Goal: Contribute content: Contribute content

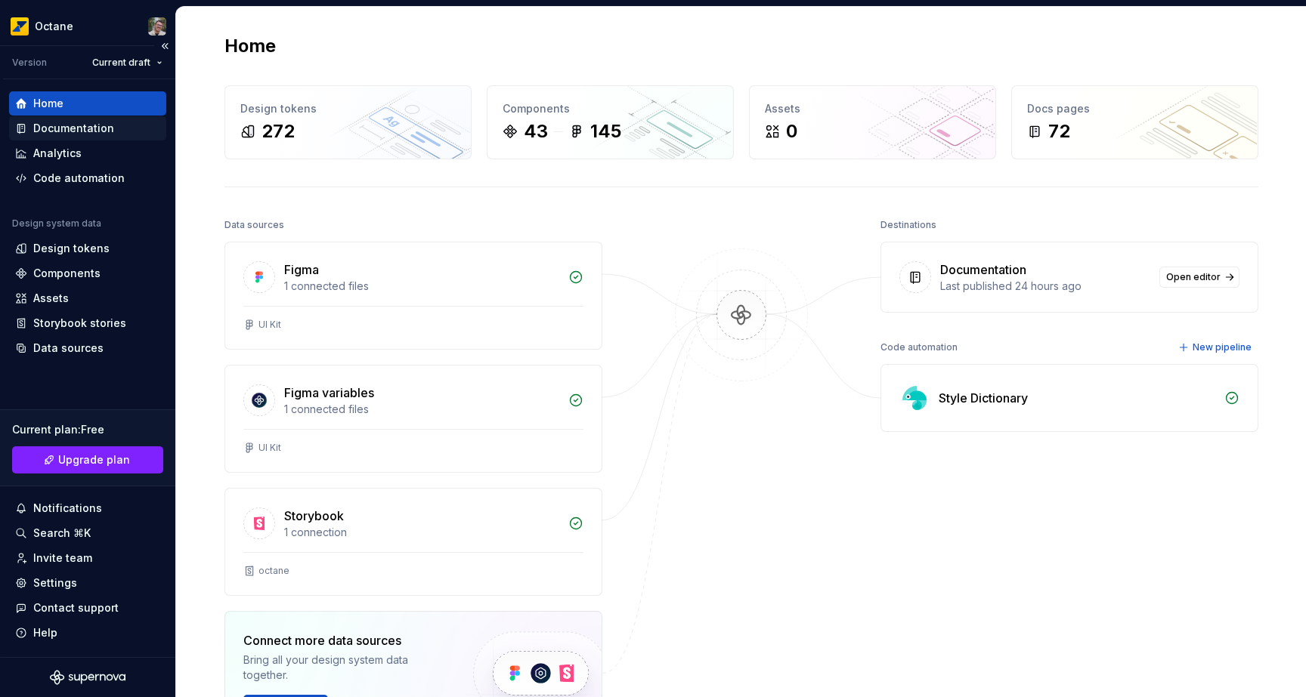
click at [104, 129] on div "Documentation" at bounding box center [73, 128] width 81 height 15
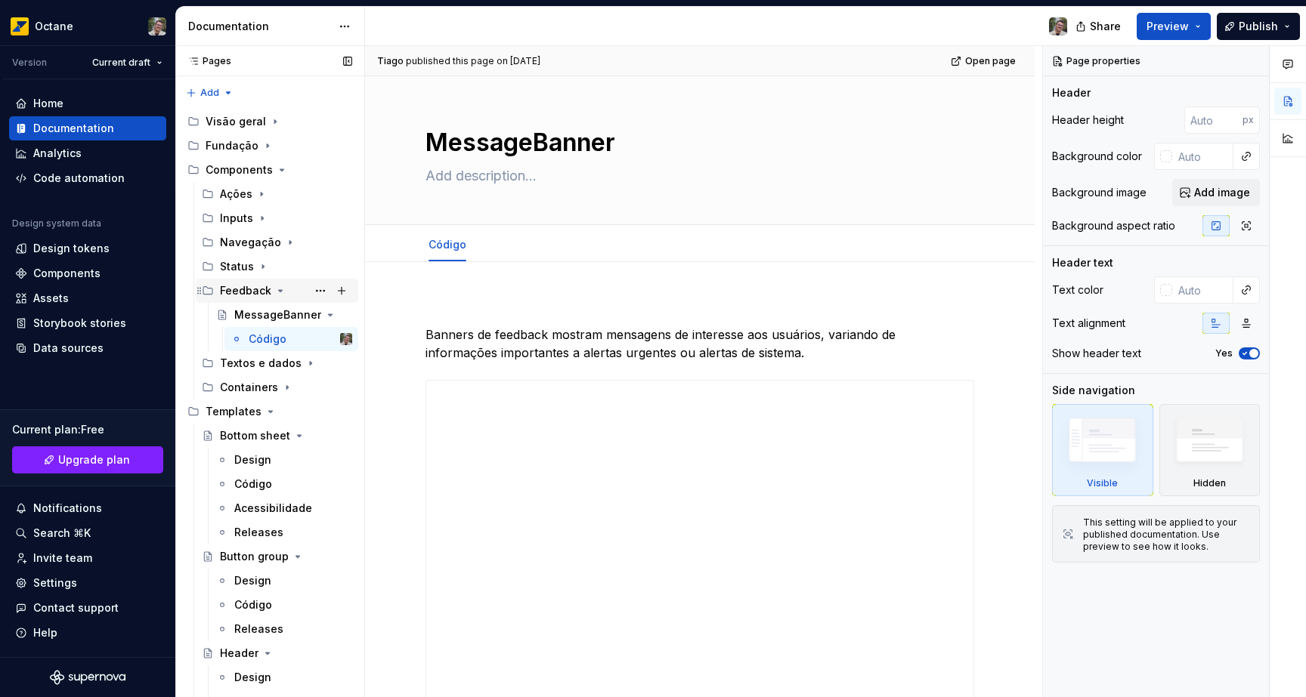
click at [248, 285] on div "Feedback" at bounding box center [245, 290] width 51 height 15
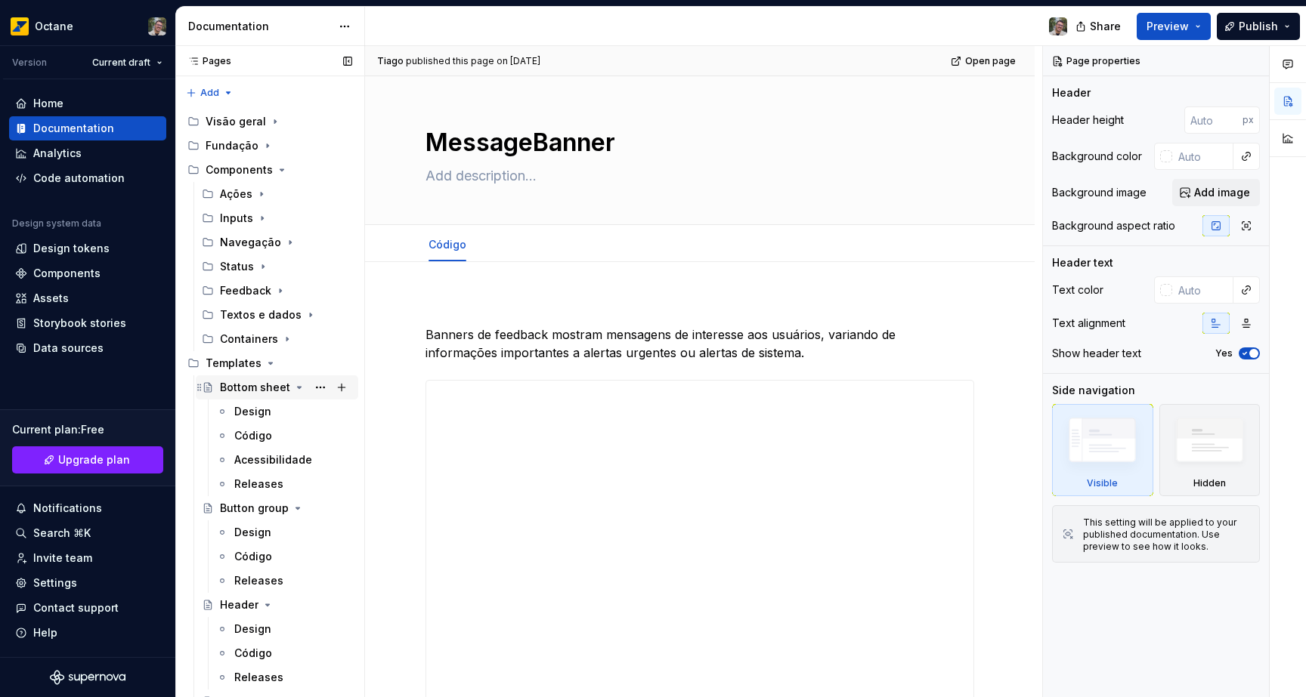
click at [245, 386] on div "Bottom sheet" at bounding box center [255, 387] width 70 height 15
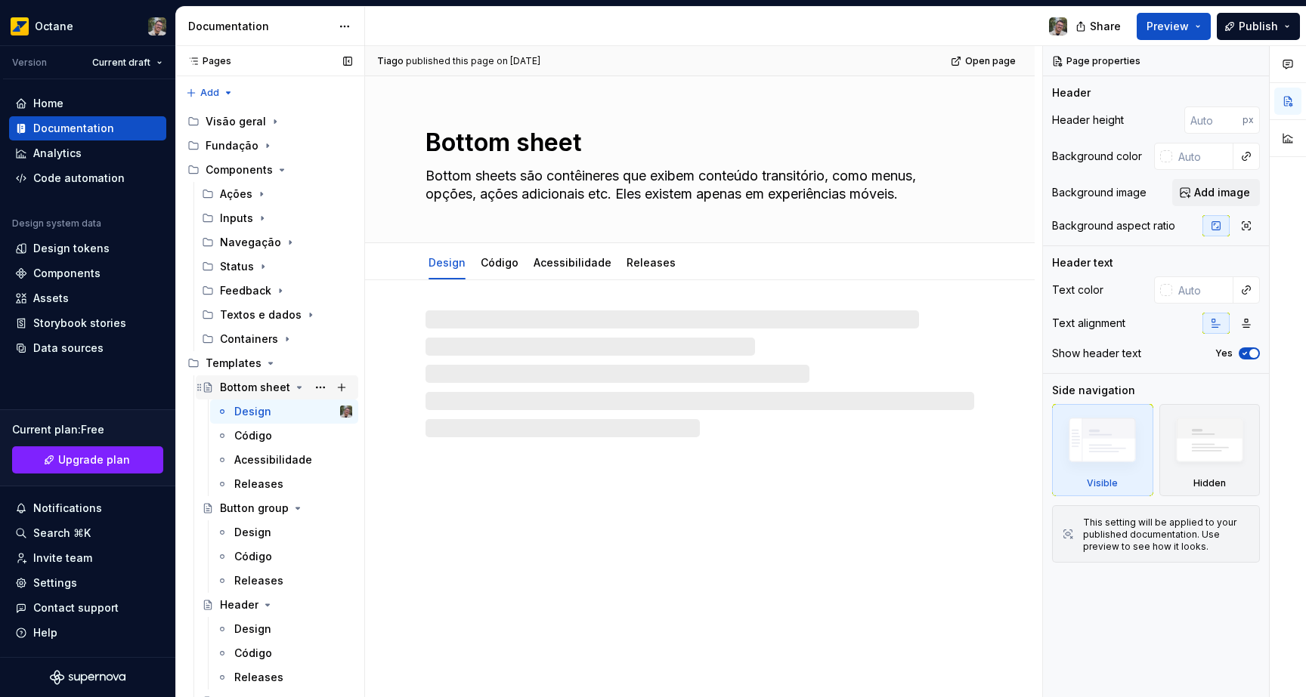
click at [249, 391] on div "Bottom sheet" at bounding box center [255, 387] width 70 height 15
click at [248, 364] on div "Templates" at bounding box center [233, 363] width 56 height 15
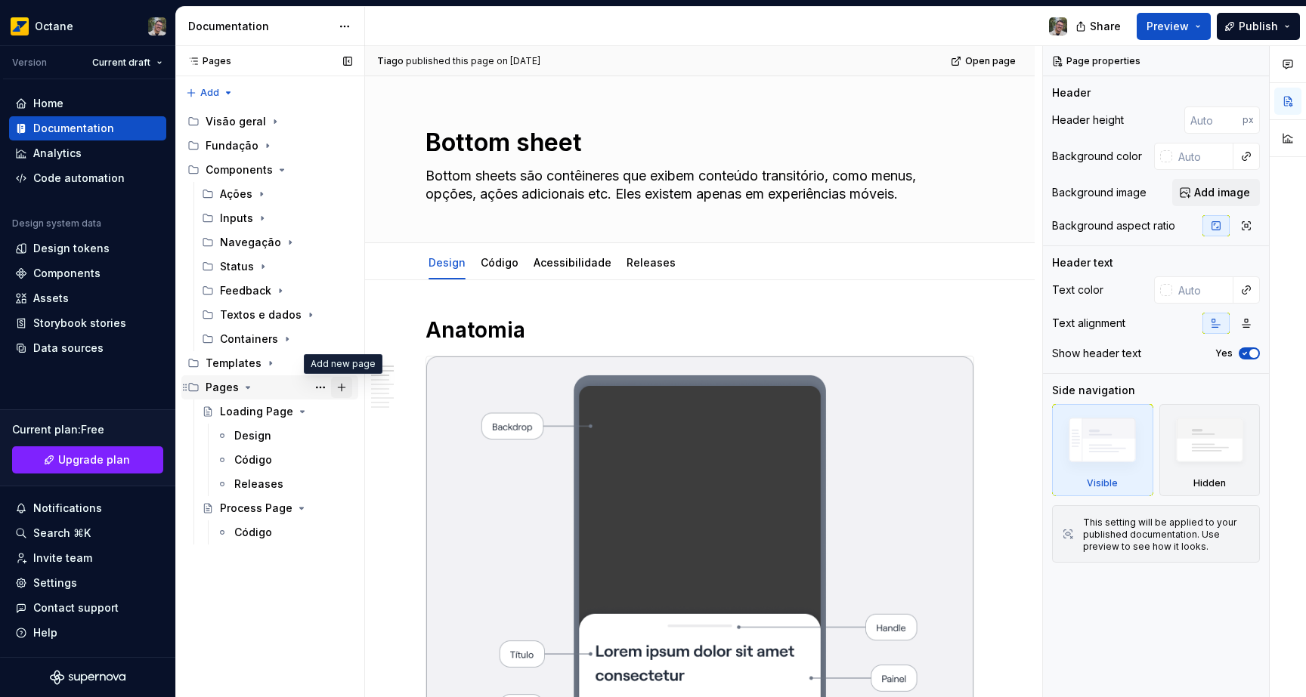
click at [343, 386] on button "Page tree" at bounding box center [341, 387] width 21 height 21
type textarea "*"
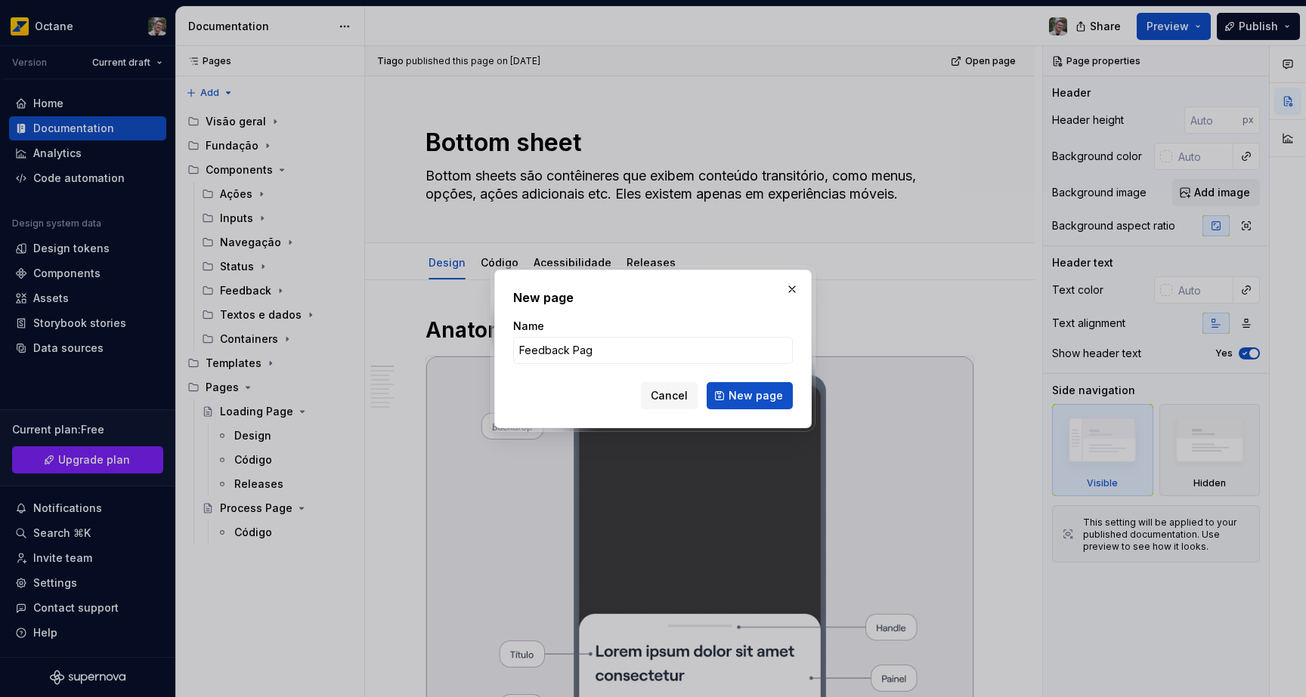
type input "Feedback Page"
click button "New page" at bounding box center [749, 395] width 86 height 27
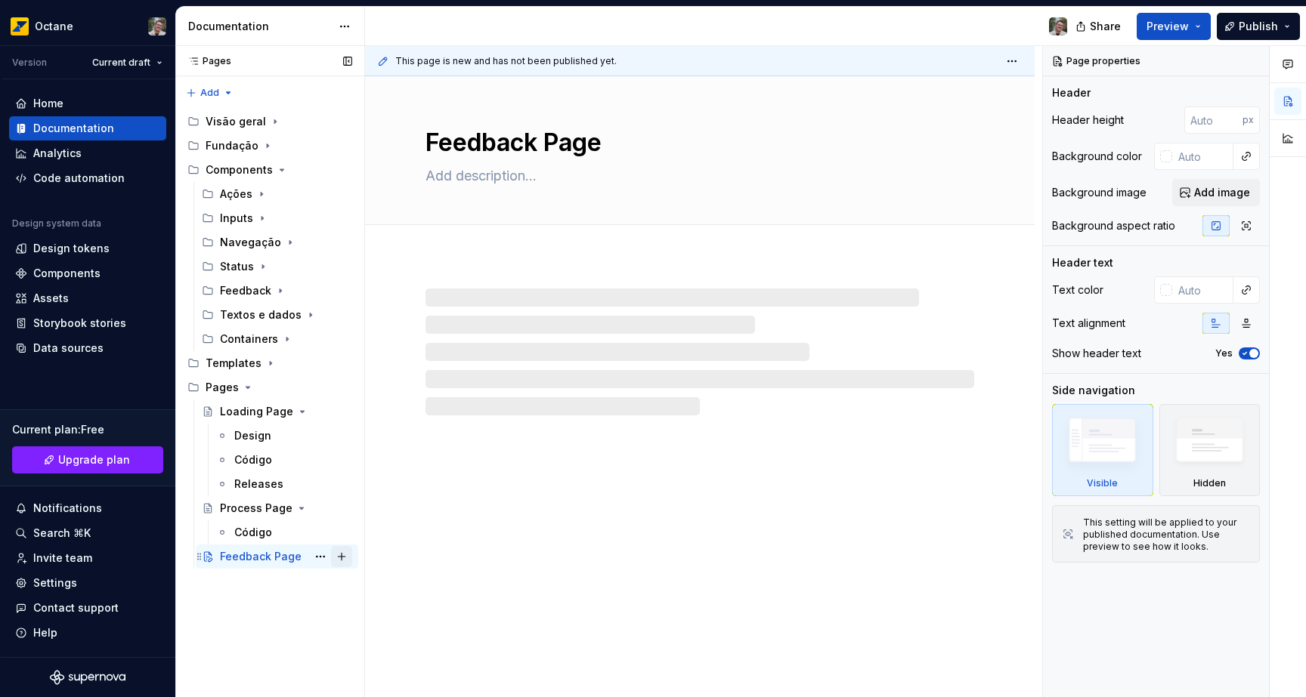
click at [344, 557] on button "Page tree" at bounding box center [341, 556] width 21 height 21
click at [324, 558] on button "Page tree" at bounding box center [320, 556] width 21 height 21
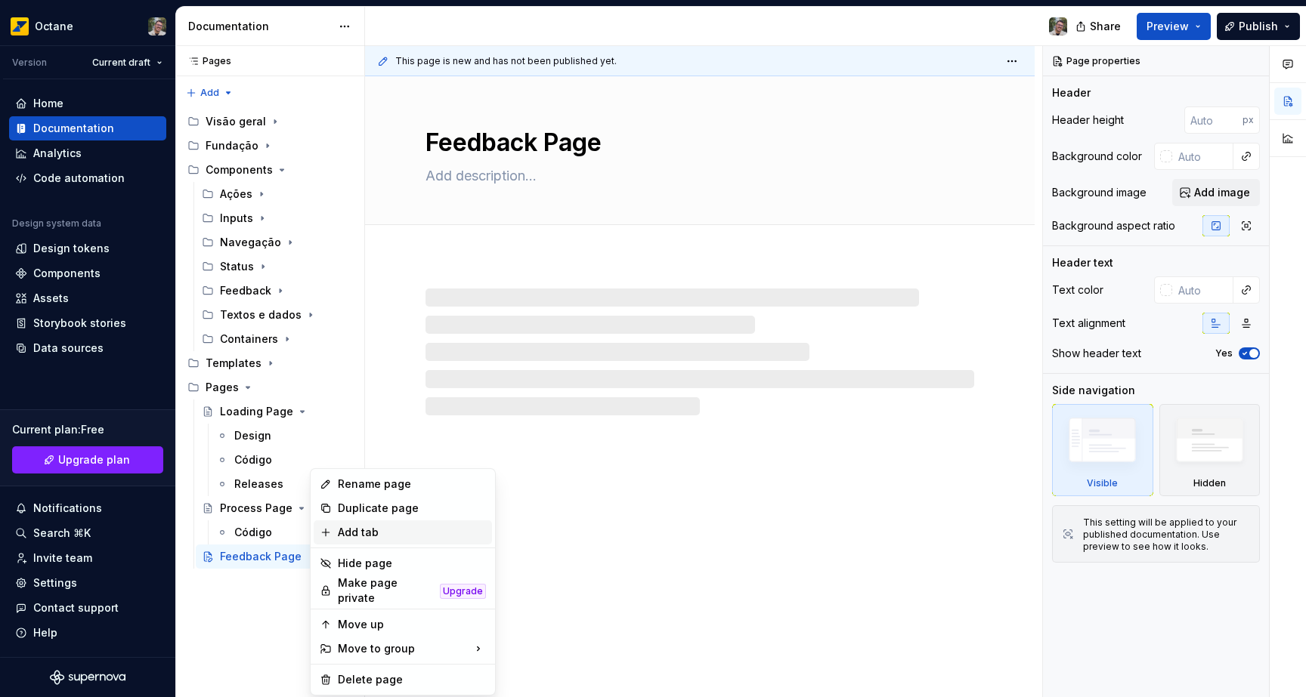
click at [374, 533] on div "Add tab" at bounding box center [412, 532] width 148 height 15
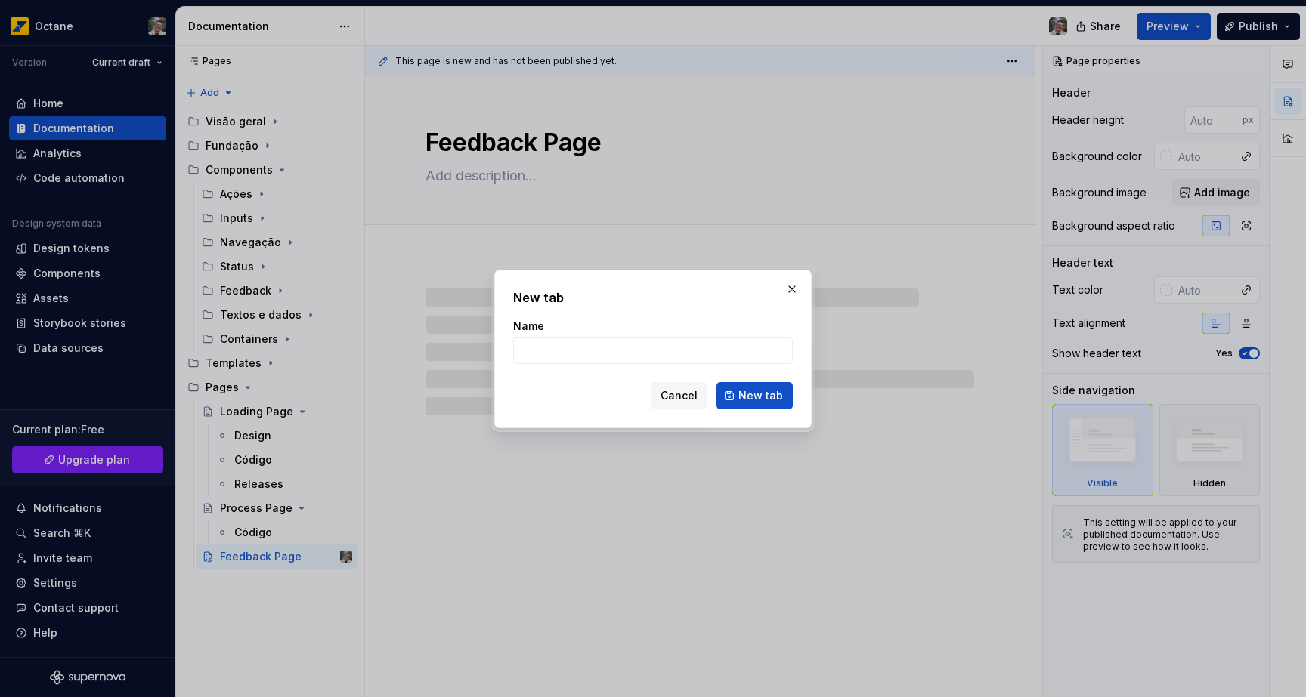
type textarea "*"
type input "Código"
click button "New tab" at bounding box center [754, 395] width 76 height 27
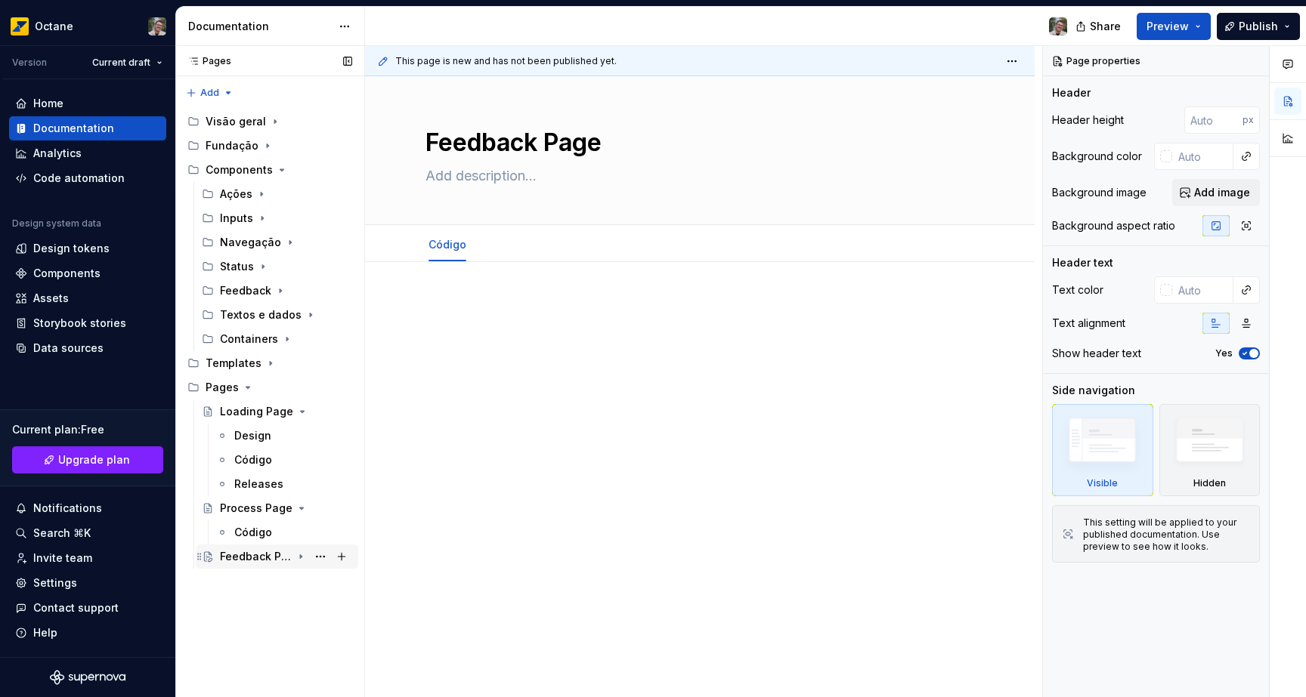
click at [298, 556] on icon "Page tree" at bounding box center [301, 557] width 12 height 12
click at [266, 537] on div "Código" at bounding box center [253, 532] width 38 height 15
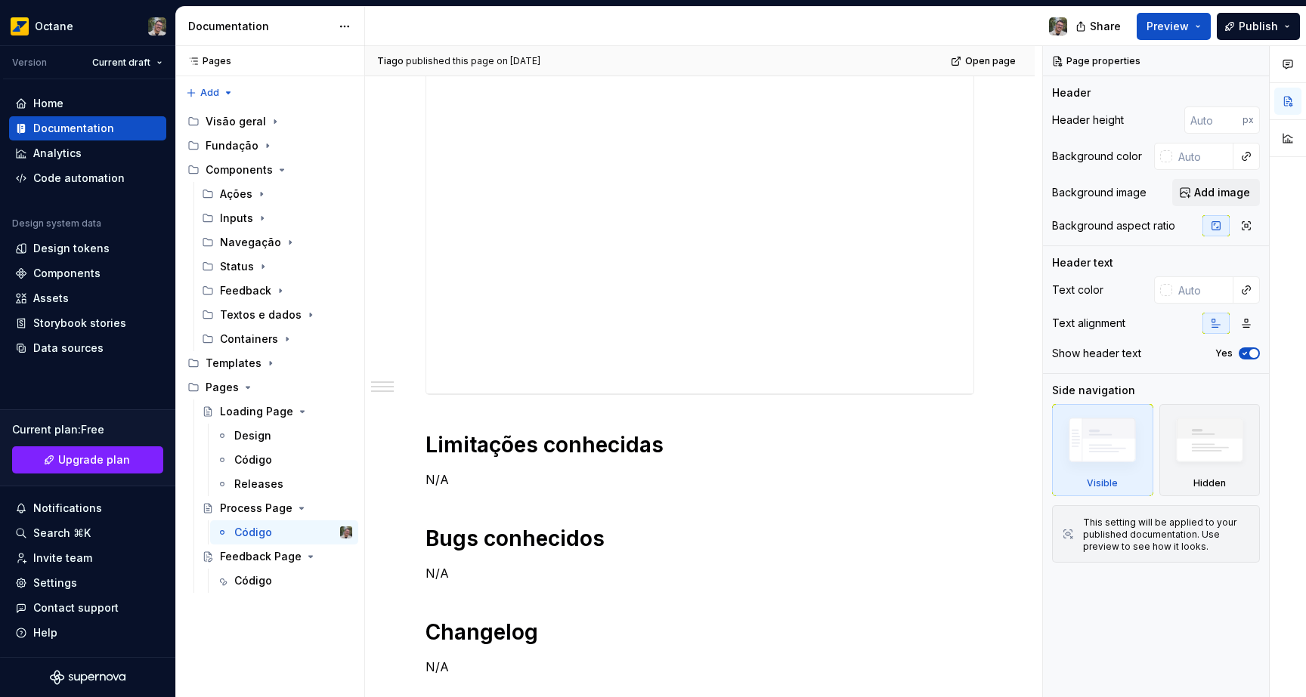
scroll to position [549, 0]
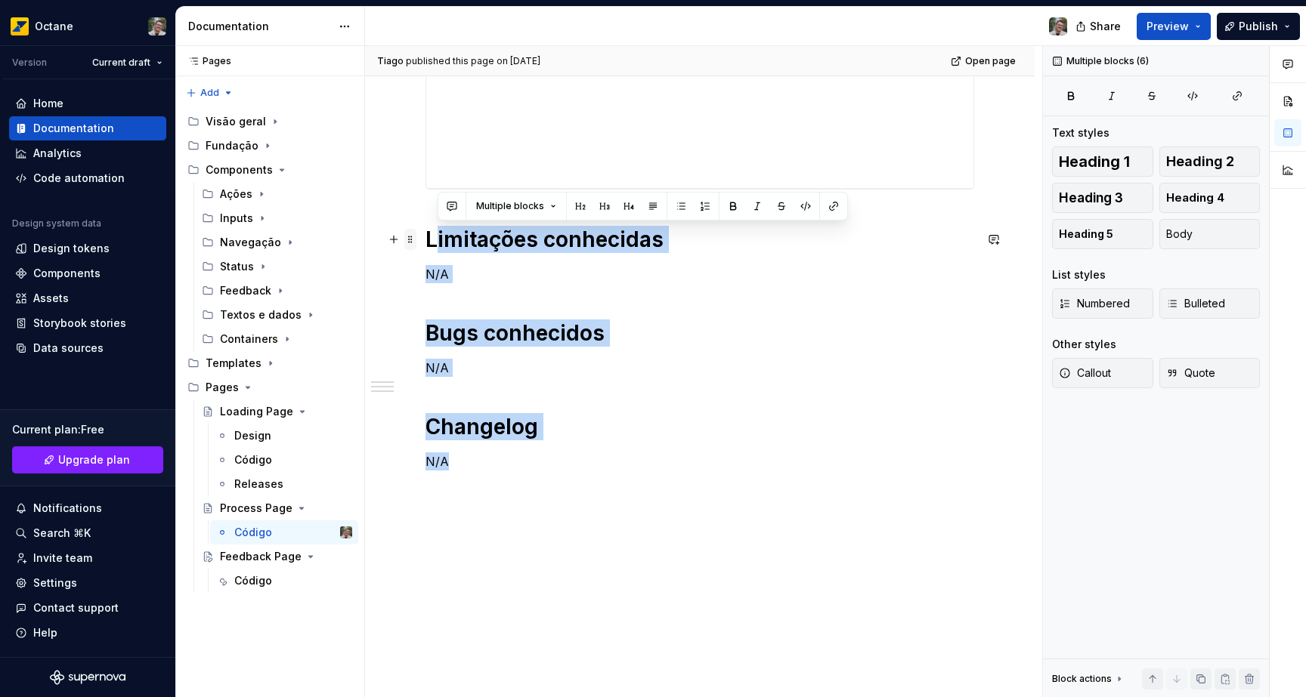
drag, startPoint x: 446, startPoint y: 406, endPoint x: 404, endPoint y: 231, distance: 179.4
click at [425, 231] on div "Limitações conhecidas N/A Bugs conhecidos N/A Changelog N/A" at bounding box center [699, 119] width 548 height 740
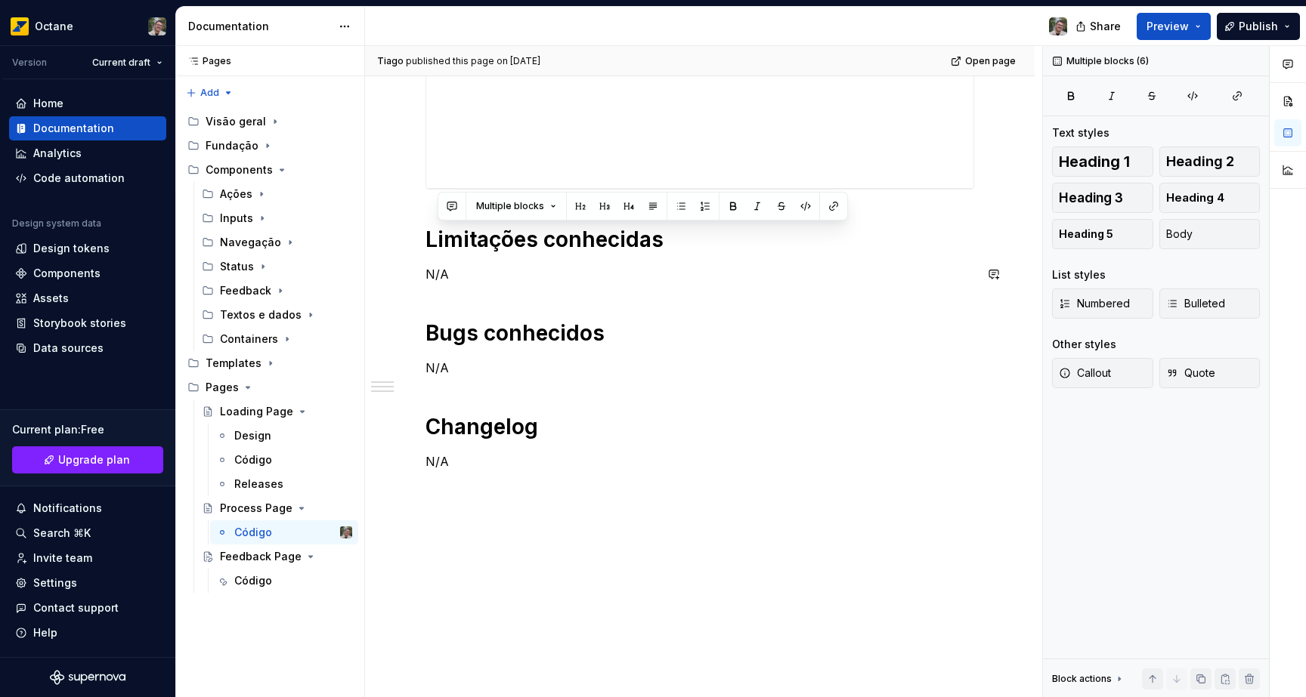
click at [494, 310] on div "Limitações conhecidas N/A Bugs conhecidos N/A Changelog N/A" at bounding box center [699, 110] width 548 height 722
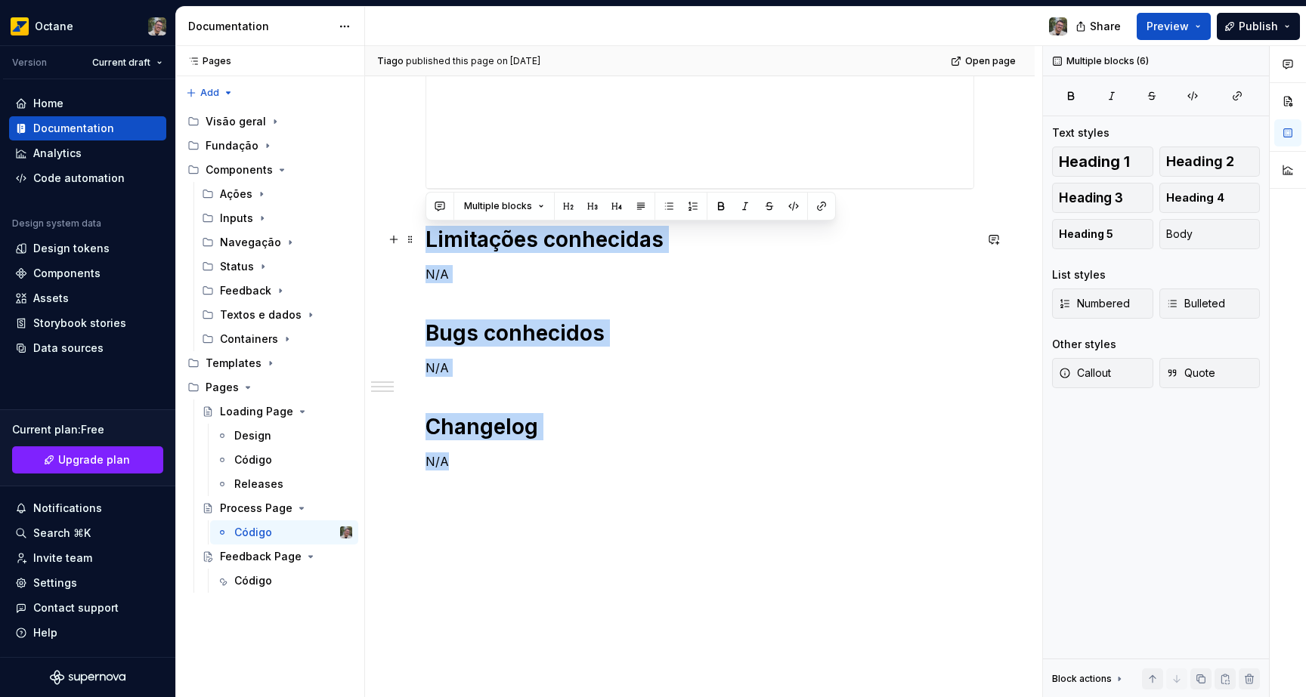
drag, startPoint x: 459, startPoint y: 468, endPoint x: 420, endPoint y: 243, distance: 228.5
click at [425, 239] on div "Limitações conhecidas N/A Bugs conhecidos N/A Changelog N/A" at bounding box center [699, 119] width 548 height 740
copy div "Limitações conhecidas N/A Bugs conhecidos N/A Changelog N/A"
click at [277, 582] on div "Código" at bounding box center [293, 580] width 118 height 21
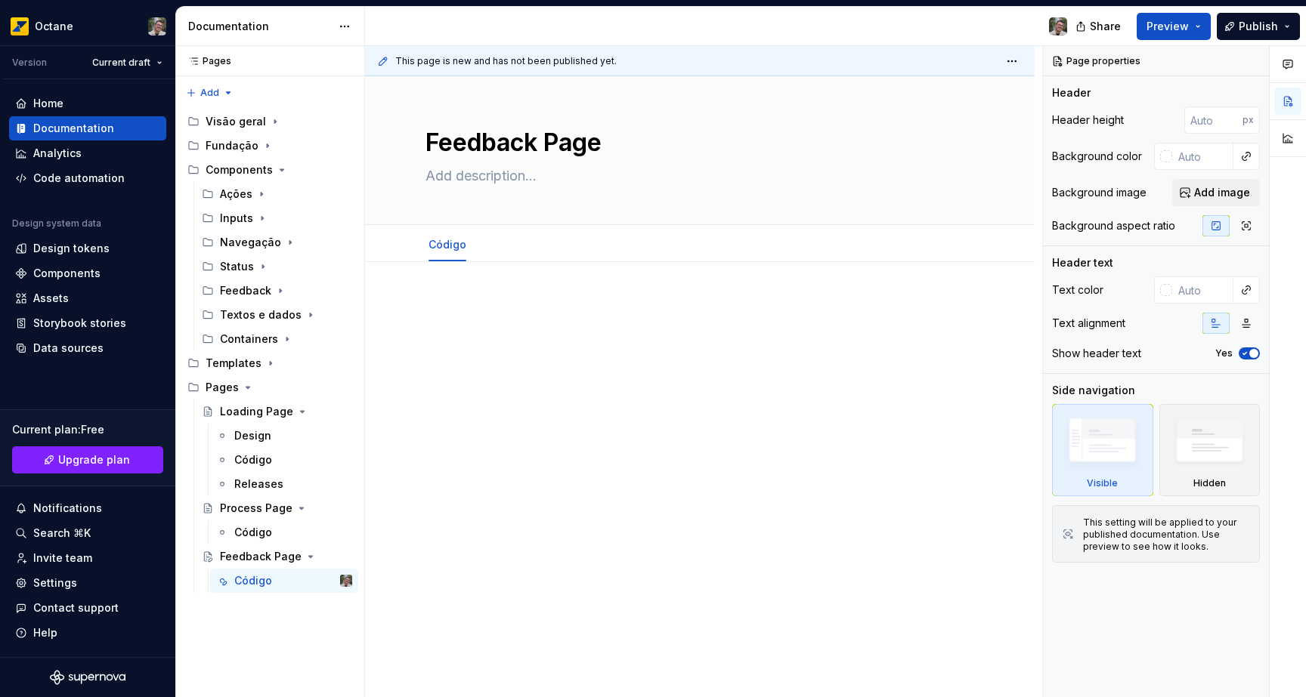
click at [505, 506] on div at bounding box center [699, 422] width 669 height 321
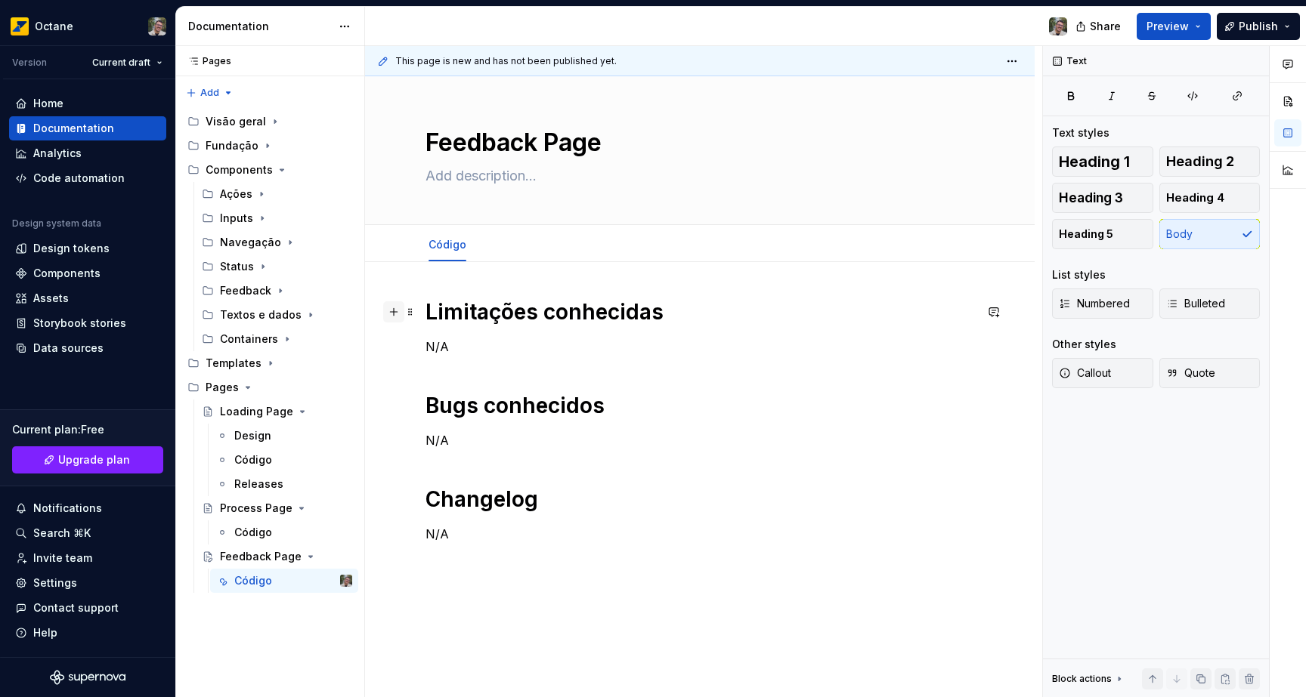
click at [391, 314] on button "button" at bounding box center [393, 311] width 21 height 21
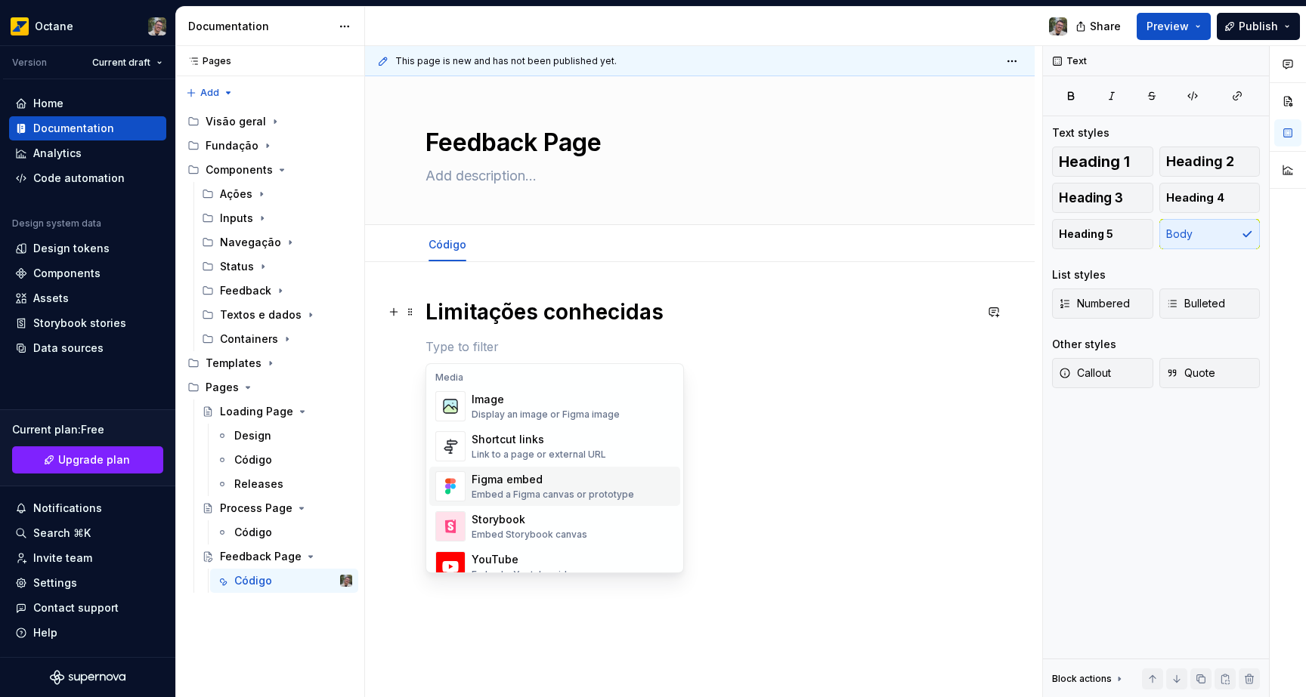
scroll to position [700, 0]
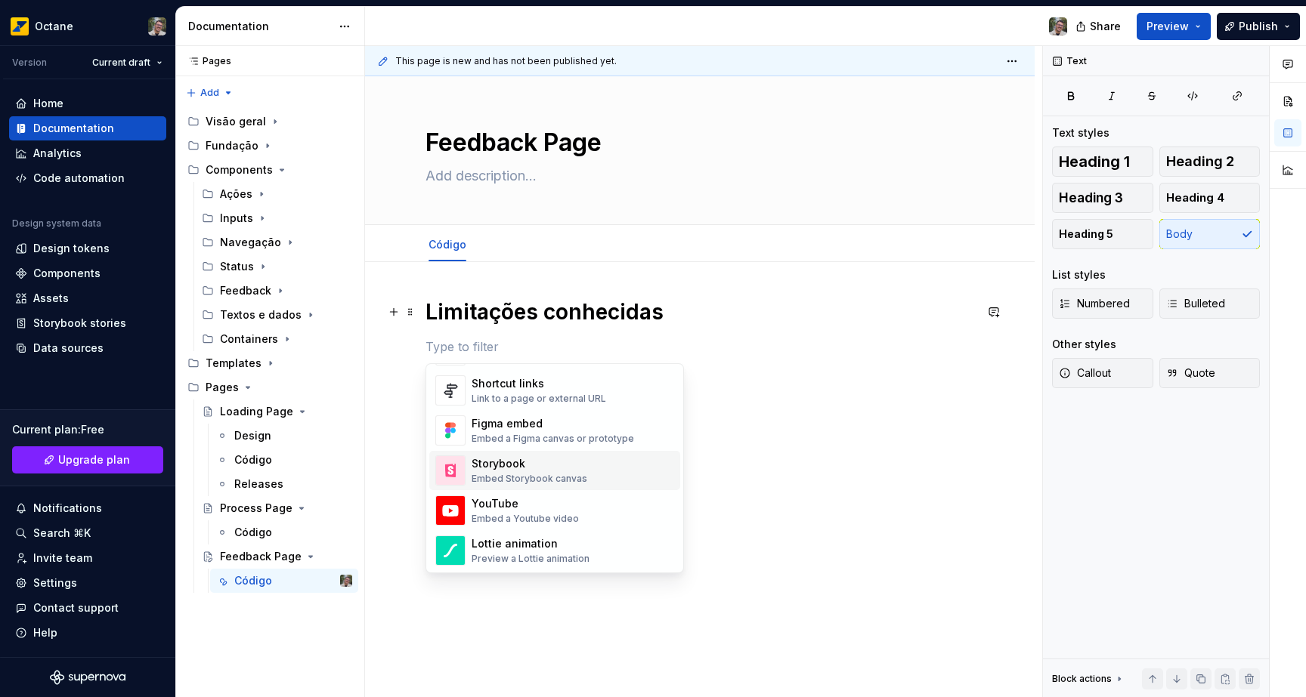
click at [493, 484] on div "Embed Storybook canvas" at bounding box center [529, 479] width 116 height 12
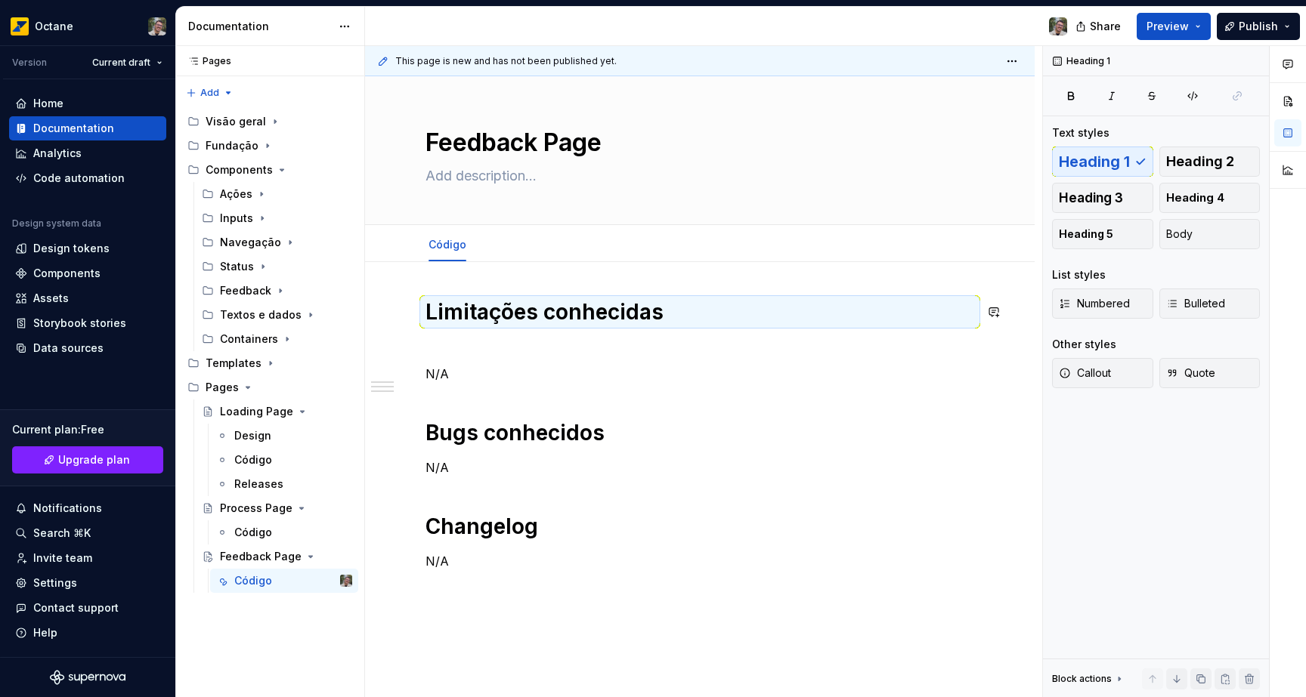
click at [409, 272] on div "Limitações conhecidas N/A Bugs conhecidos N/A Changelog N/A" at bounding box center [699, 530] width 669 height 536
drag, startPoint x: 435, startPoint y: 271, endPoint x: 450, endPoint y: 277, distance: 15.6
click at [435, 271] on div "Limitações conhecidas N/A Bugs conhecidos N/A Changelog N/A" at bounding box center [699, 530] width 669 height 536
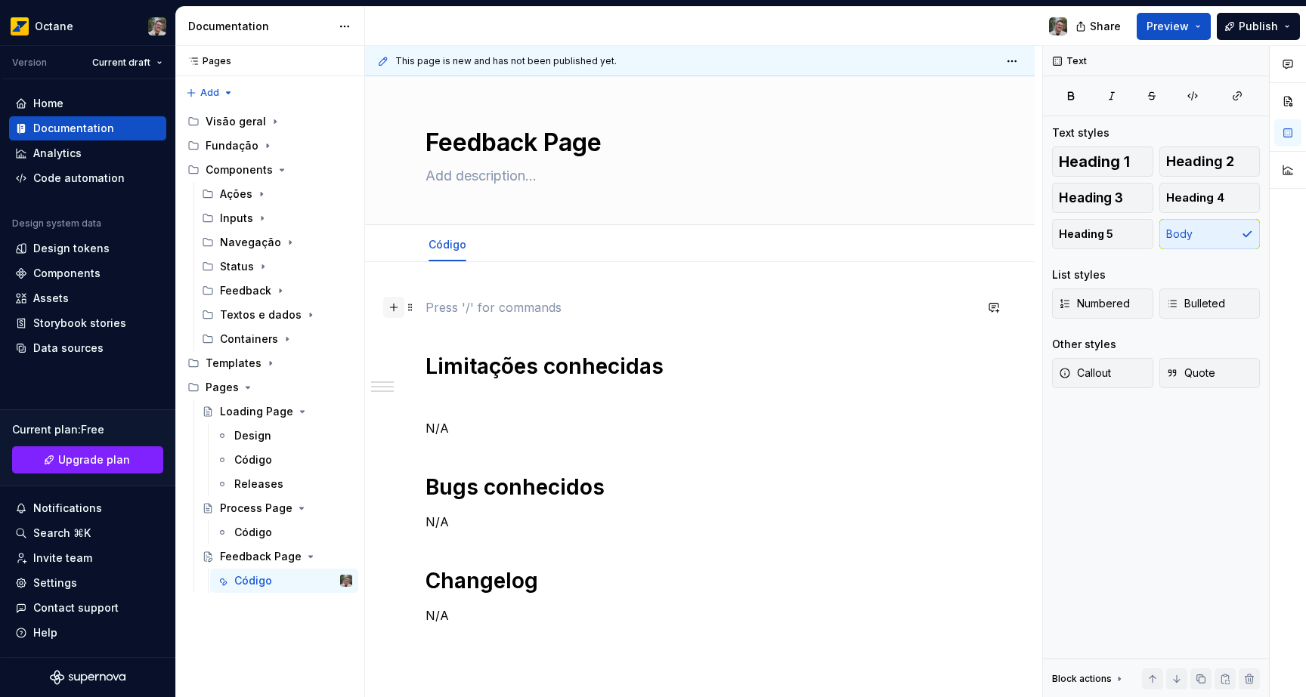
click at [394, 307] on button "button" at bounding box center [393, 307] width 21 height 21
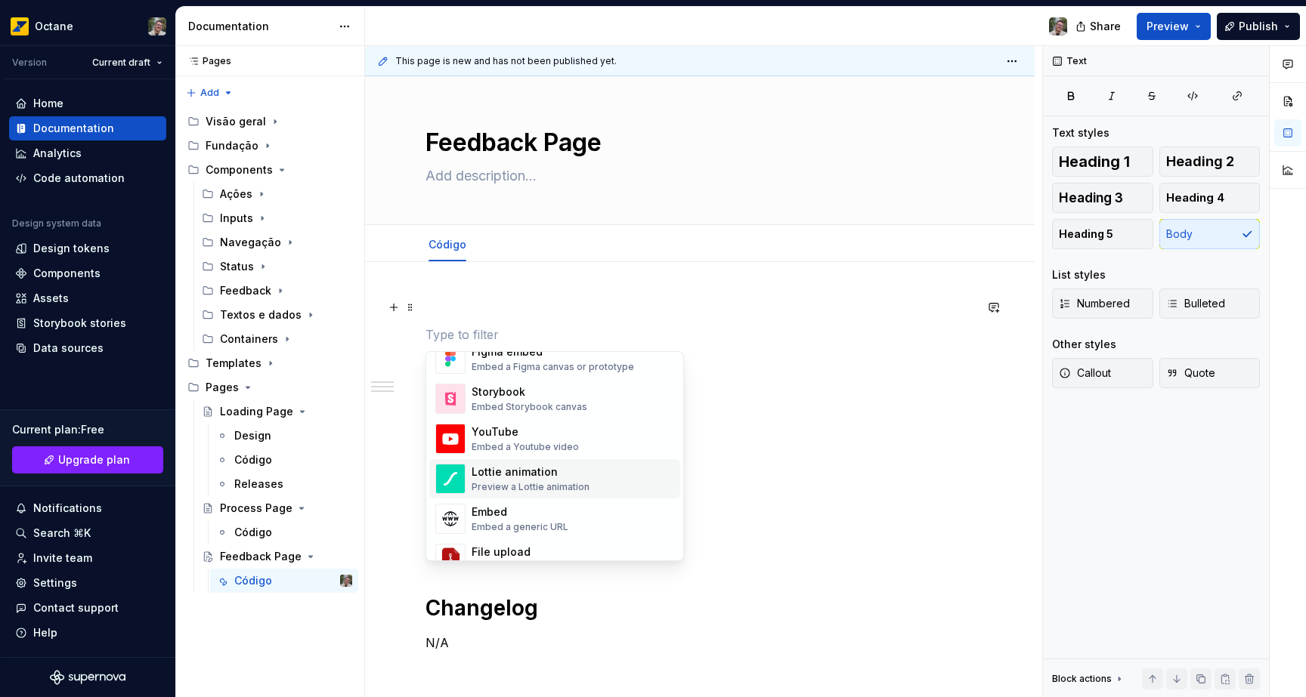
scroll to position [749, 0]
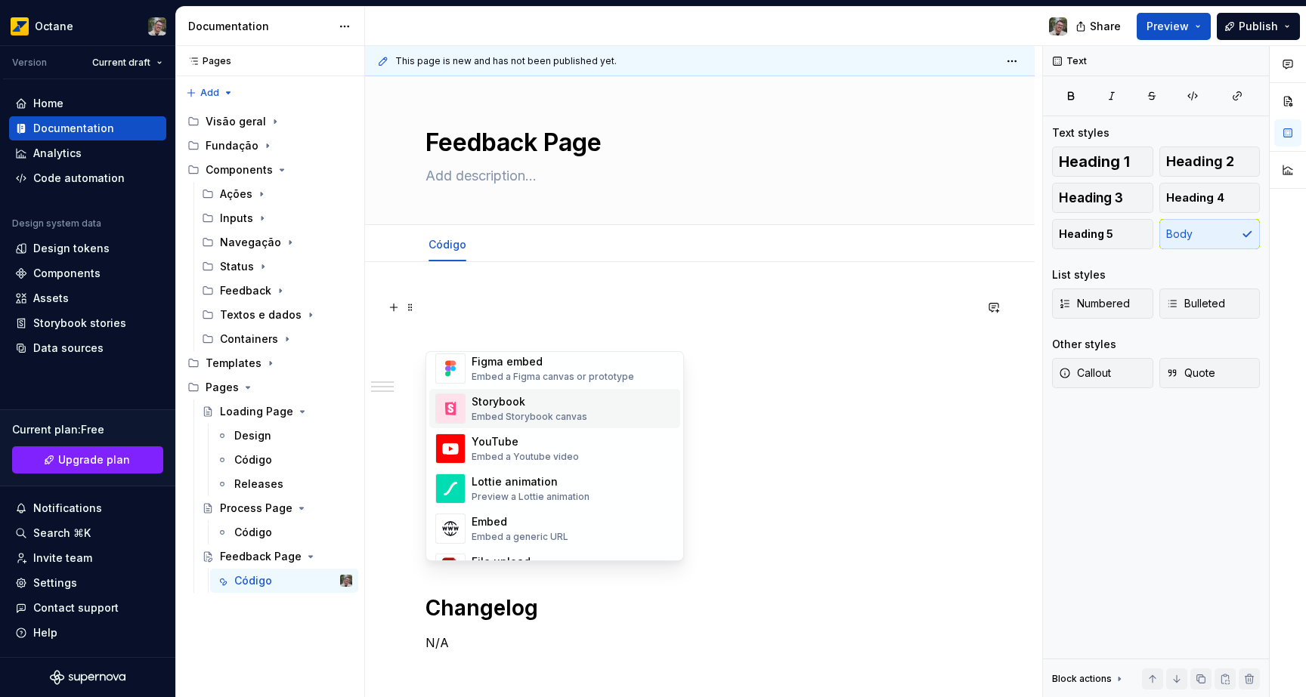
click at [492, 413] on div "Embed Storybook canvas" at bounding box center [529, 417] width 116 height 12
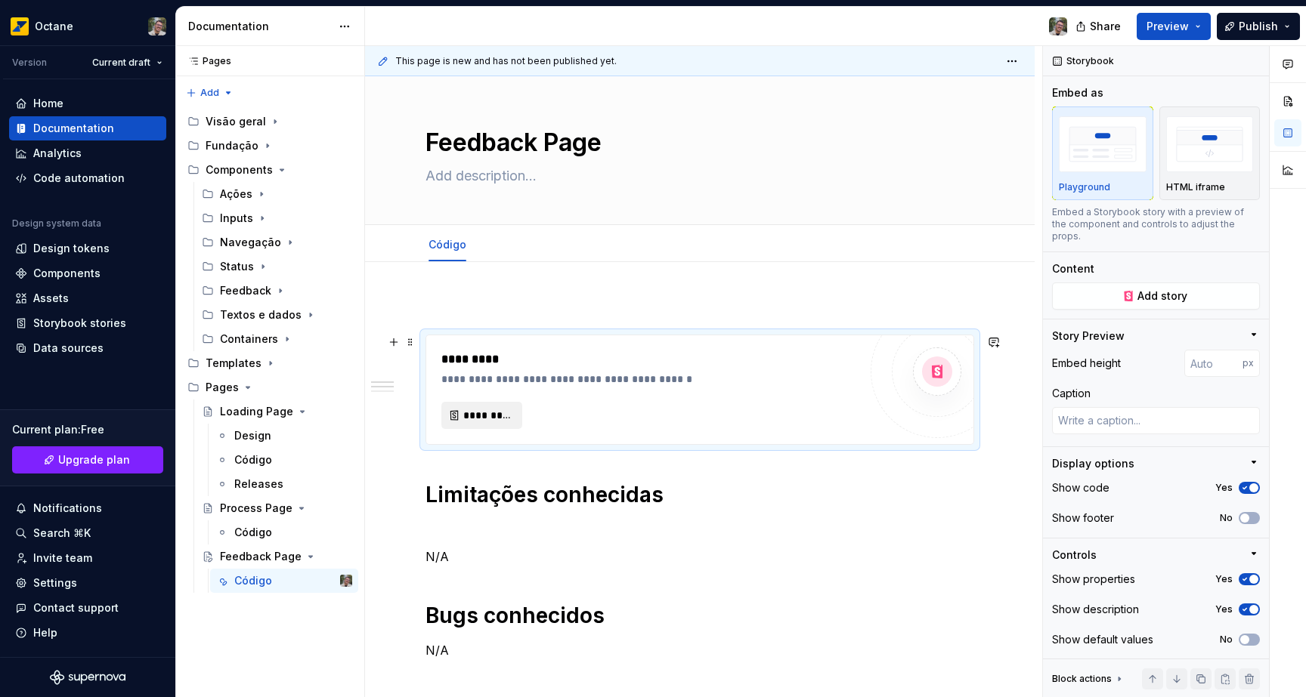
click at [511, 419] on span "*********" at bounding box center [487, 415] width 49 height 15
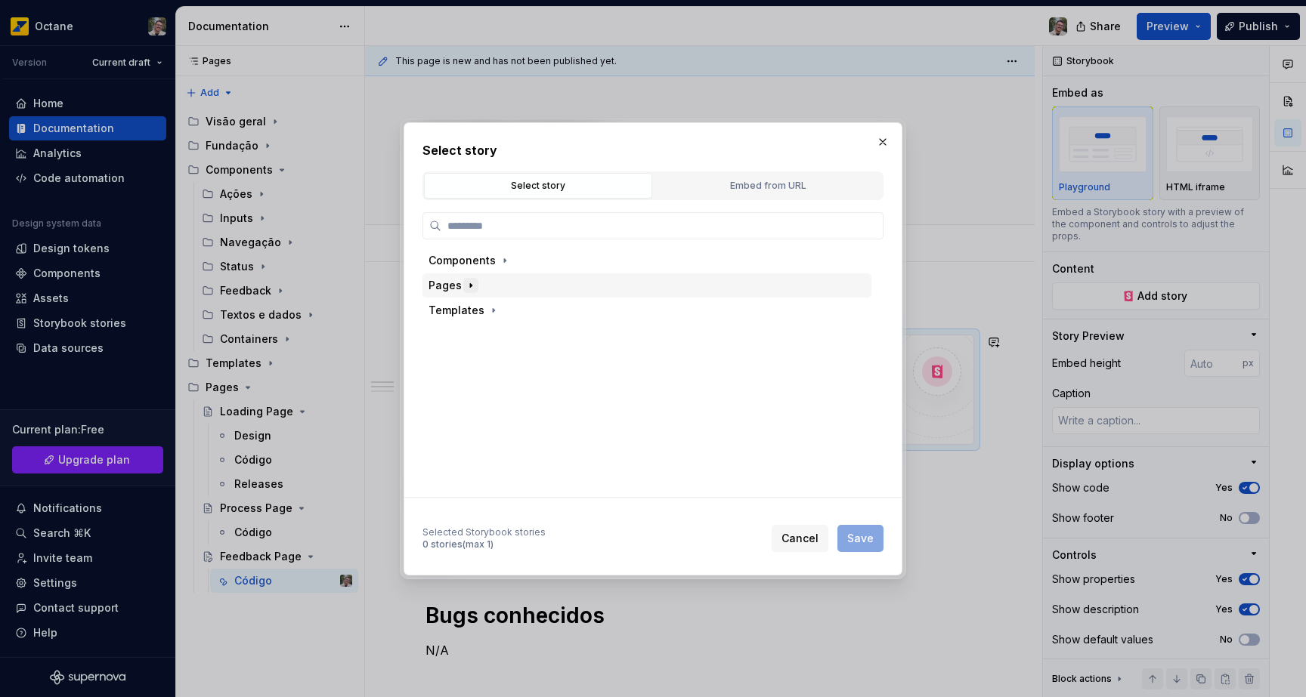
click at [465, 284] on icon "button" at bounding box center [471, 286] width 12 height 12
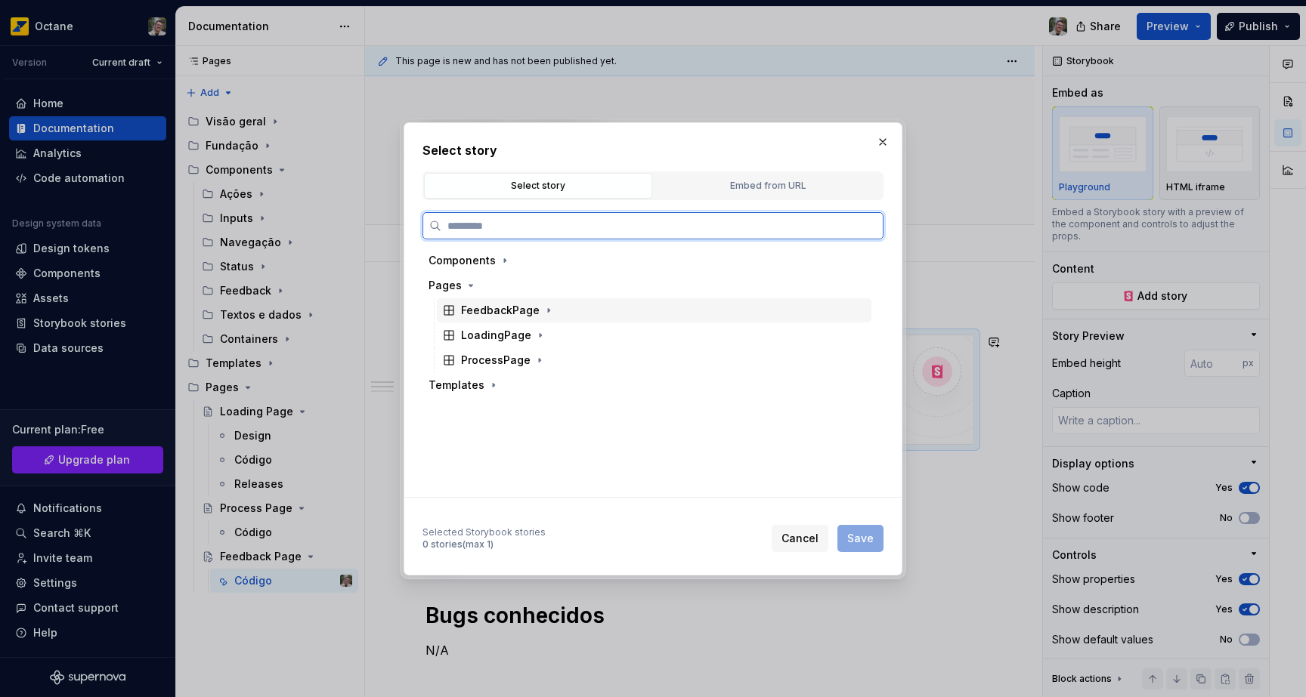
click at [508, 304] on div "FeedbackPage" at bounding box center [500, 310] width 79 height 15
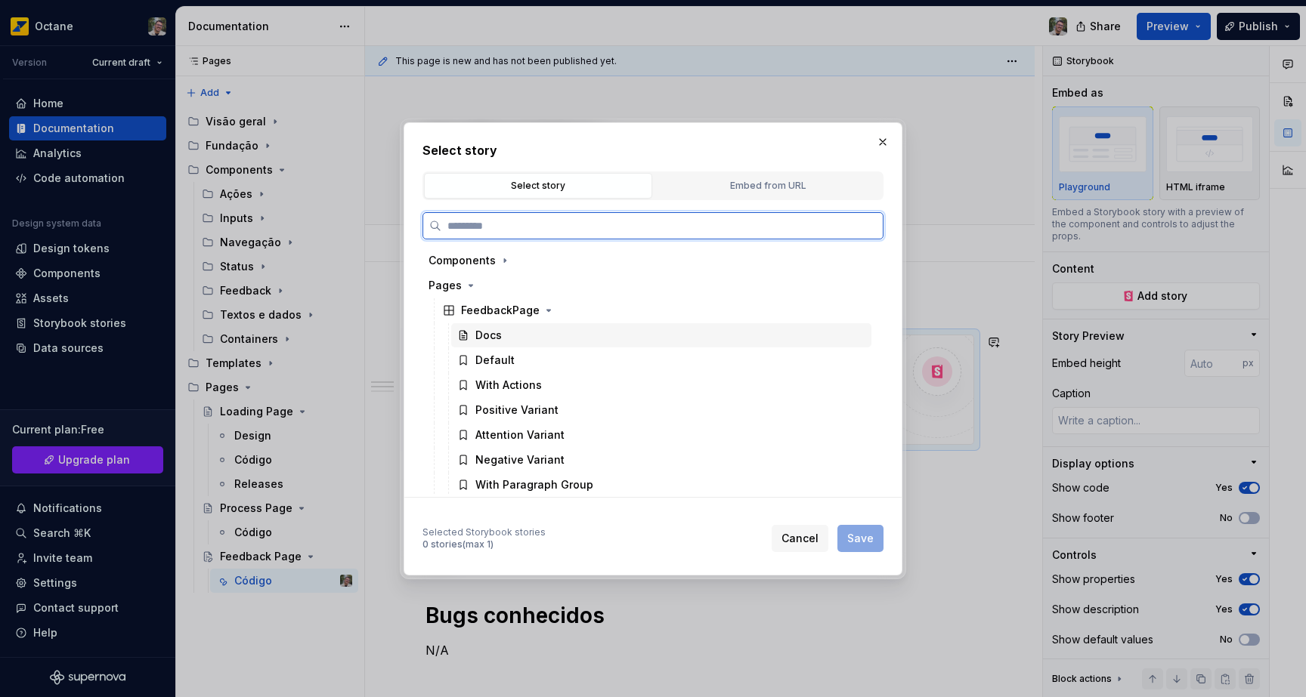
click at [560, 344] on div "Docs" at bounding box center [661, 335] width 420 height 24
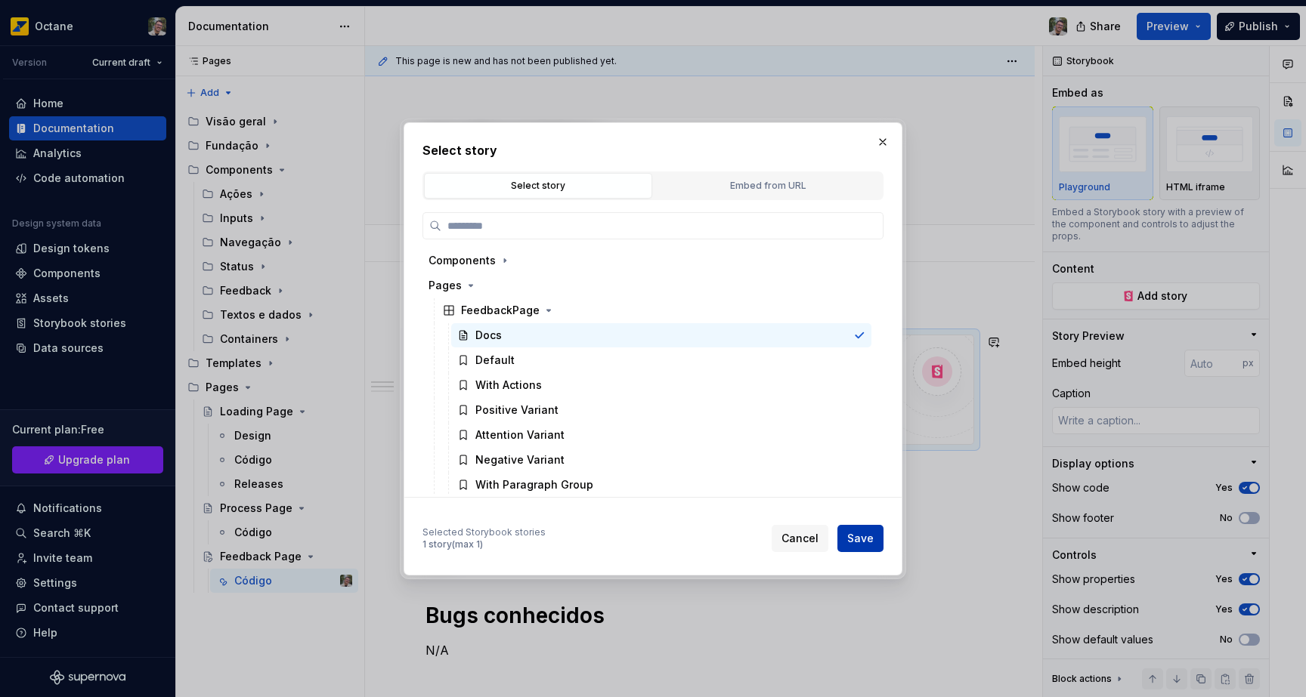
click at [878, 526] on button "Save" at bounding box center [860, 538] width 46 height 27
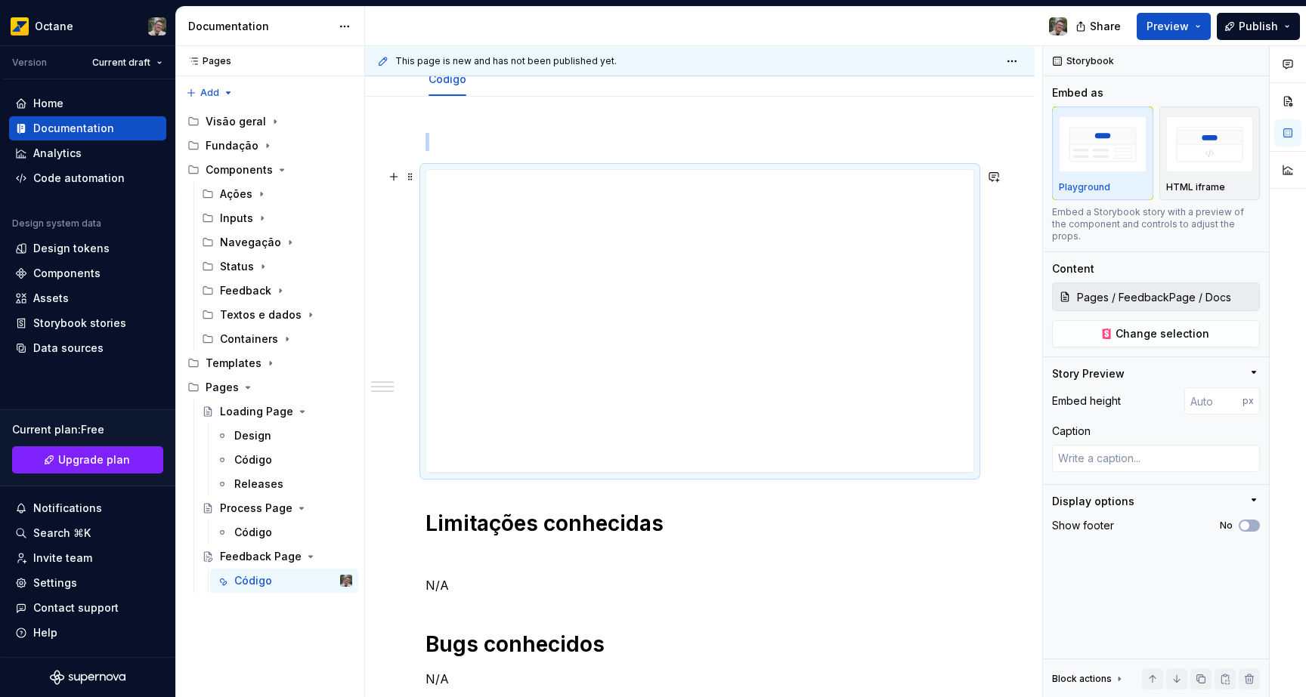
scroll to position [321, 0]
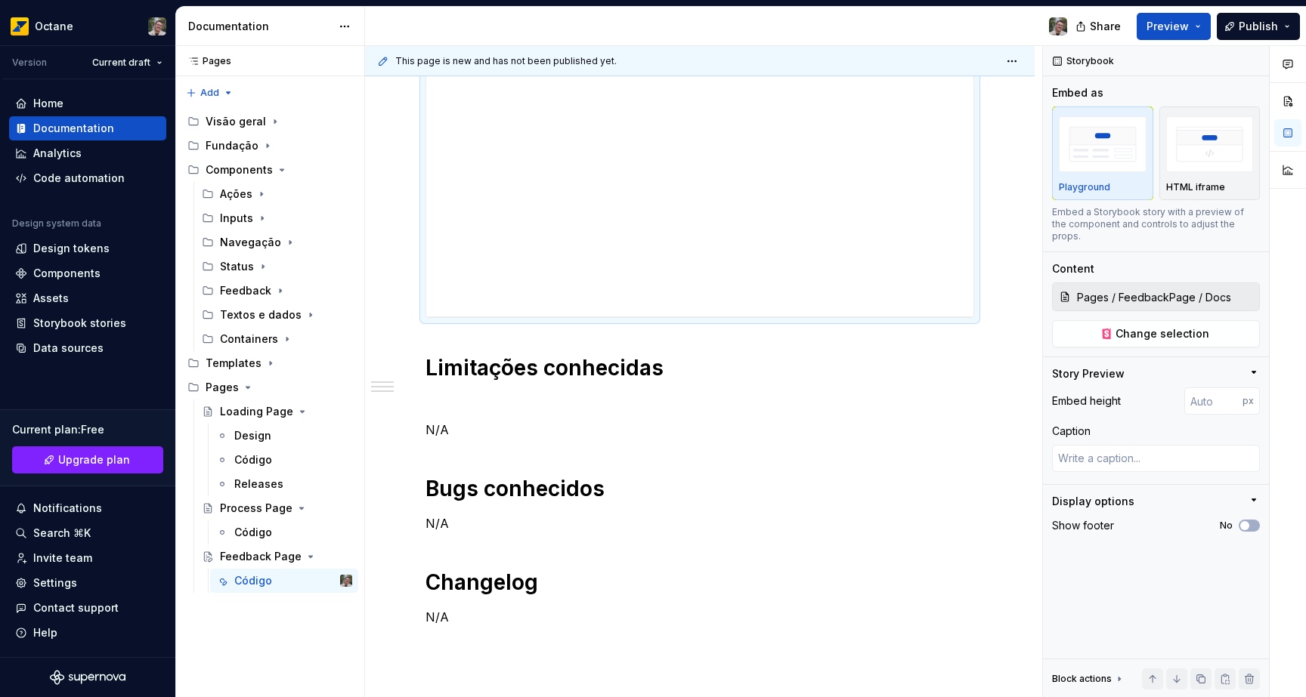
click at [680, 318] on div at bounding box center [699, 166] width 548 height 304
type textarea "*"
type input "506"
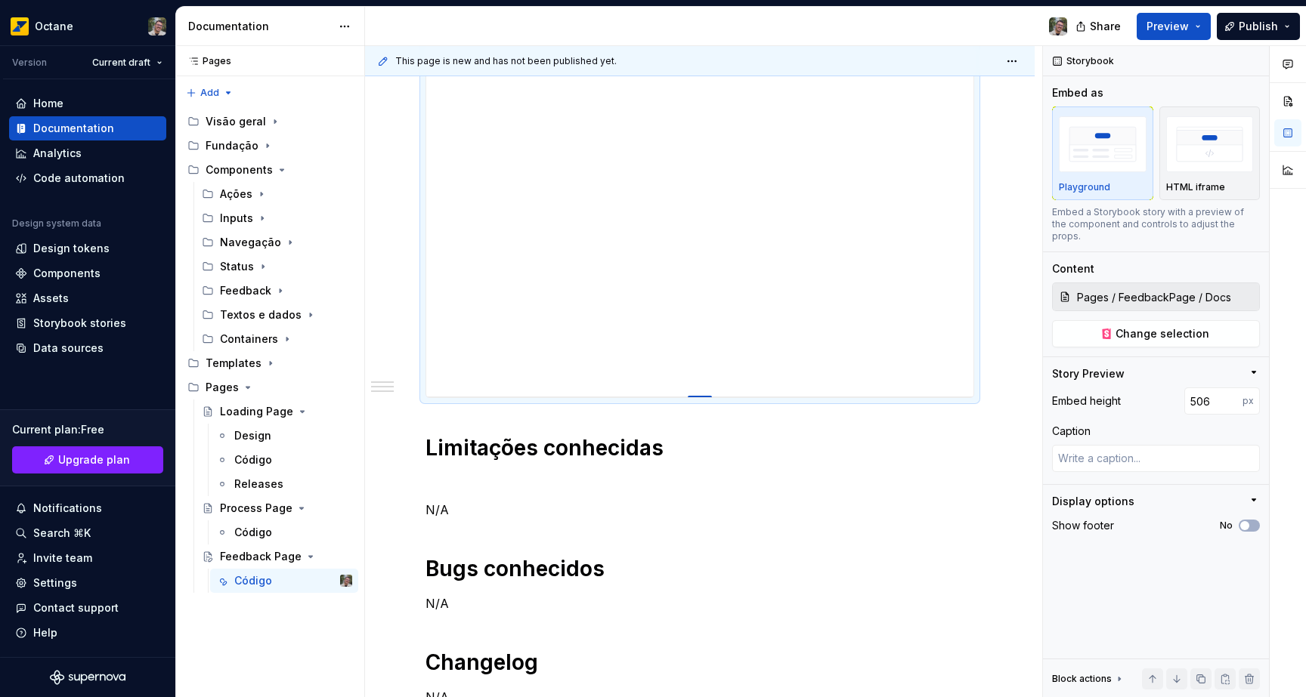
type textarea "*"
type input "539"
type textarea "*"
type input "545"
type textarea "*"
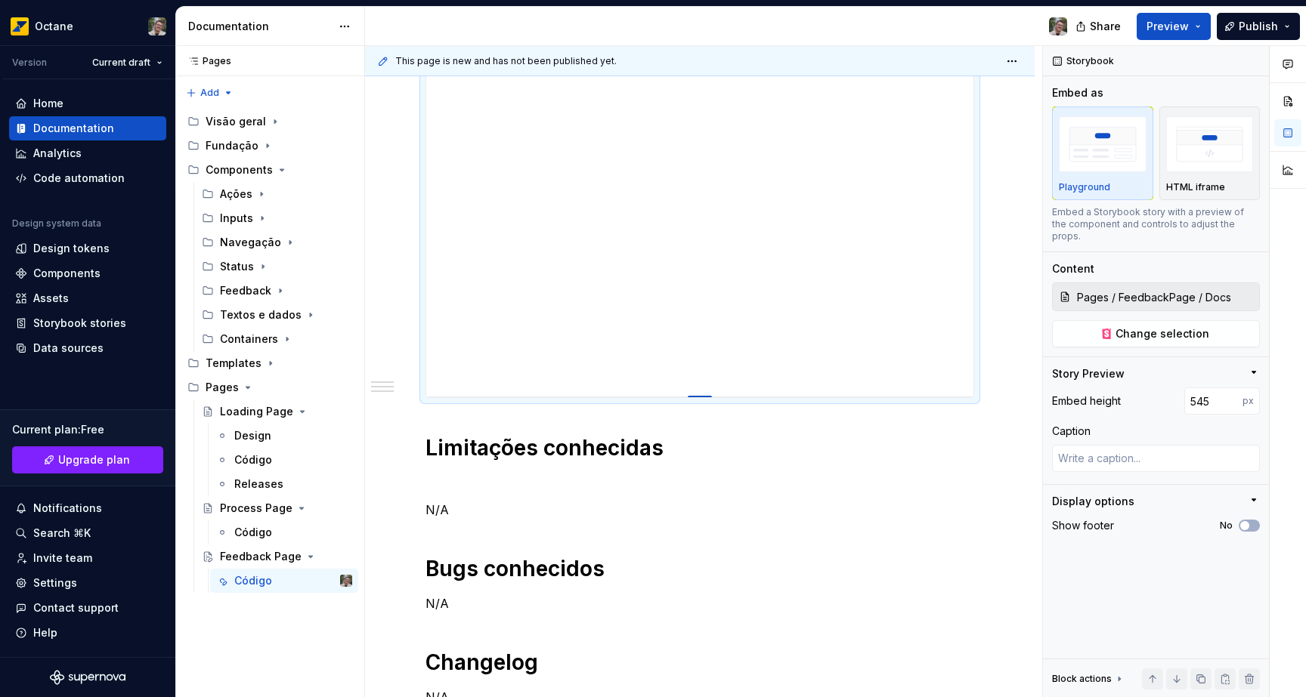
type input "560"
type textarea "*"
type input "572"
type textarea "*"
type input "573"
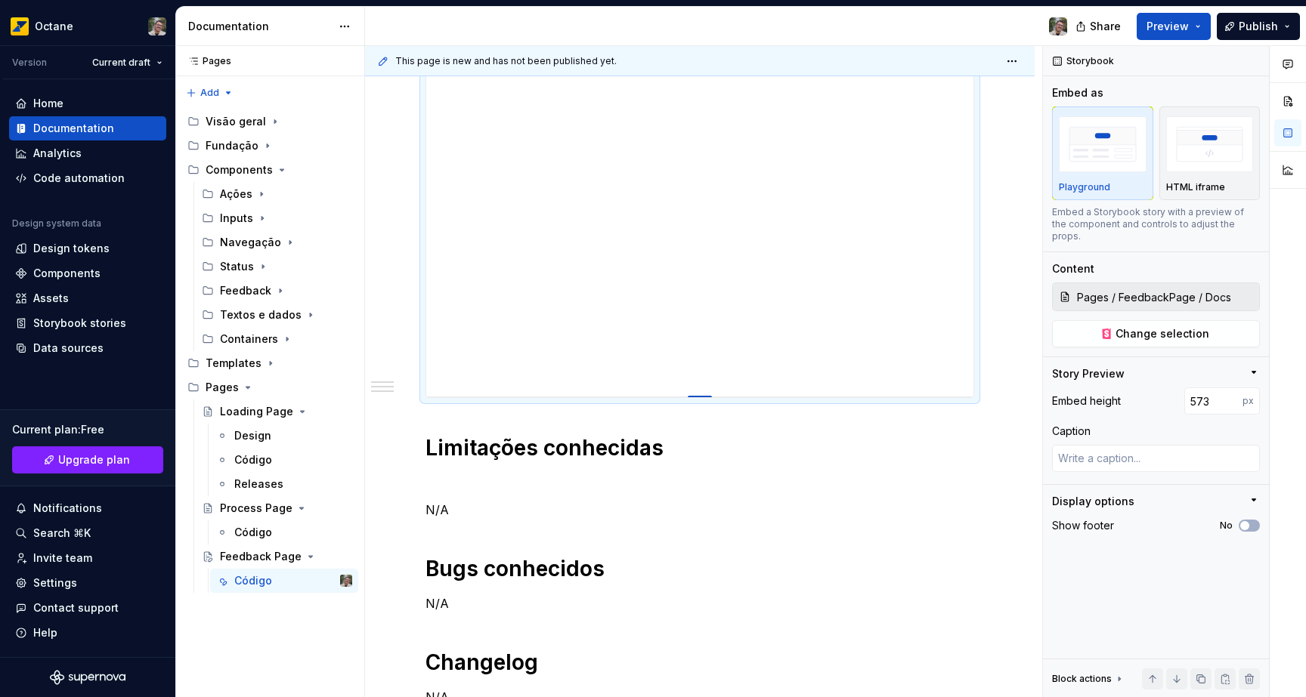
type textarea "*"
type input "574"
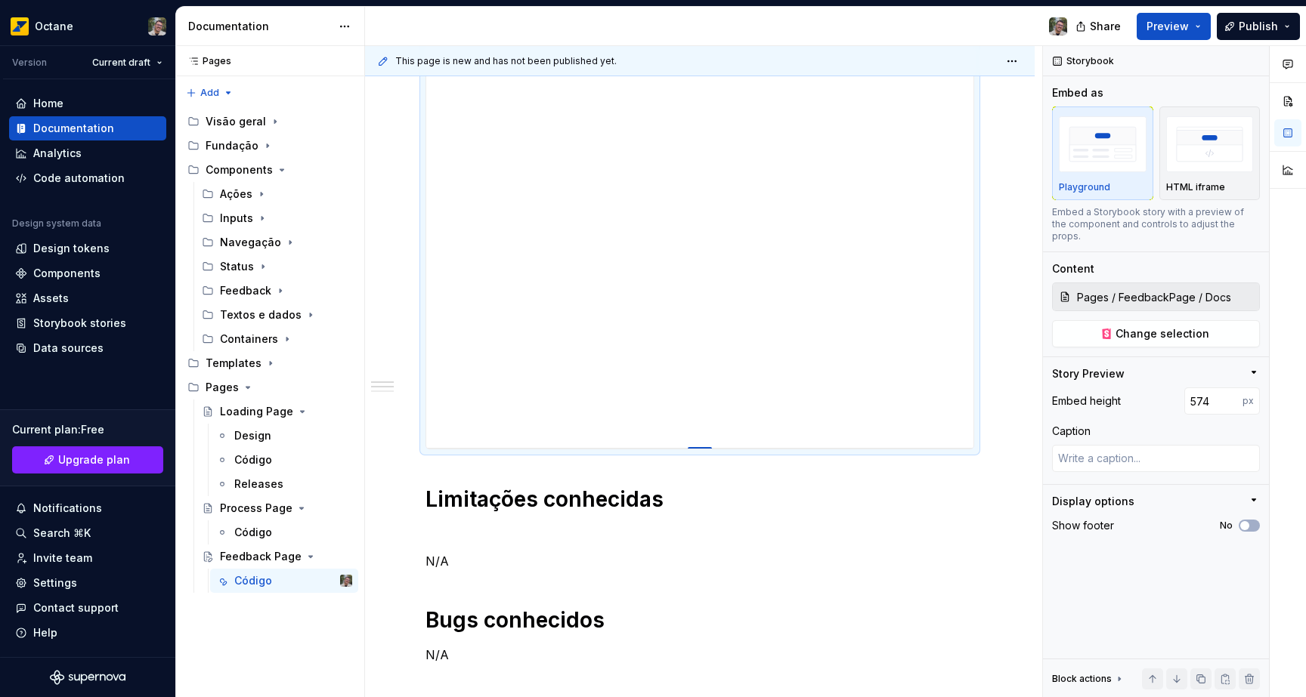
type textarea "*"
type input "605"
type textarea "*"
type input "685"
type textarea "*"
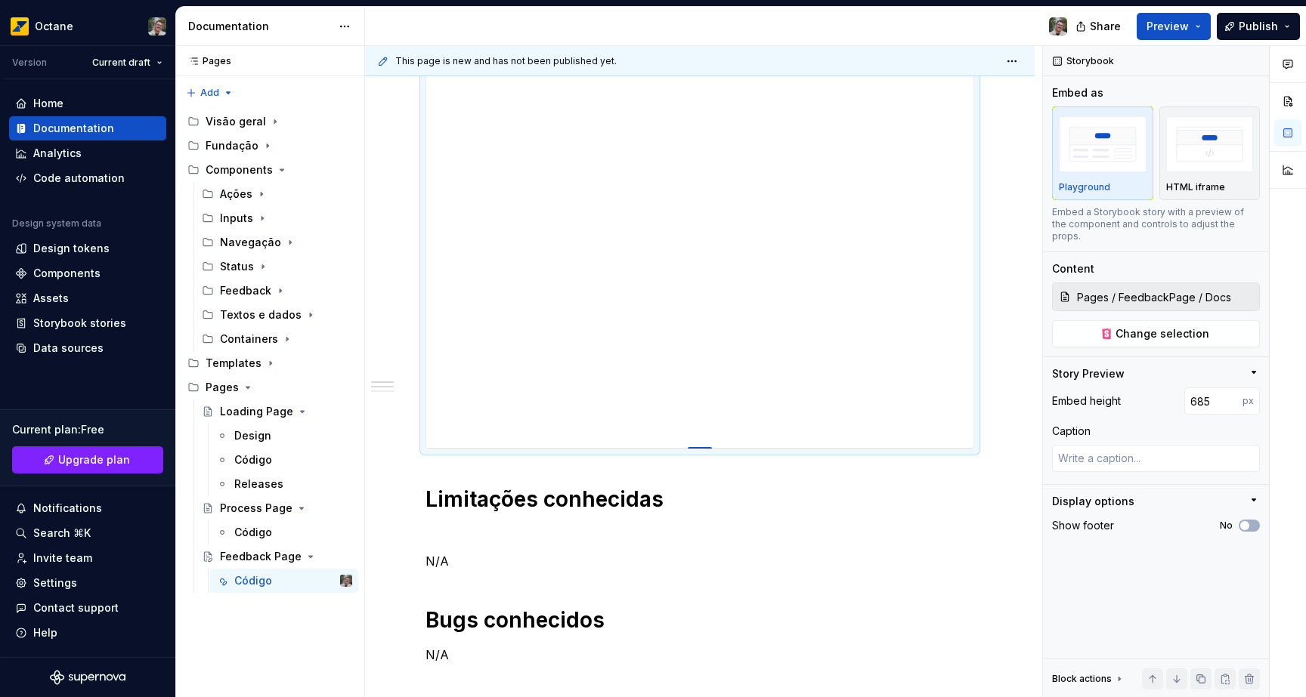
type input "752"
type textarea "*"
type input "787"
type textarea "*"
type input "797"
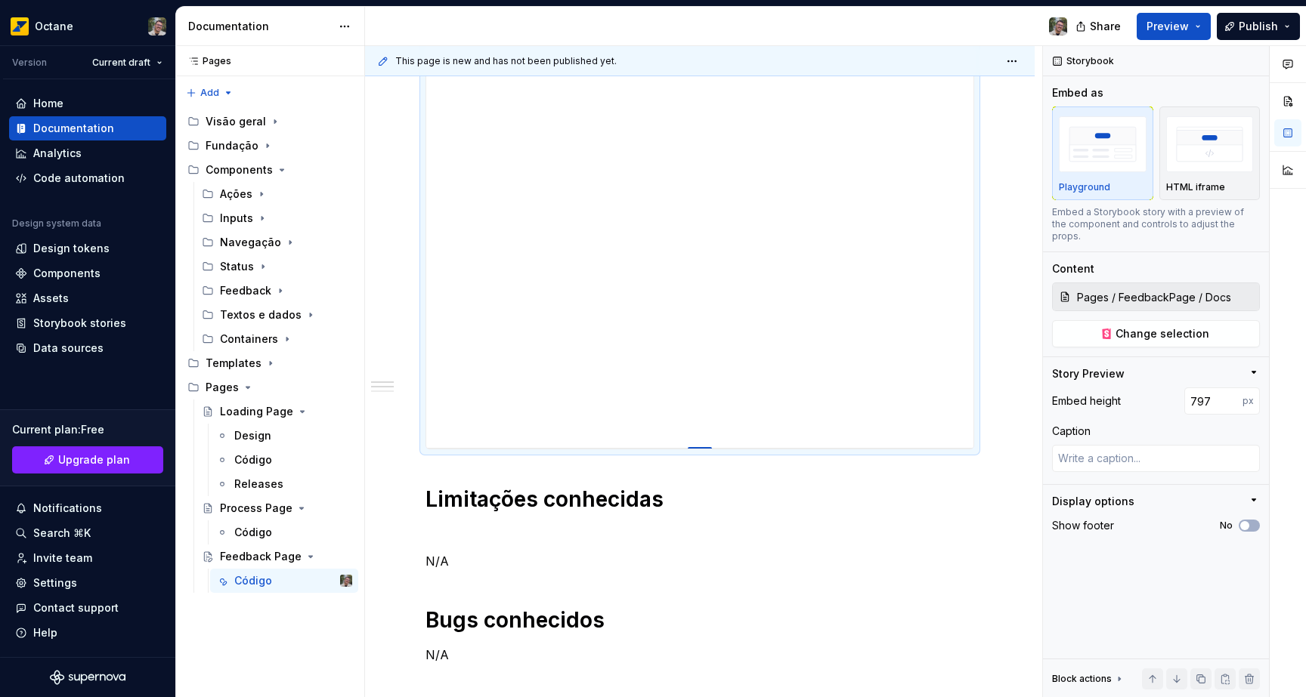
type textarea "*"
type input "803"
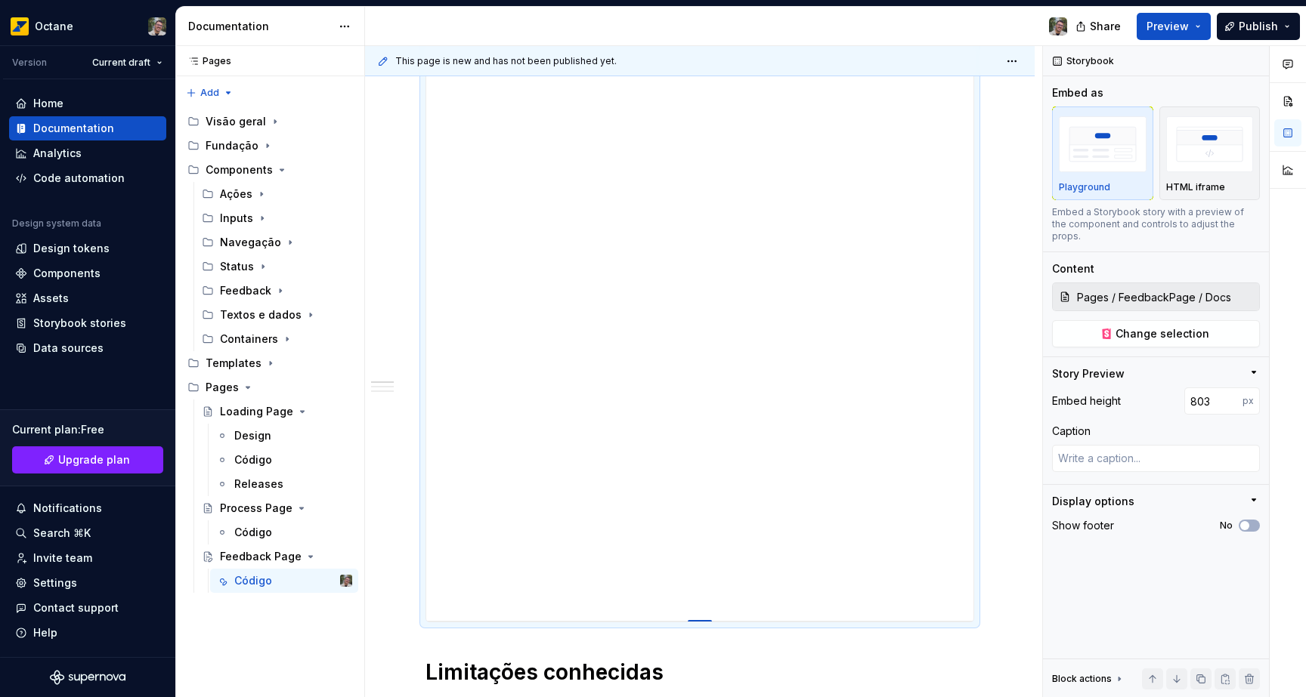
type textarea "*"
type input "807"
type textarea "*"
type input "808"
type textarea "*"
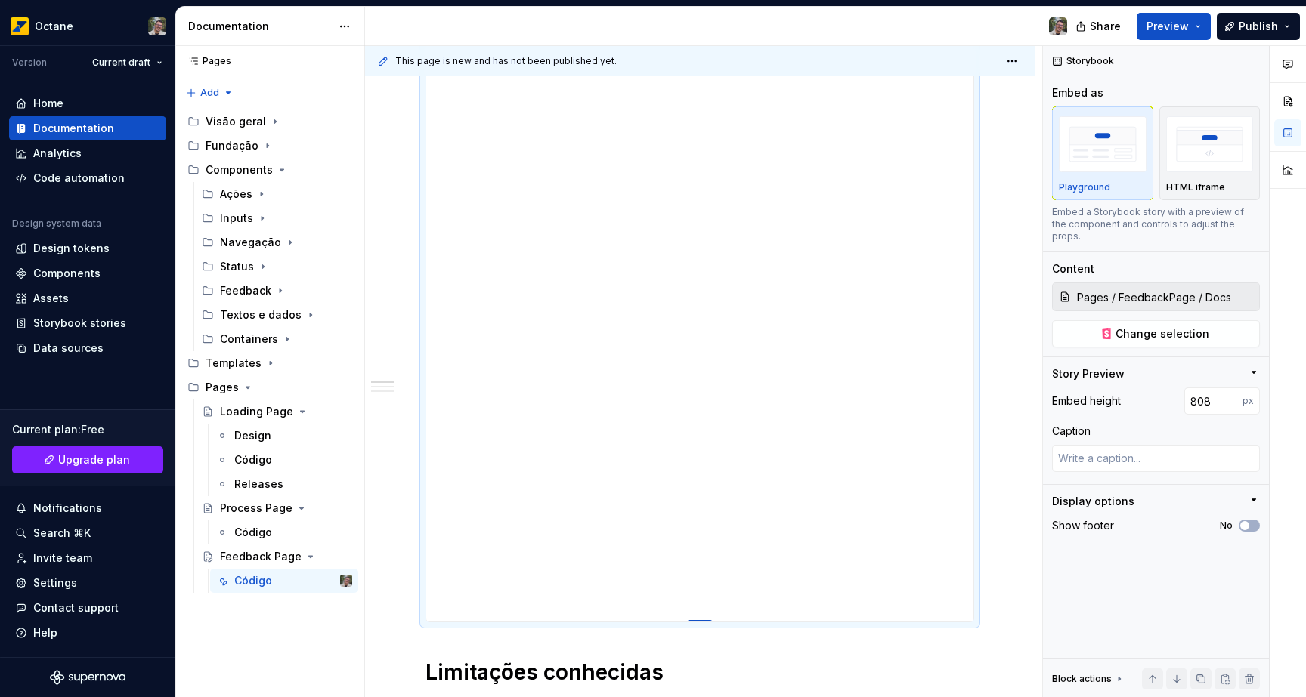
type input "807"
type textarea "*"
type input "861"
type textarea "*"
type input "879"
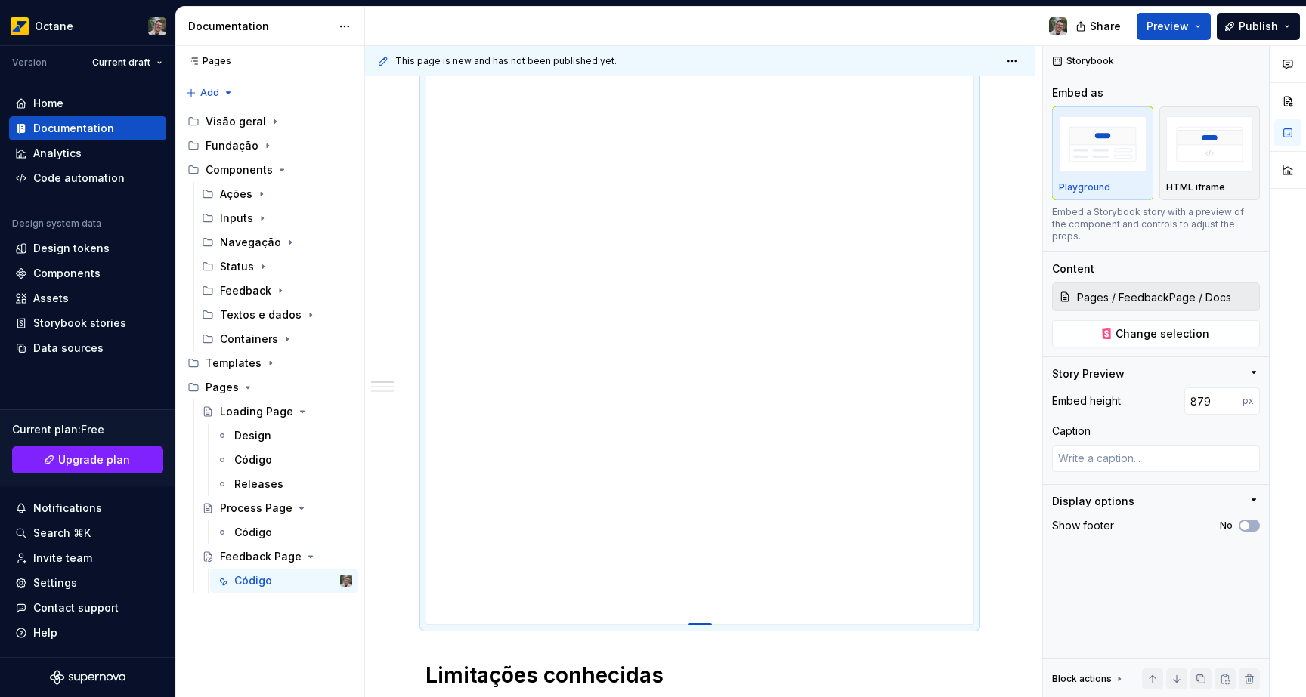
type textarea "*"
type input "883"
type textarea "*"
type input "893"
type textarea "*"
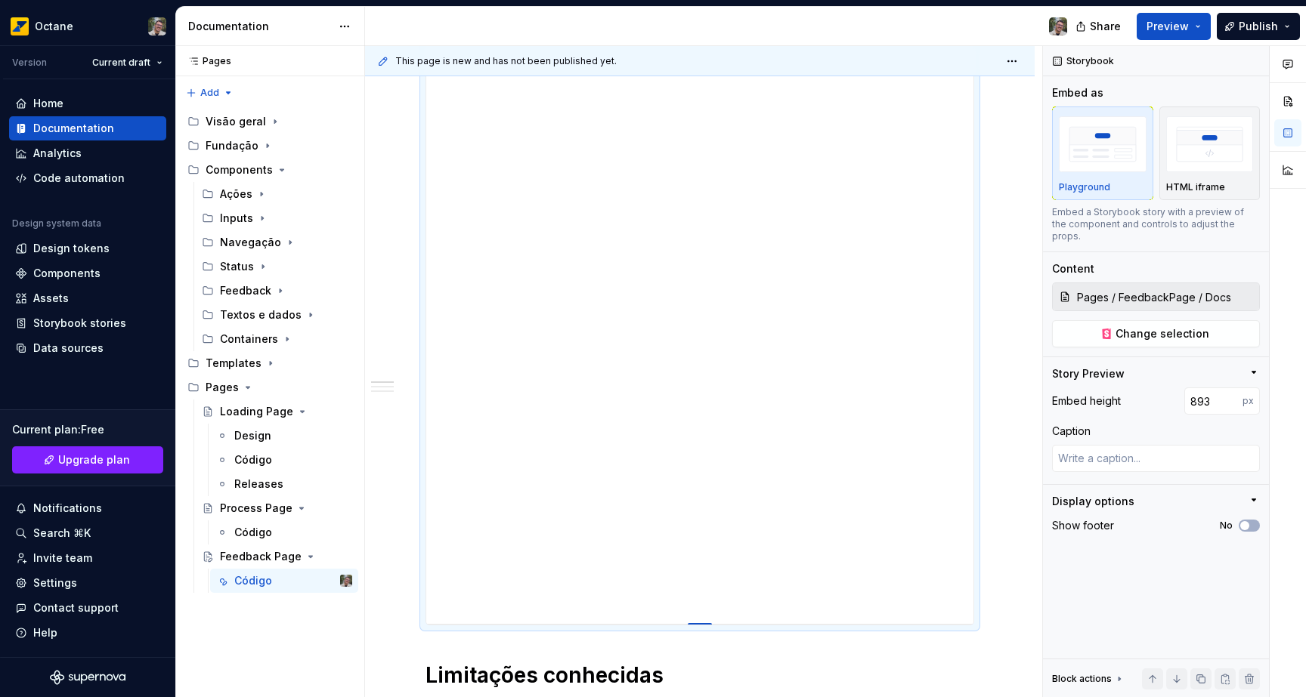
type input "897"
type textarea "*"
type input "900"
type textarea "*"
type input "907"
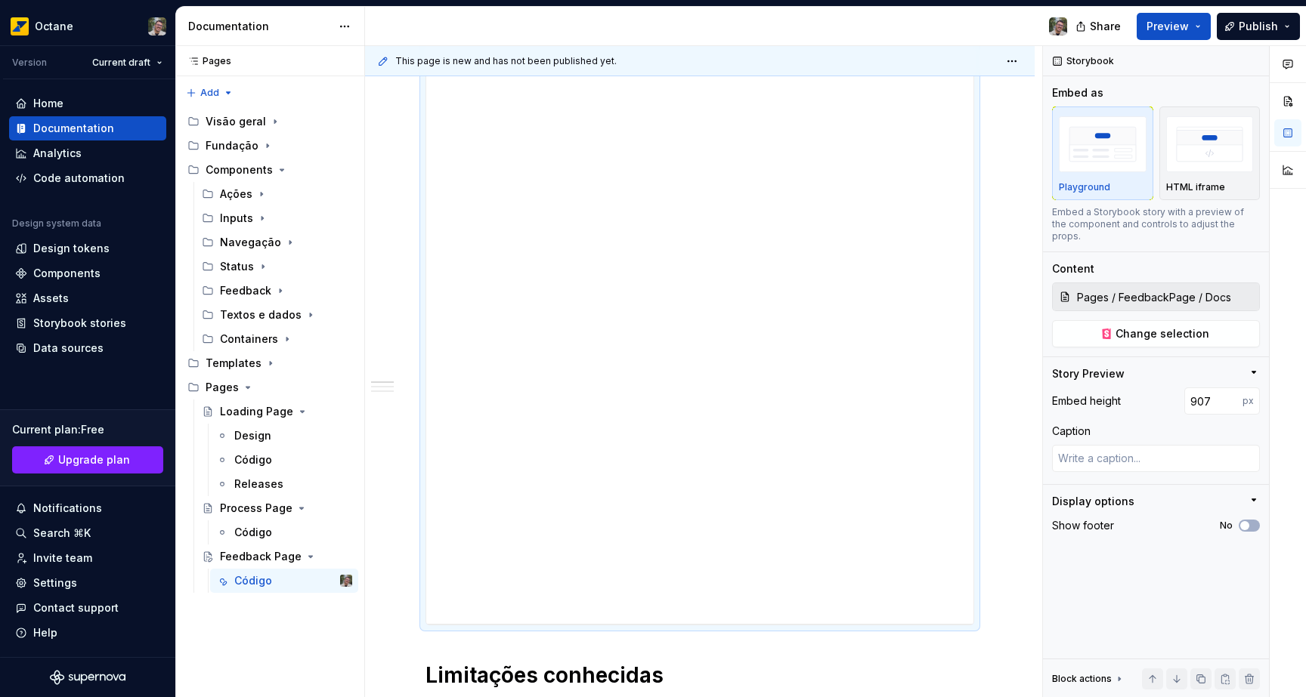
type textarea "*"
type input "911"
type textarea "*"
type input "920"
type textarea "*"
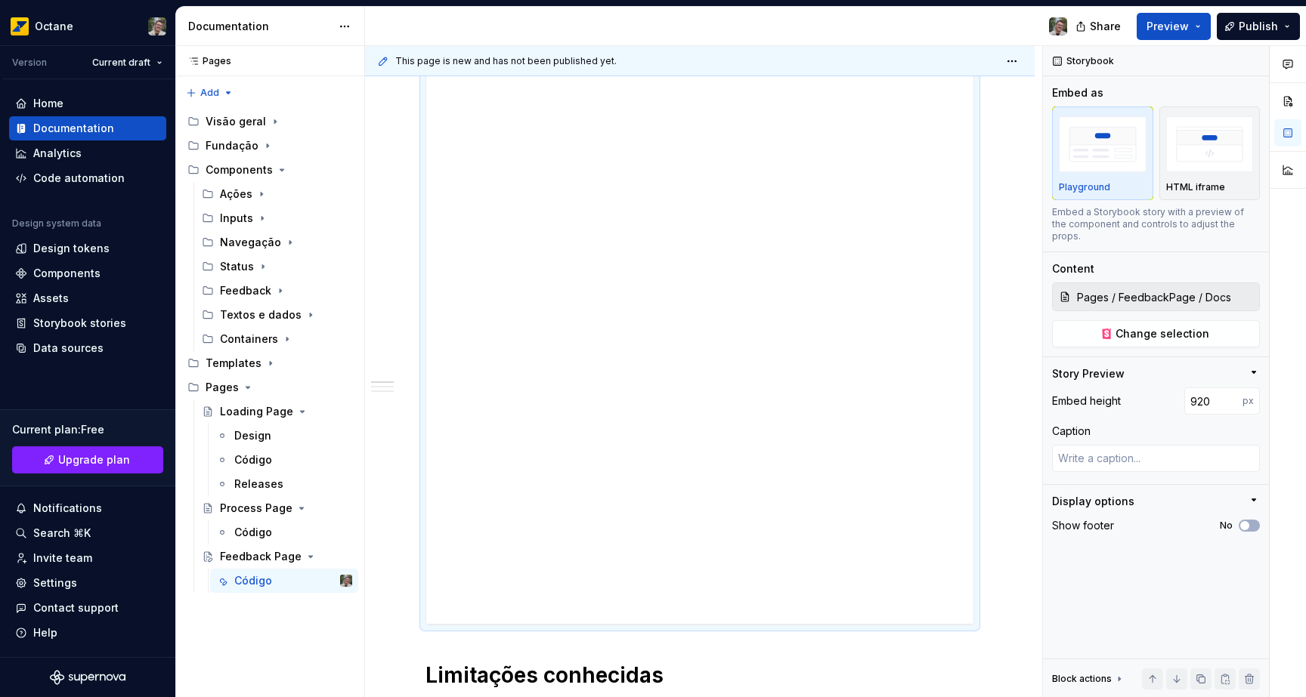
type input "923"
type textarea "*"
type input "926"
type textarea "*"
type input "934"
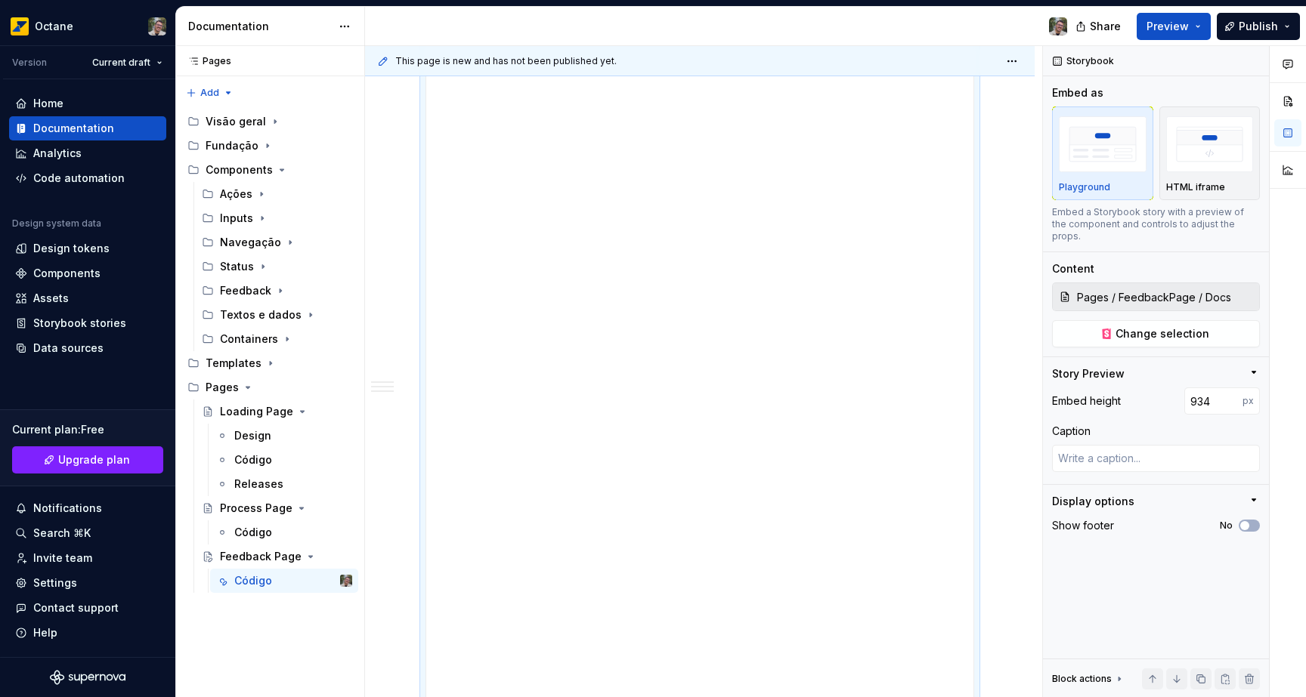
type textarea "*"
type input "938"
type textarea "*"
type input "945"
type textarea "*"
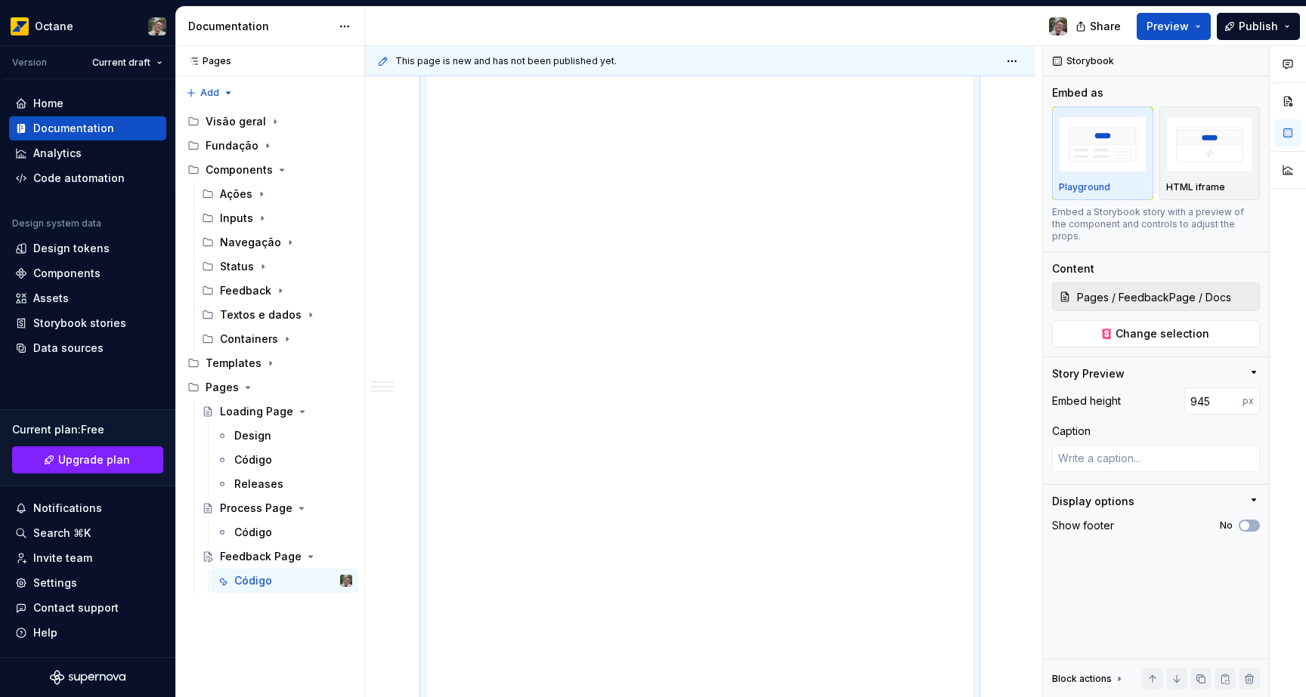
type input "948"
type textarea "*"
type input "950"
type textarea "*"
type input "957"
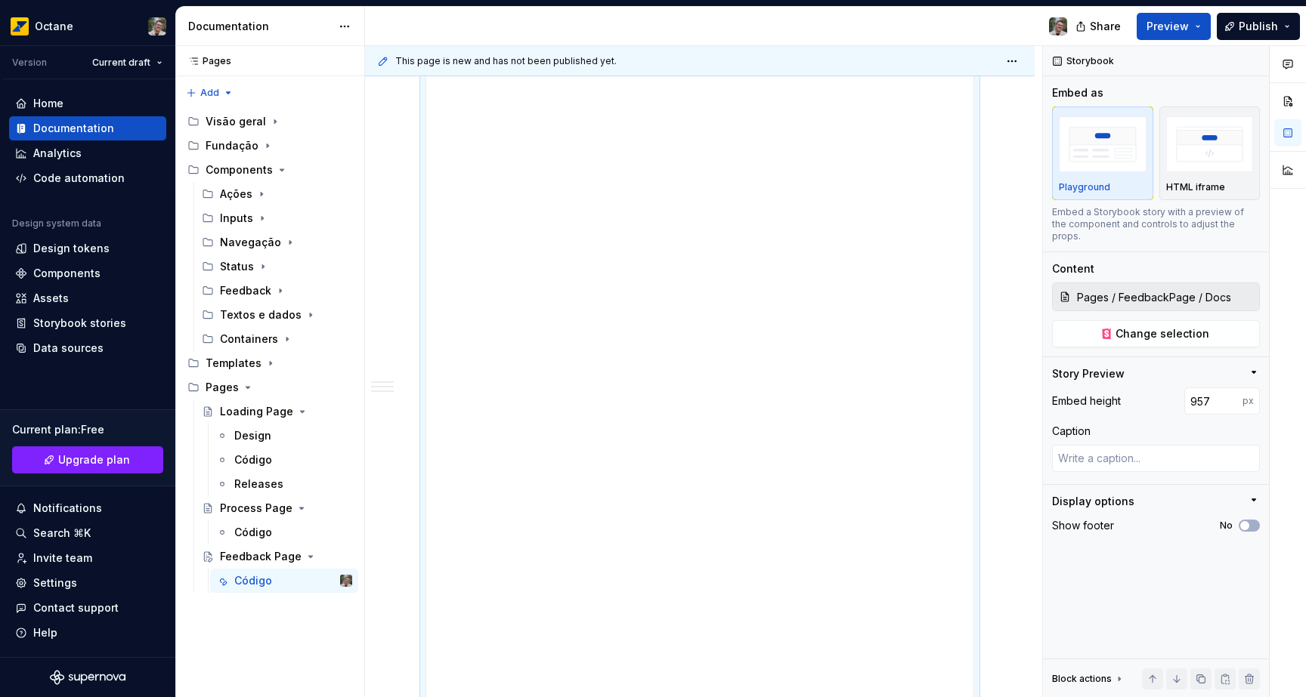
type textarea "*"
type input "968"
type textarea "*"
type input "970"
type textarea "*"
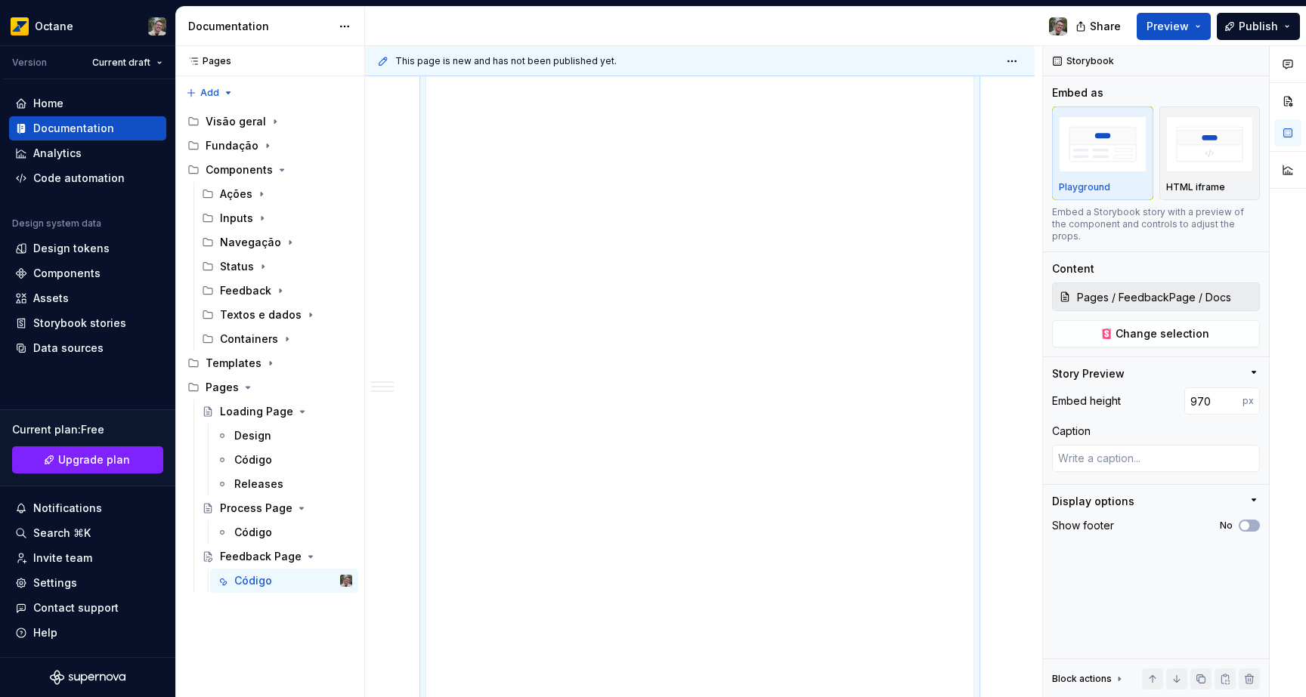
type input "972"
type textarea "*"
type input "970"
type textarea "*"
type input "969"
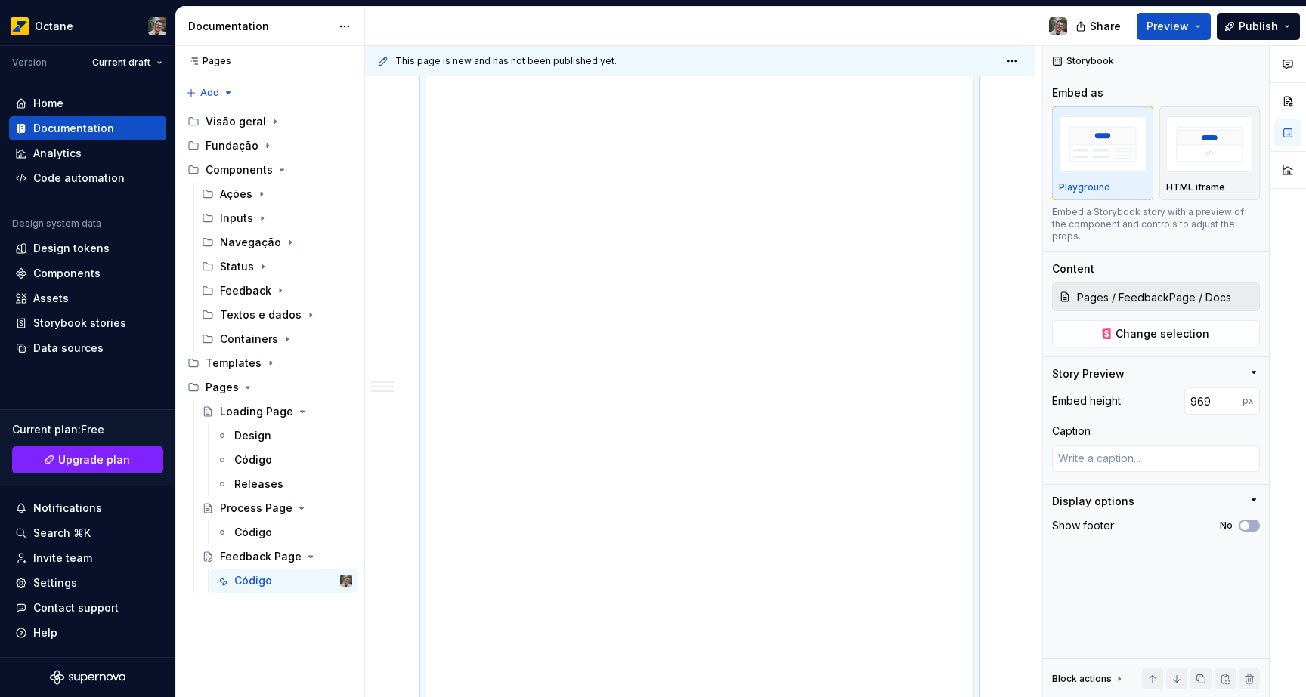
drag, startPoint x: 700, startPoint y: 316, endPoint x: 688, endPoint y: 746, distance: 430.8
click at [688, 697] on html "Octane Version Current draft Home Documentation Analytics Code automation Desig…" at bounding box center [653, 348] width 1306 height 697
click at [1008, 453] on div "Limitações conhecidas N/A Bugs conhecidos N/A Changelog N/A" at bounding box center [699, 612] width 669 height 1343
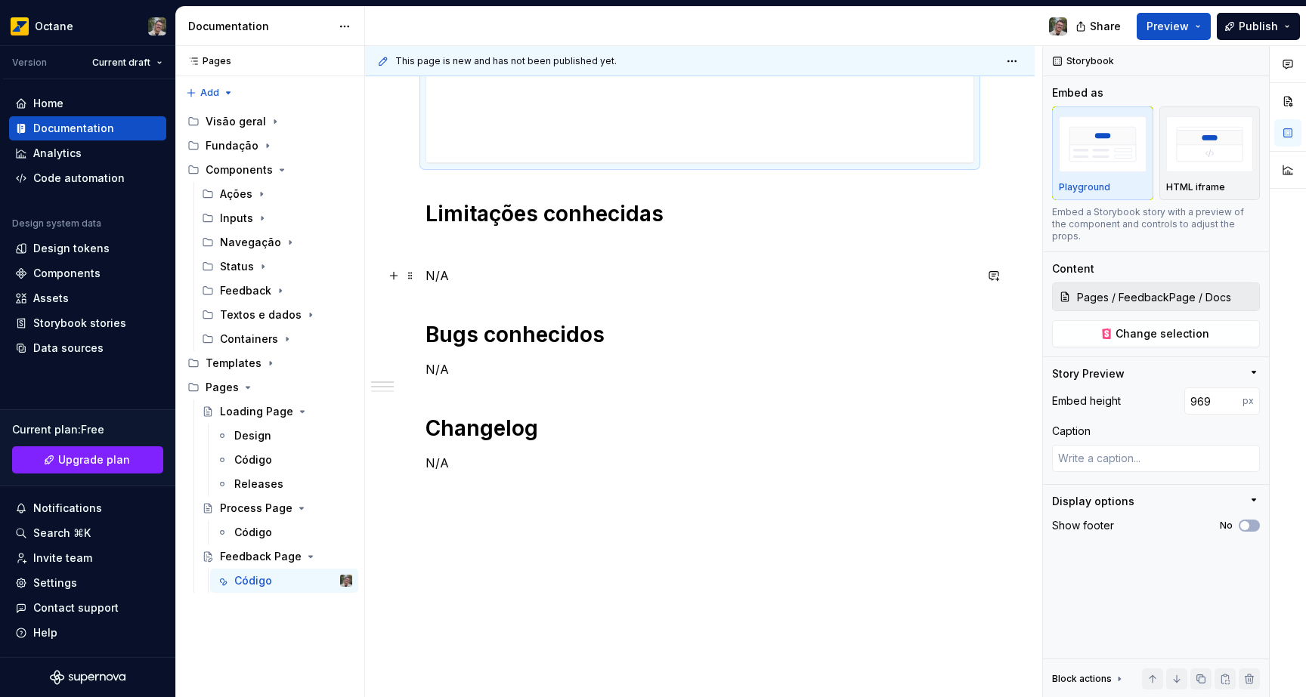
scroll to position [907, 0]
click at [425, 208] on h1 "Limitações conhecidas" at bounding box center [699, 212] width 548 height 27
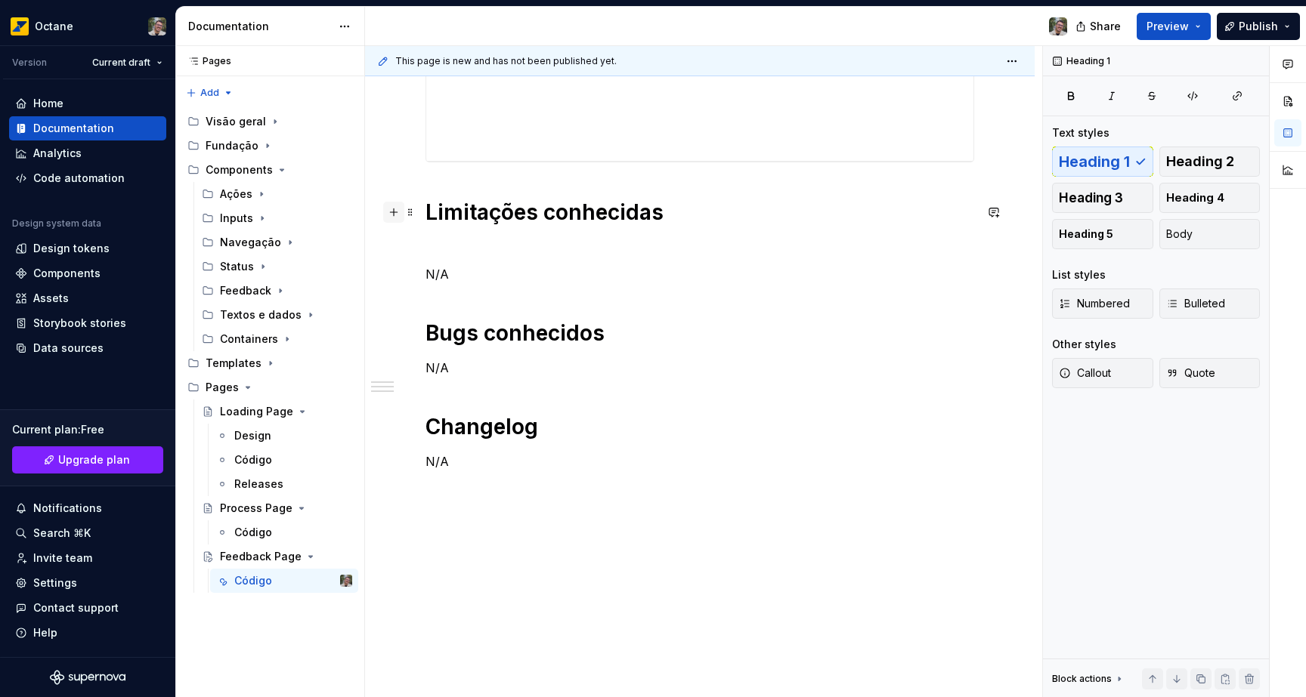
click at [396, 215] on button "button" at bounding box center [393, 212] width 21 height 21
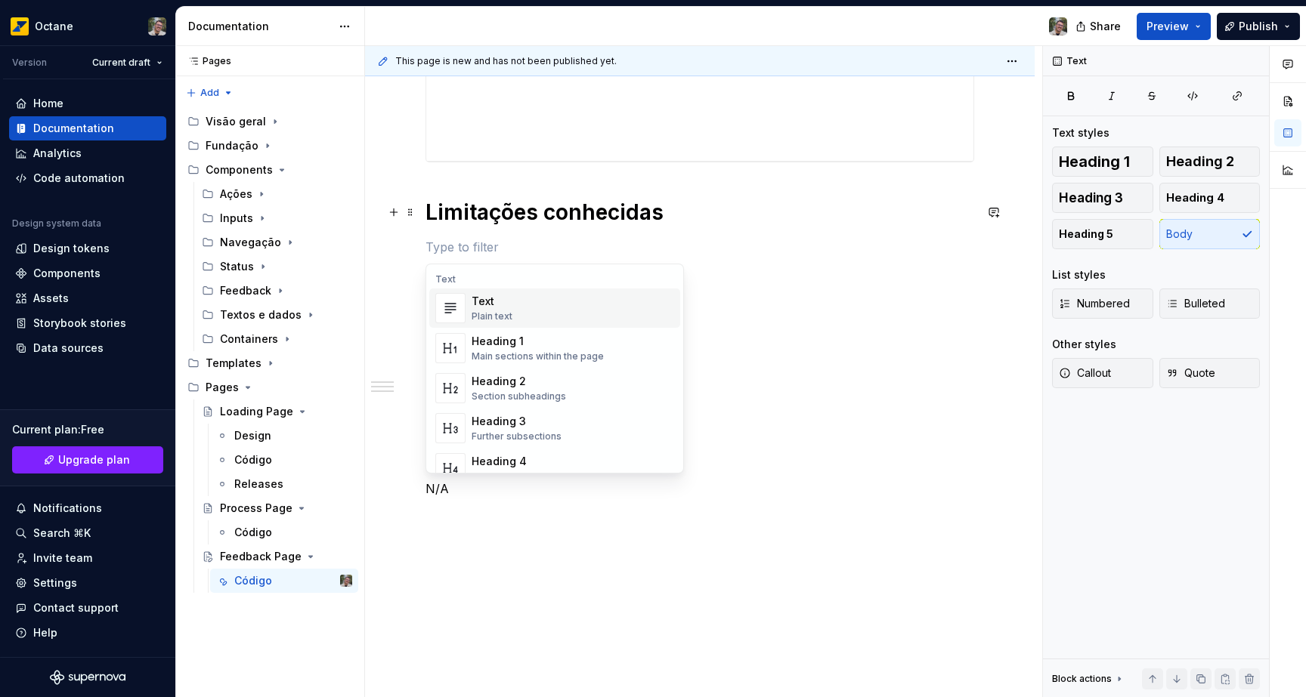
click at [447, 202] on h1 "Limitações conhecidas" at bounding box center [699, 212] width 548 height 27
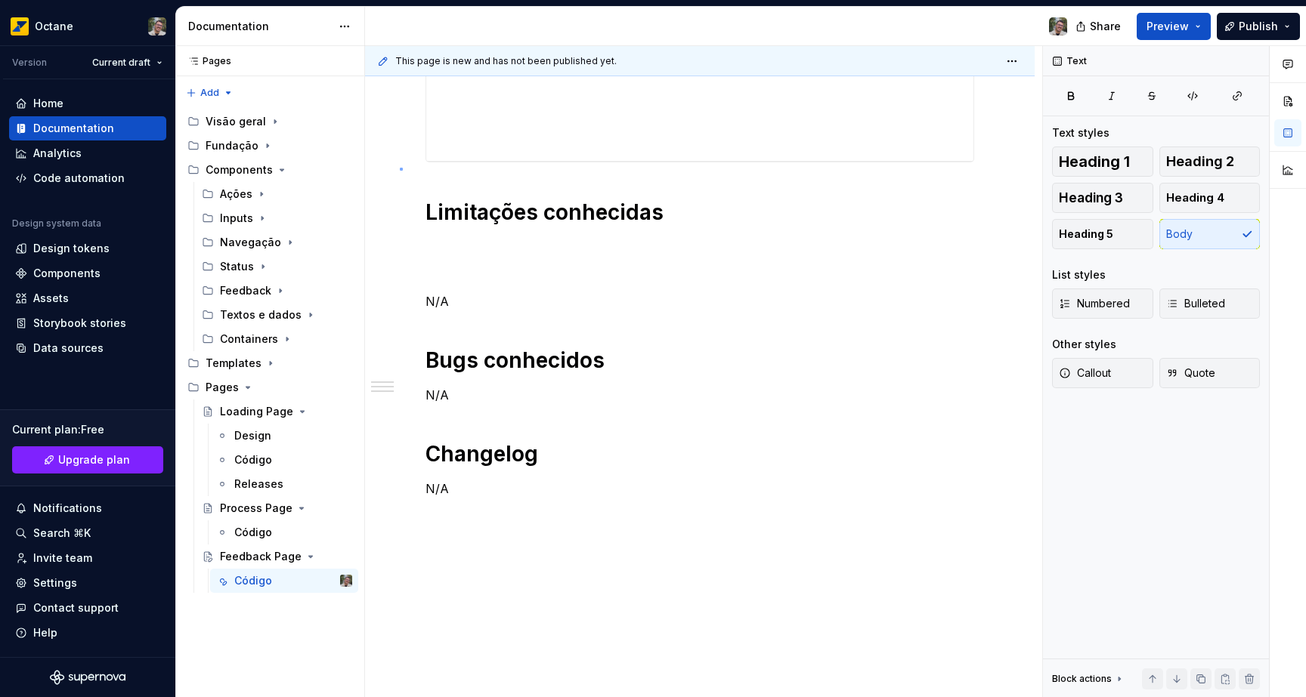
click at [400, 168] on div "This page is new and has not been published yet. Feedback Page Edit header Códi…" at bounding box center [703, 372] width 677 height 652
click at [408, 183] on div "Limitações conhecidas N/A Bugs conhecidos N/A Changelog N/A" at bounding box center [699, 41] width 669 height 1370
click at [409, 177] on div "Limitações conhecidas N/A Bugs conhecidos N/A Changelog N/A" at bounding box center [699, 41] width 669 height 1370
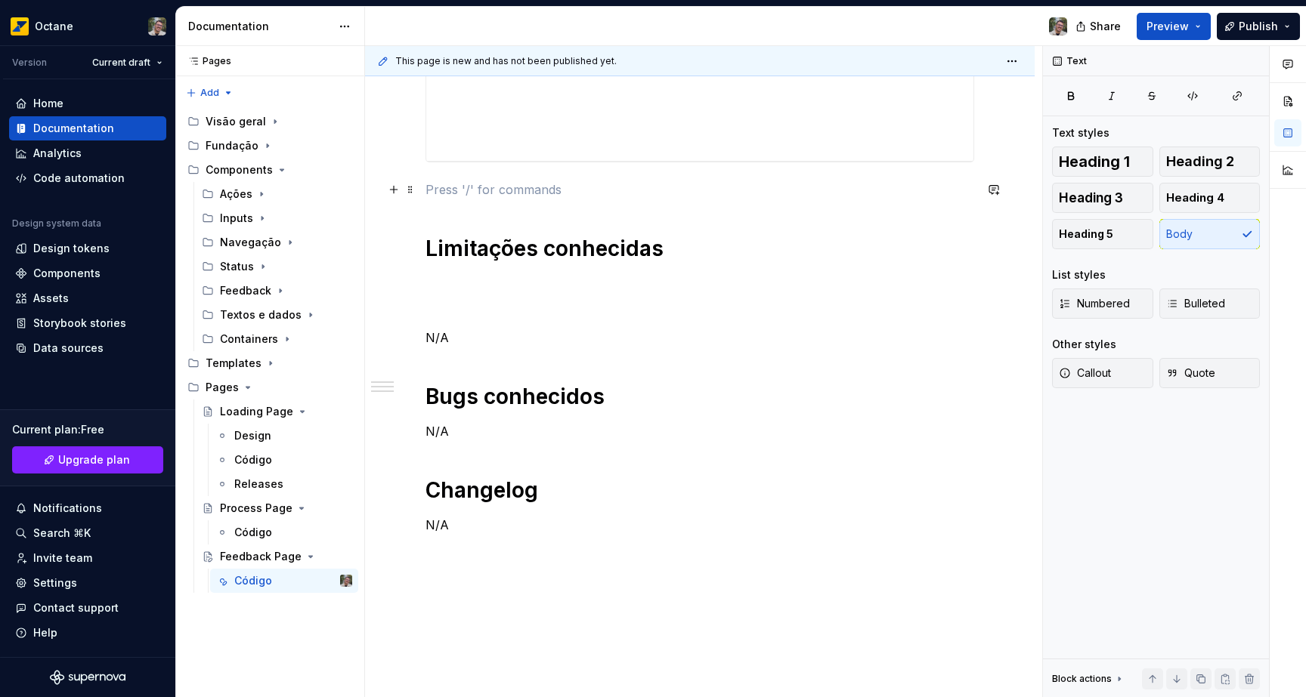
click at [426, 187] on p at bounding box center [699, 190] width 548 height 18
click at [393, 187] on button "button" at bounding box center [393, 189] width 21 height 21
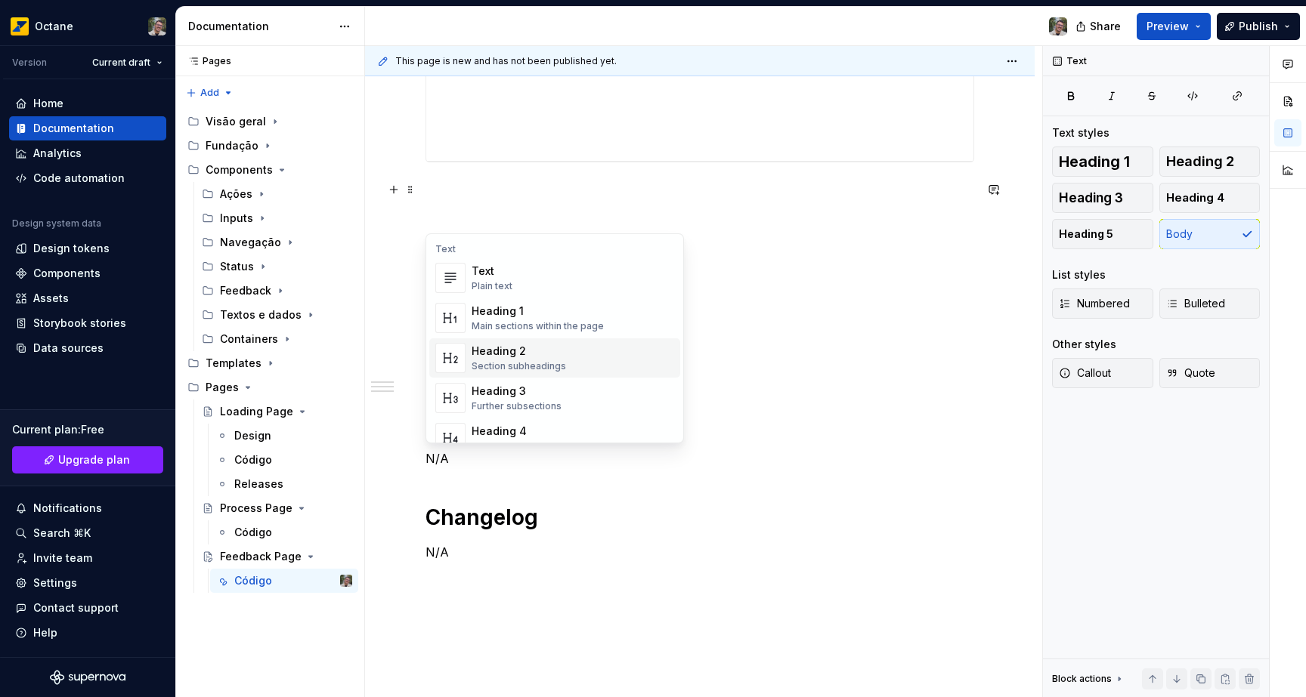
click at [519, 341] on span "Heading 2 Section subheadings" at bounding box center [554, 357] width 251 height 39
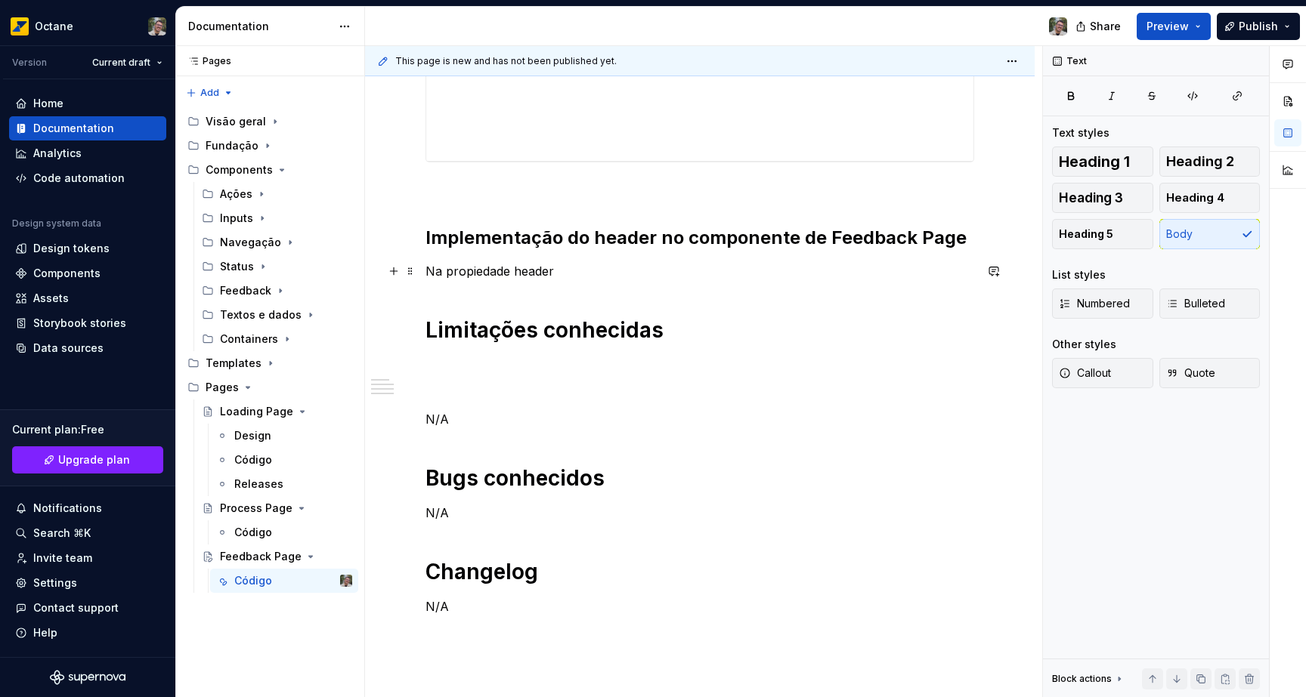
click at [538, 275] on p "Na propiedade header" at bounding box center [699, 271] width 548 height 18
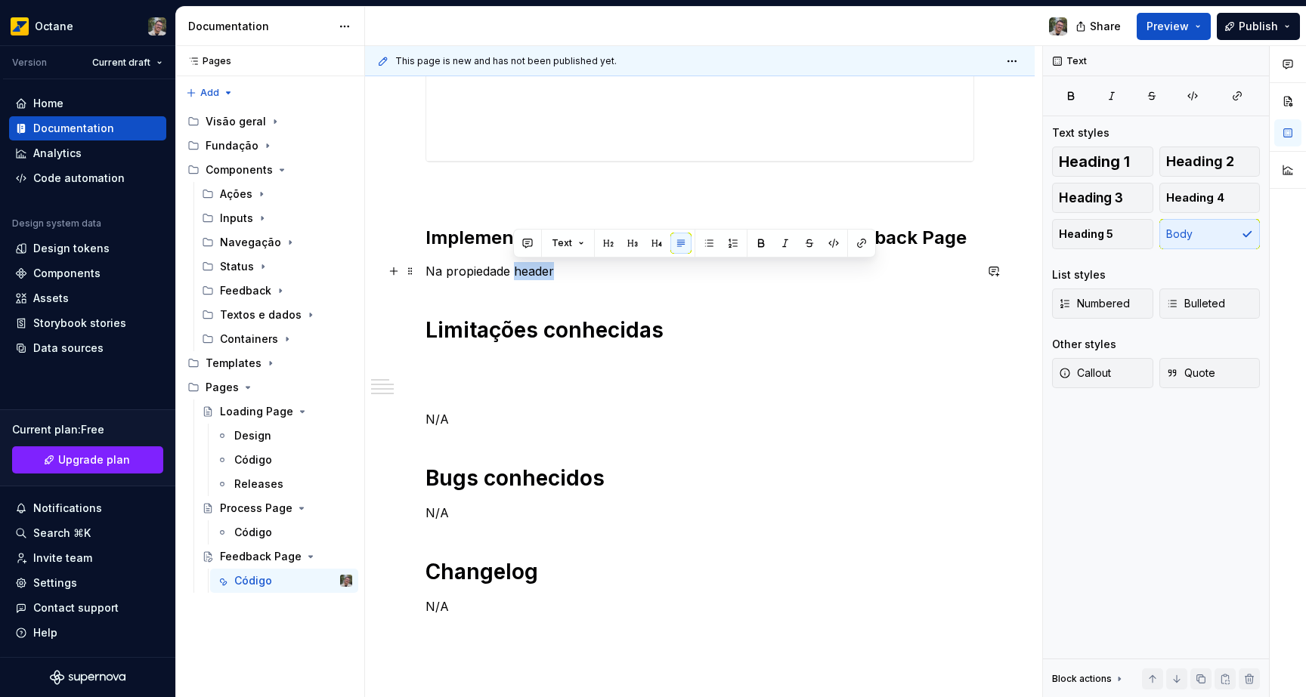
click at [537, 274] on p "Na propiedade header" at bounding box center [699, 271] width 548 height 18
click at [761, 250] on button "button" at bounding box center [760, 243] width 21 height 21
click at [654, 283] on div "Implementação do header no componente de Feedback Page Na propiedade header Lim…" at bounding box center [699, 4] width 548 height 1224
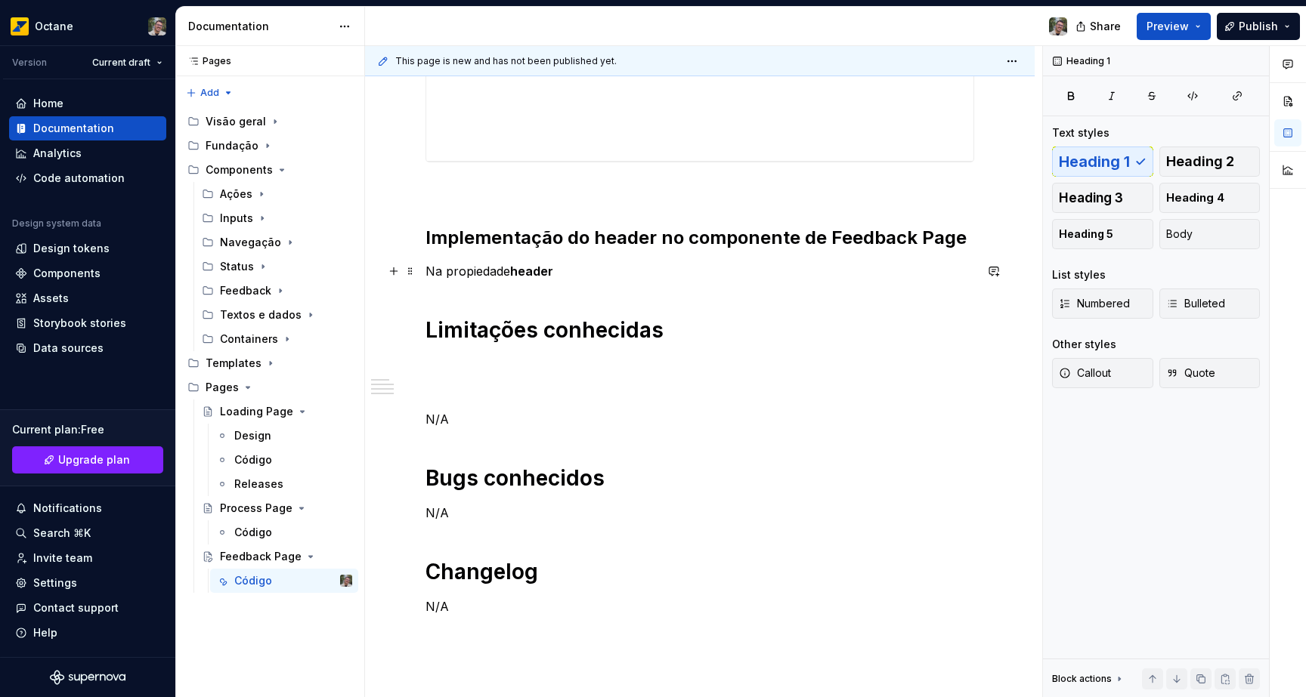
click at [643, 273] on p "Na propiedade header" at bounding box center [699, 271] width 548 height 18
click at [1089, 96] on div at bounding box center [1156, 95] width 208 height 21
drag, startPoint x: 1078, startPoint y: 96, endPoint x: 1053, endPoint y: 126, distance: 39.2
click at [1078, 96] on button "button" at bounding box center [1071, 95] width 38 height 21
click at [1067, 100] on icon "button" at bounding box center [1071, 96] width 12 height 12
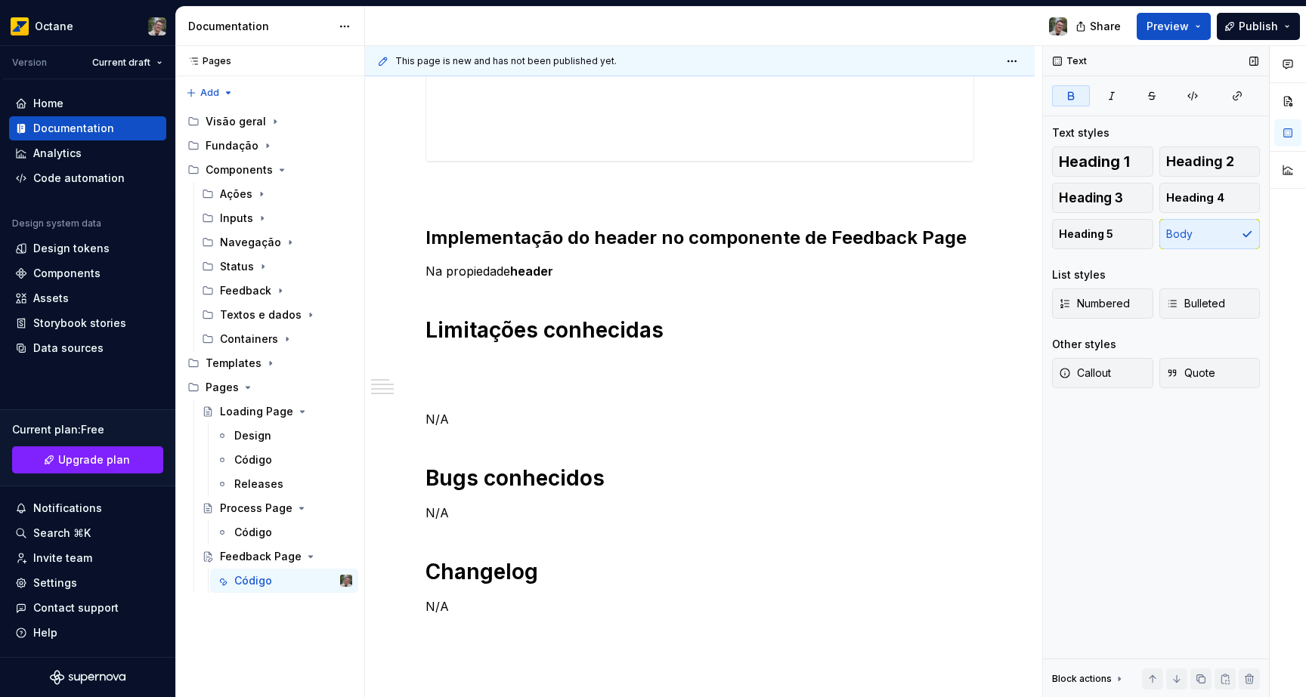
click at [1075, 97] on icon "button" at bounding box center [1071, 96] width 12 height 12
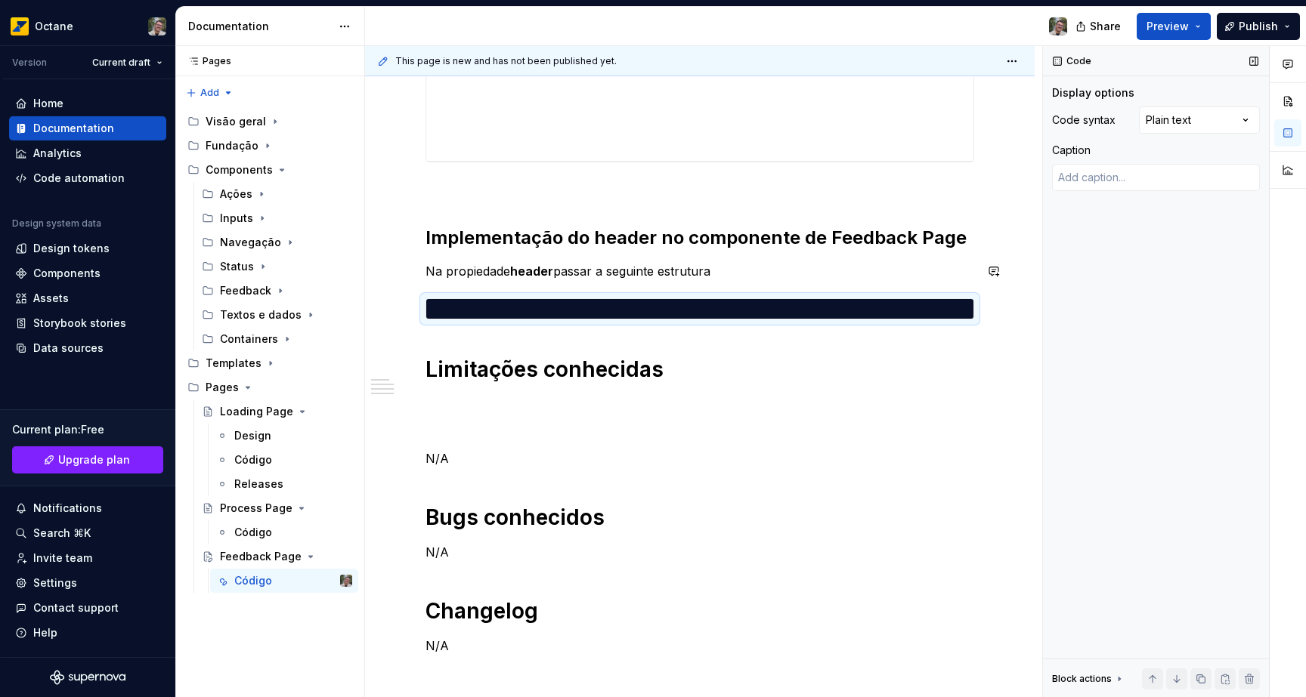
scroll to position [0, 0]
type textarea "*"
type textarea "**********"
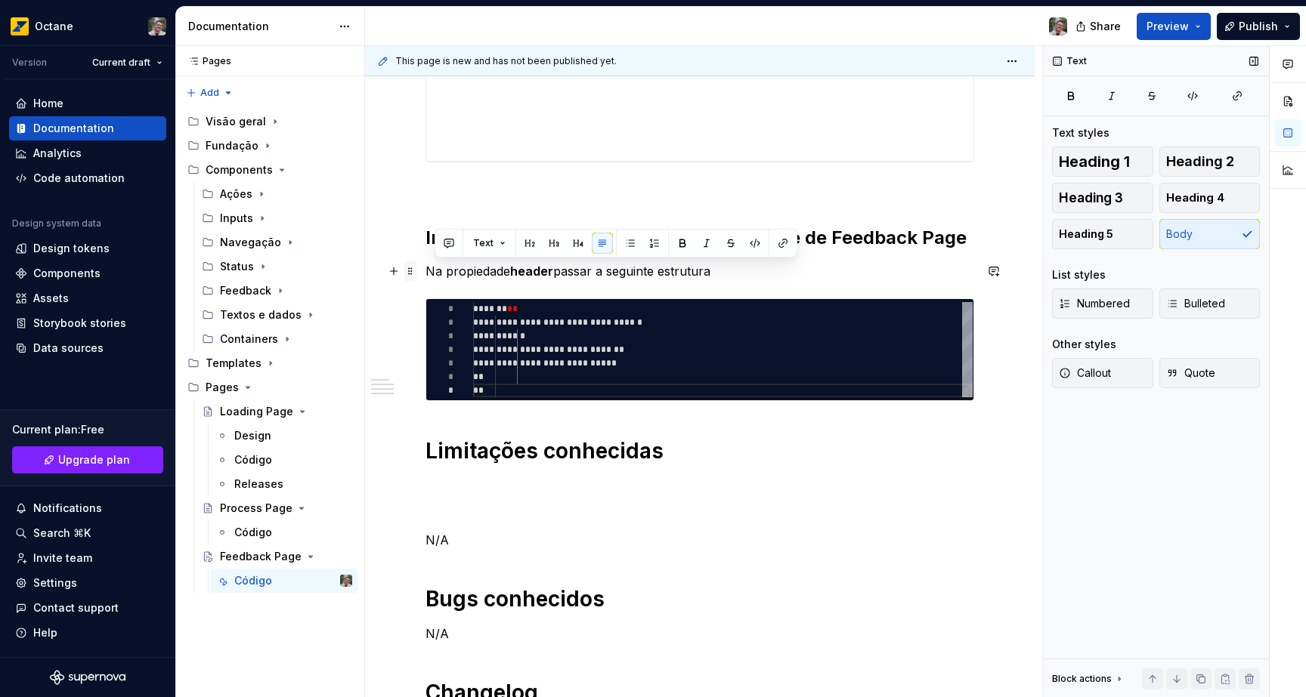
drag, startPoint x: 626, startPoint y: 265, endPoint x: 406, endPoint y: 269, distance: 220.6
click at [425, 269] on div "**********" at bounding box center [699, 73] width 548 height 1363
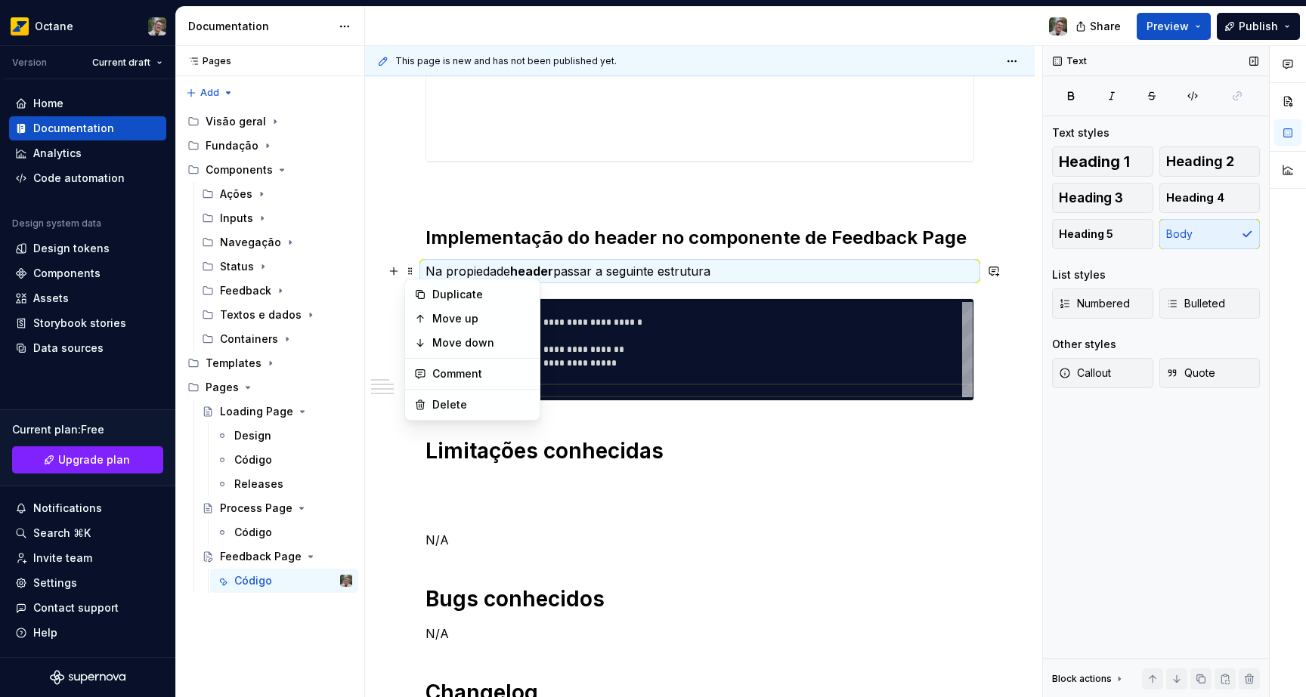
click at [746, 309] on div "**********" at bounding box center [722, 349] width 499 height 95
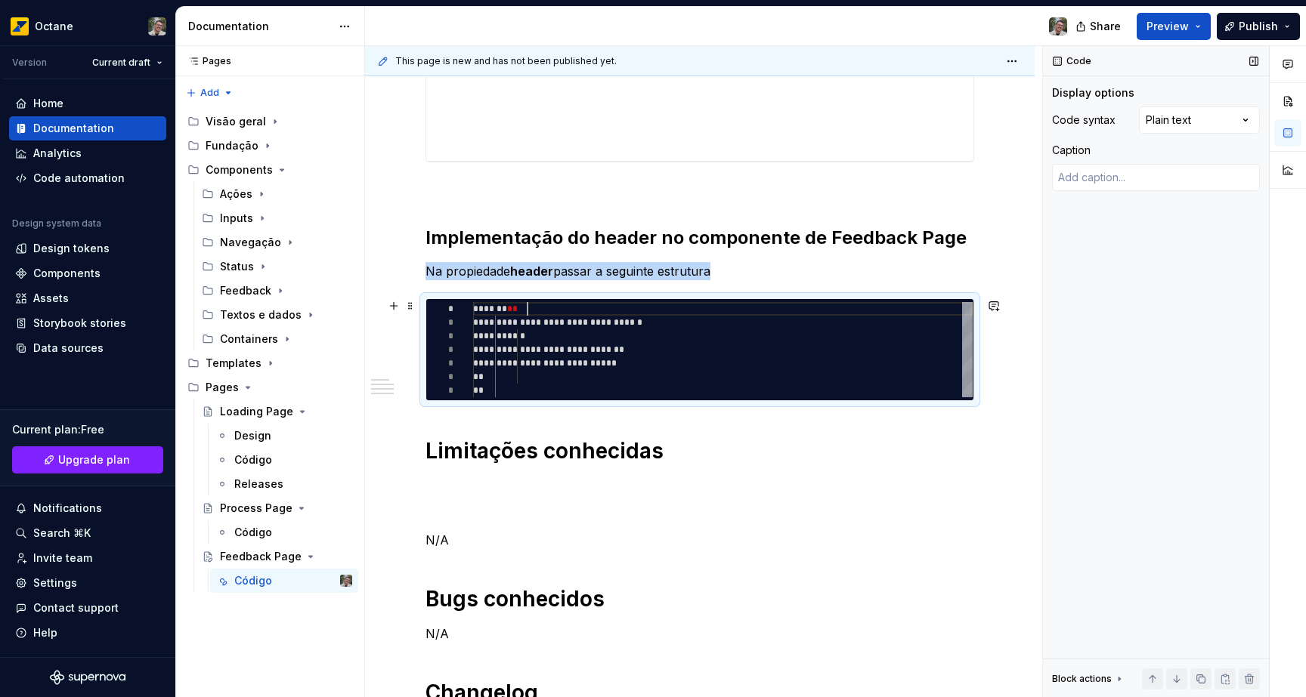
scroll to position [0, 54]
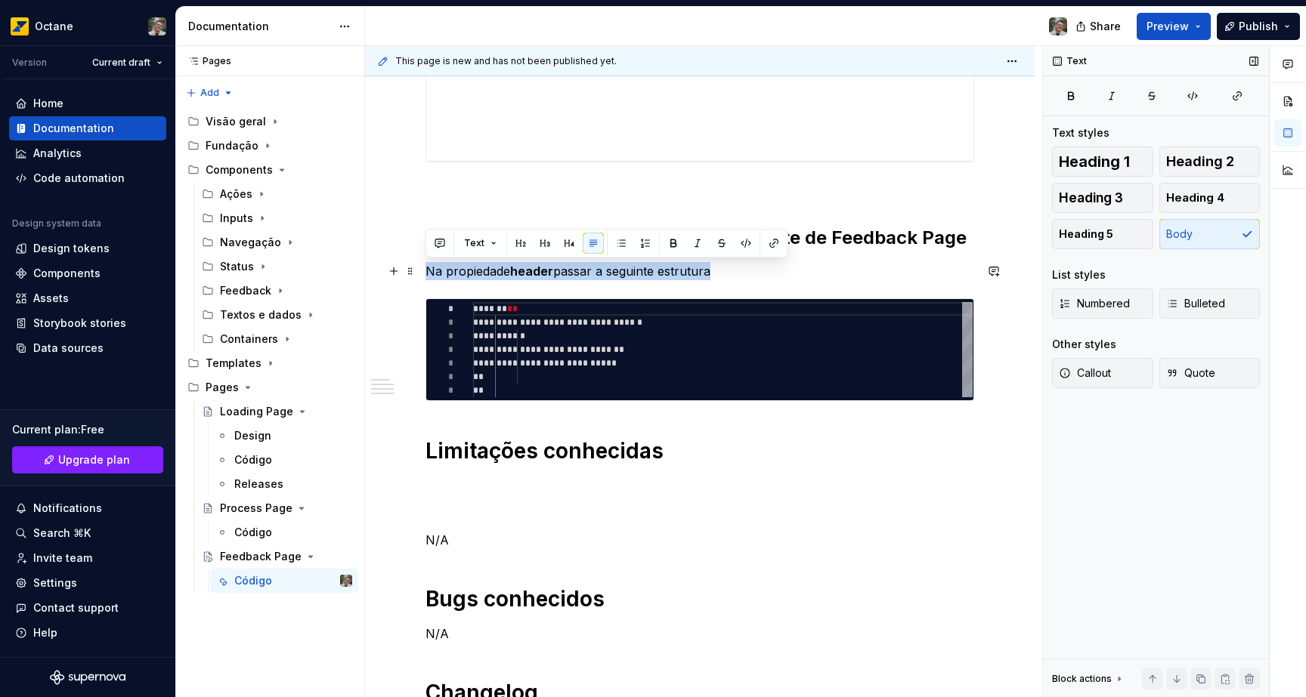
drag, startPoint x: 693, startPoint y: 274, endPoint x: 427, endPoint y: 276, distance: 265.9
click at [427, 275] on p "Na propiedade header passar a seguinte estrutura" at bounding box center [699, 271] width 548 height 18
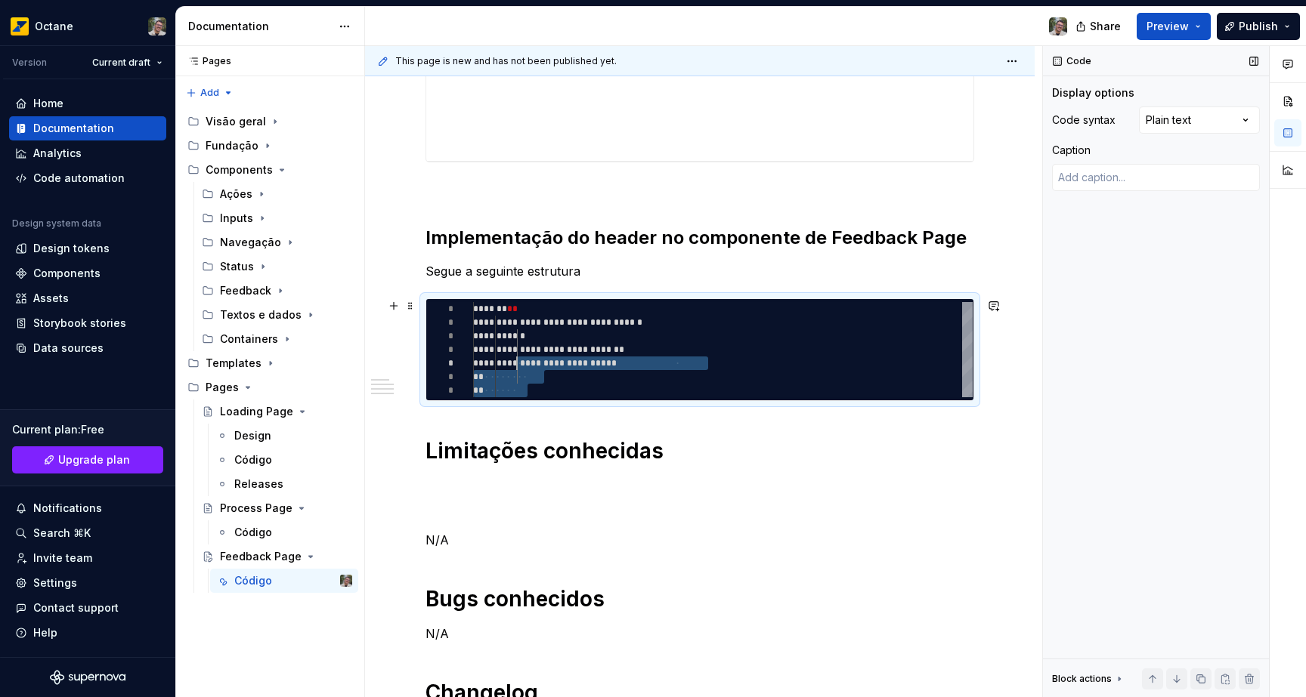
scroll to position [0, 0]
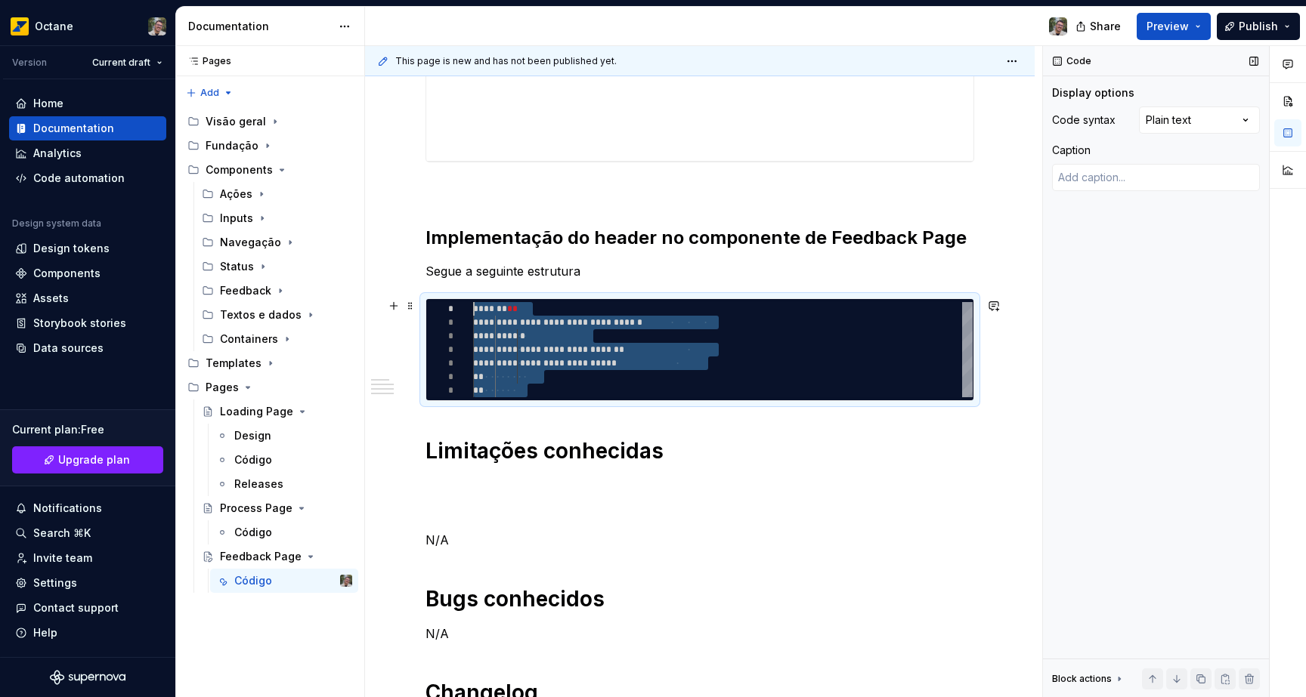
drag, startPoint x: 539, startPoint y: 394, endPoint x: 467, endPoint y: 307, distance: 113.3
click at [473, 307] on div "**********" at bounding box center [722, 349] width 499 height 95
type textarea "*"
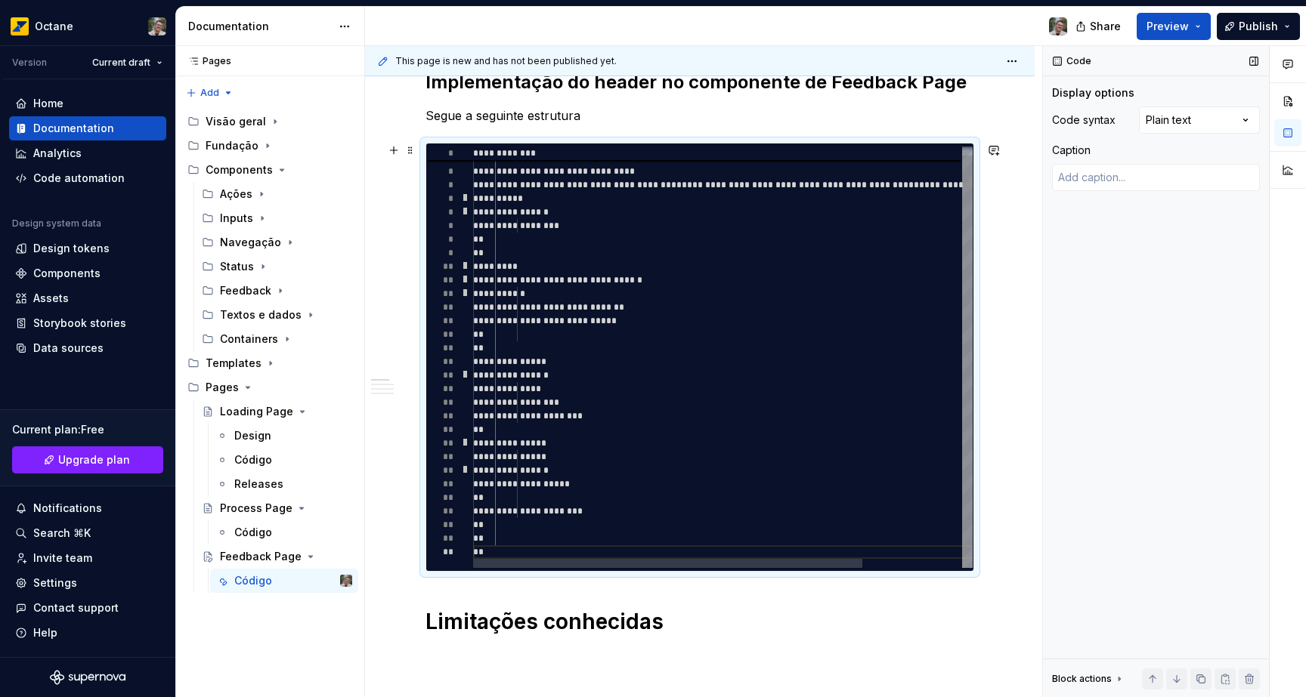
scroll to position [908, 0]
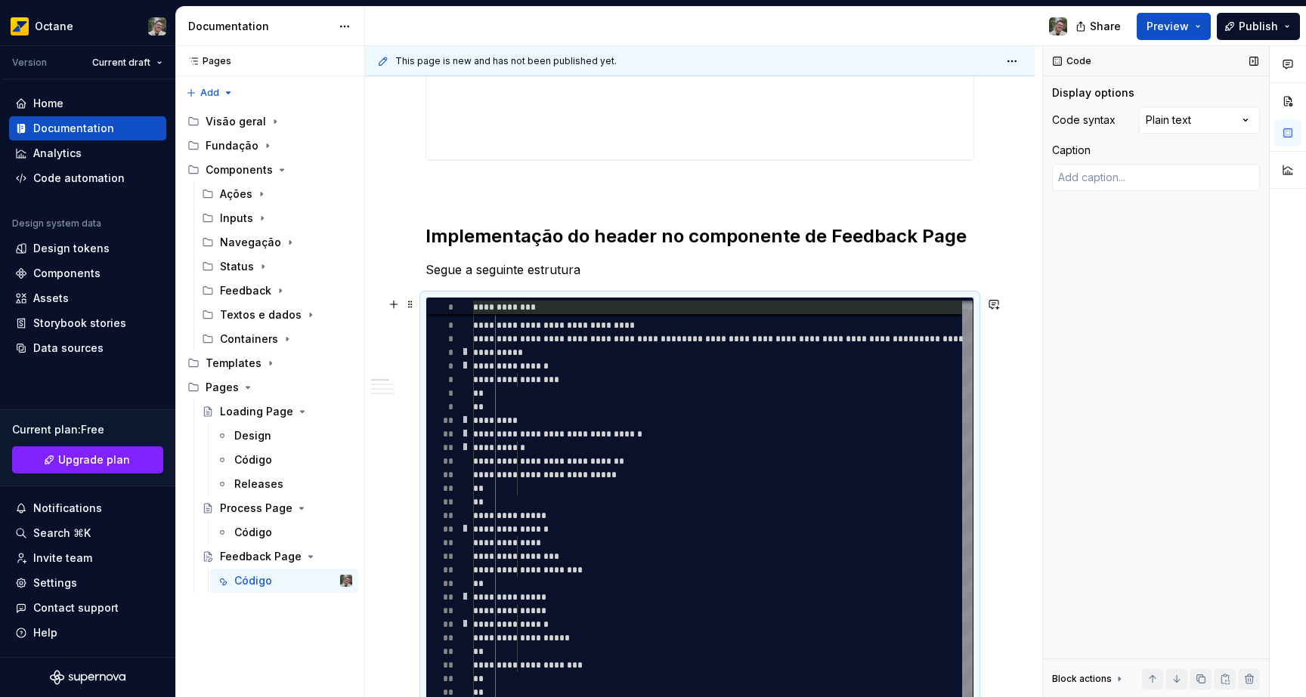
click at [480, 312] on span "**********" at bounding box center [504, 307] width 63 height 9
type textarea "**********"
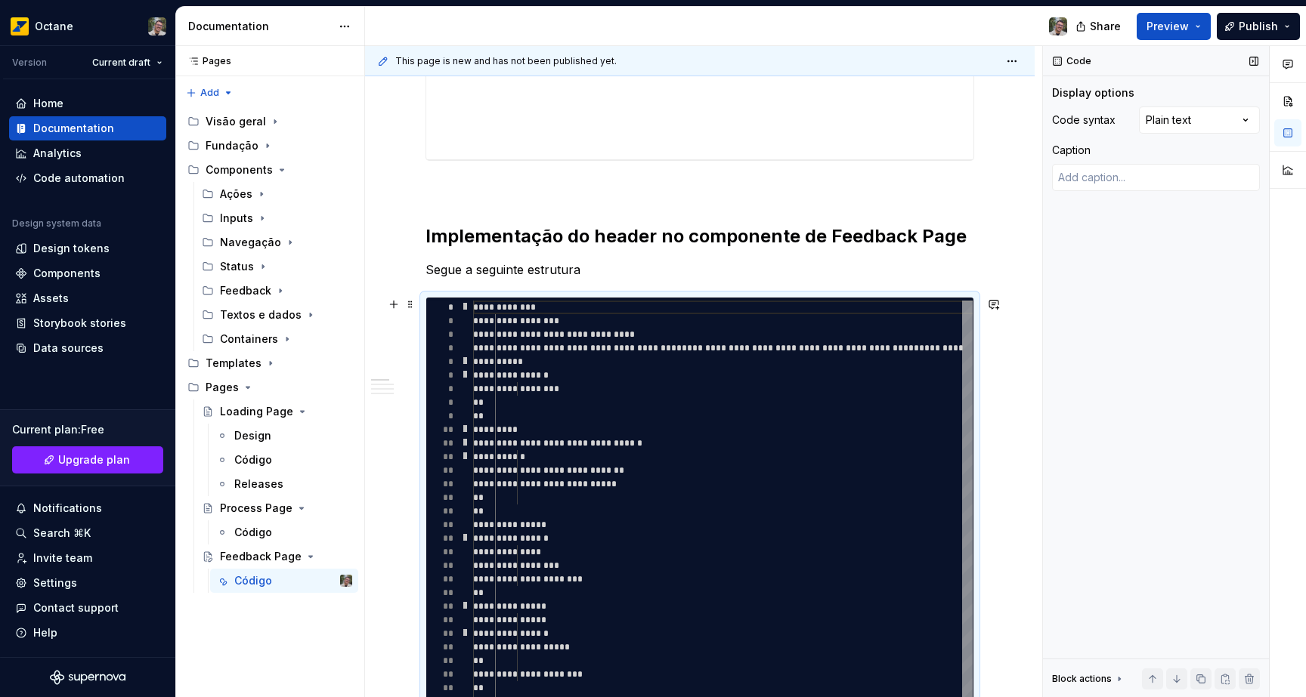
type textarea "*"
type textarea "**********"
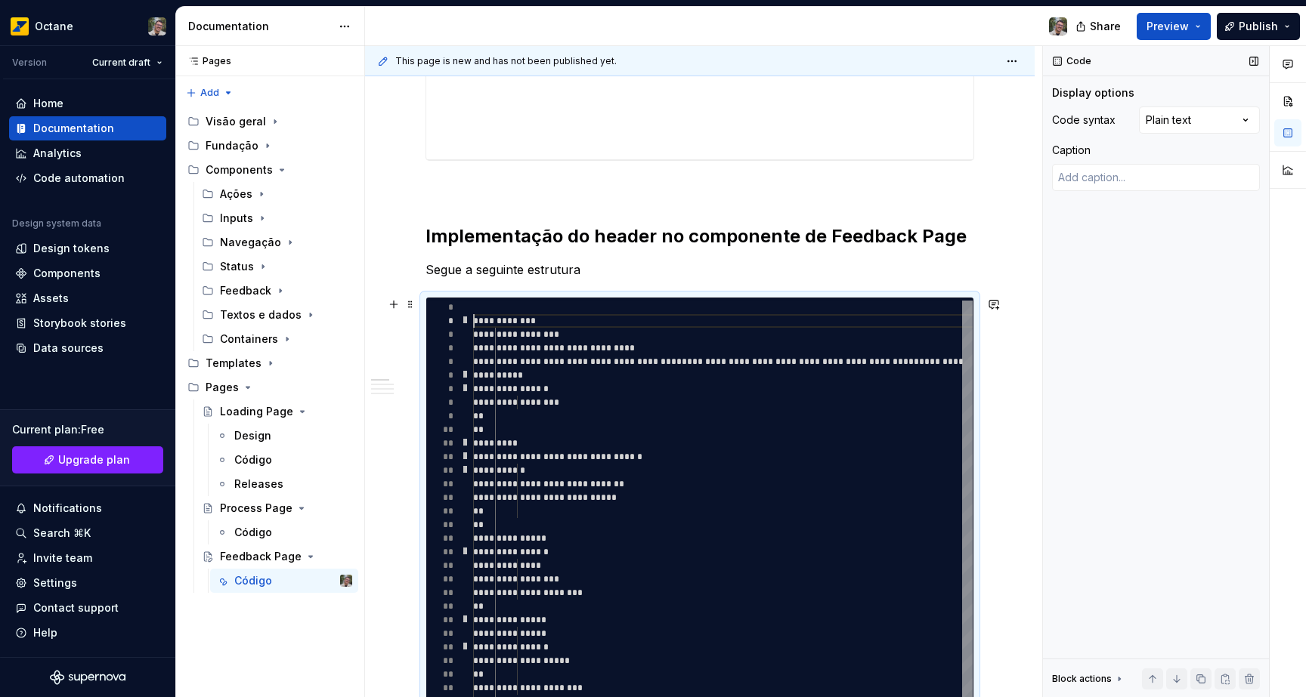
type textarea "*"
type textarea "**********"
type textarea "*"
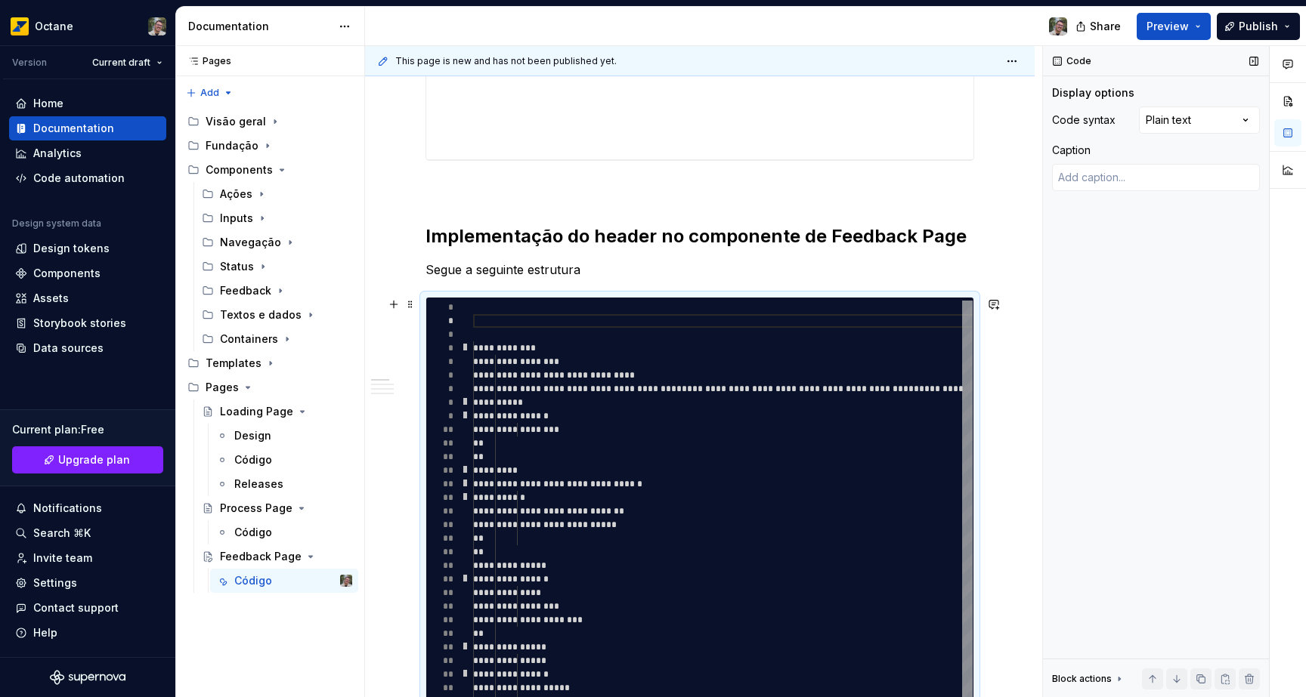
scroll to position [0, 0]
type textarea "**********"
type textarea "*"
type textarea "**********"
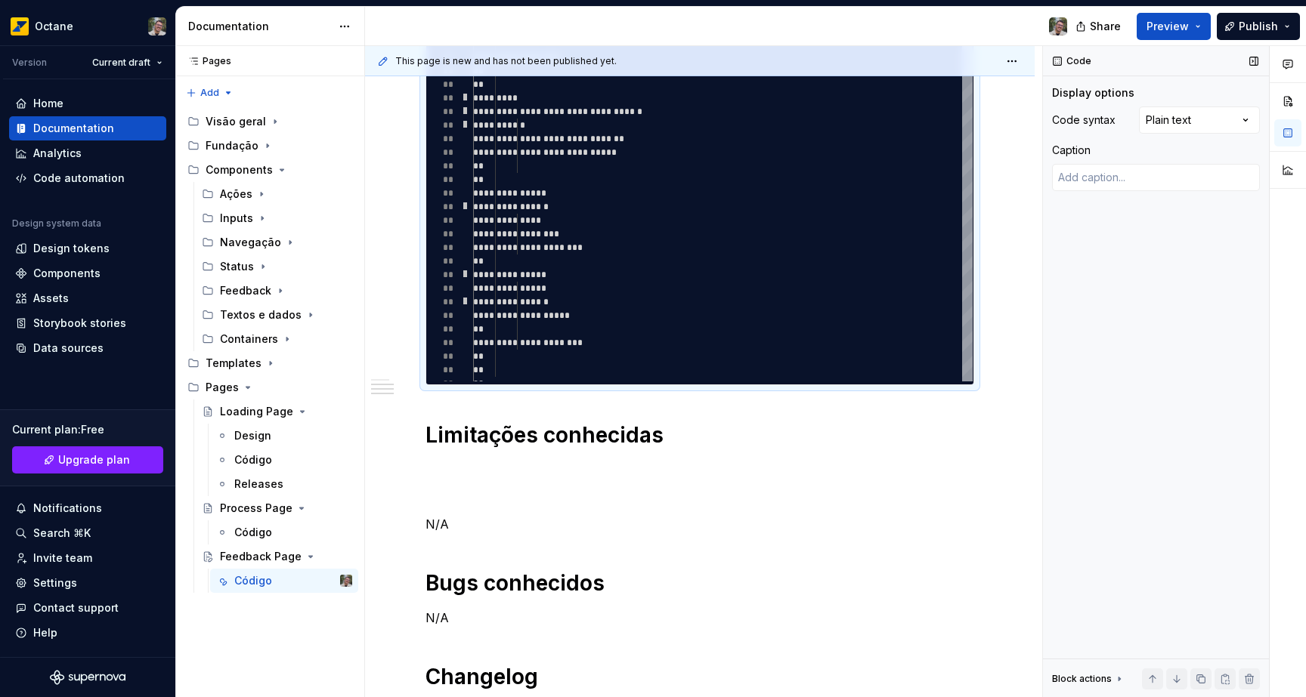
scroll to position [1271, 0]
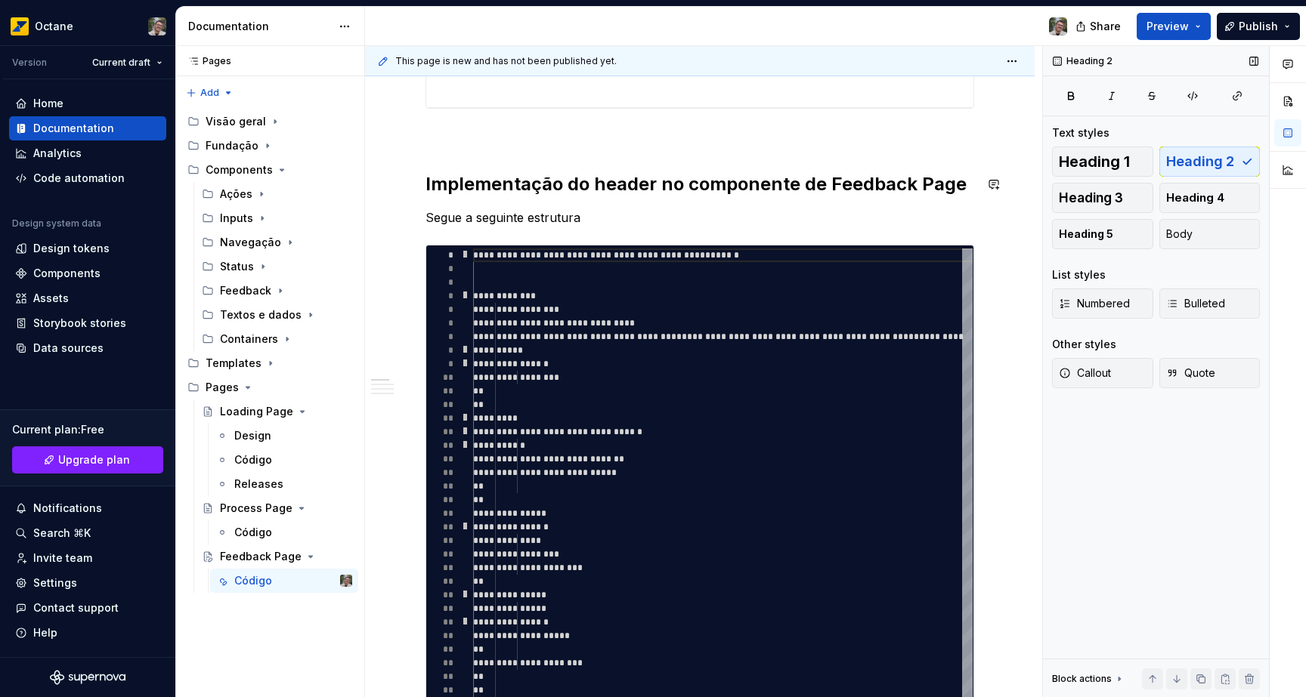
click at [729, 149] on div "**********" at bounding box center [699, 189] width 548 height 1703
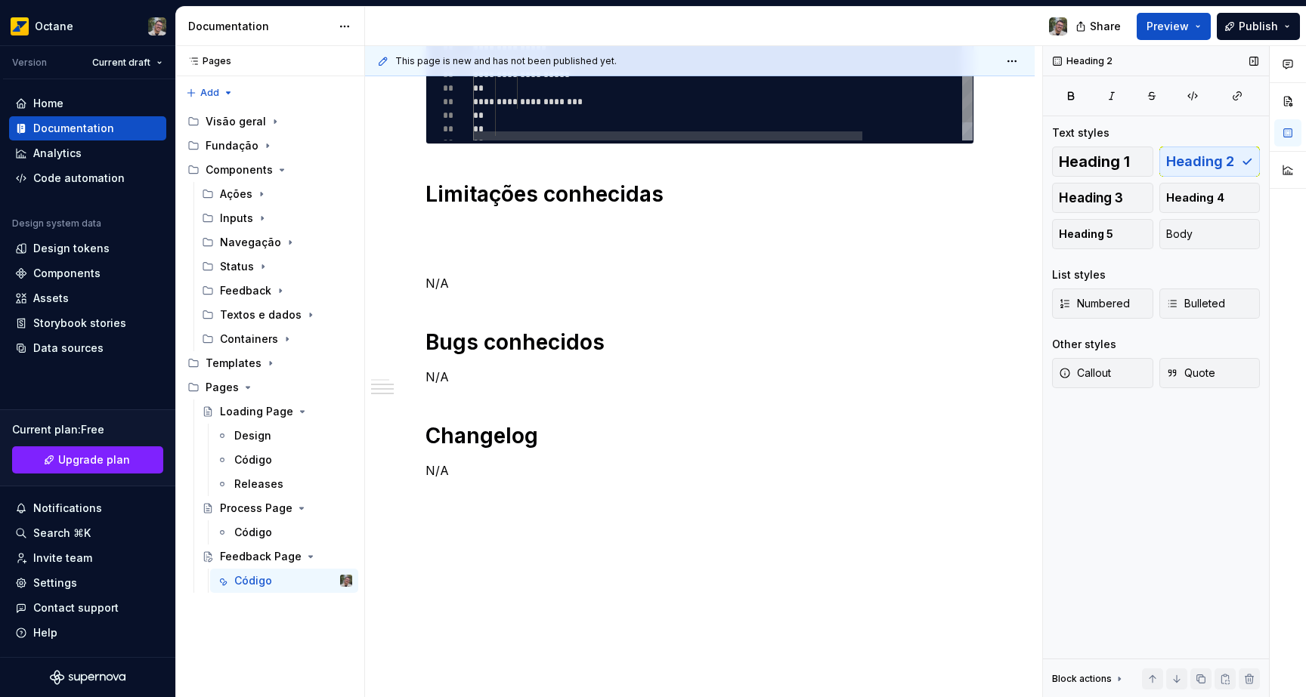
scroll to position [1502, 0]
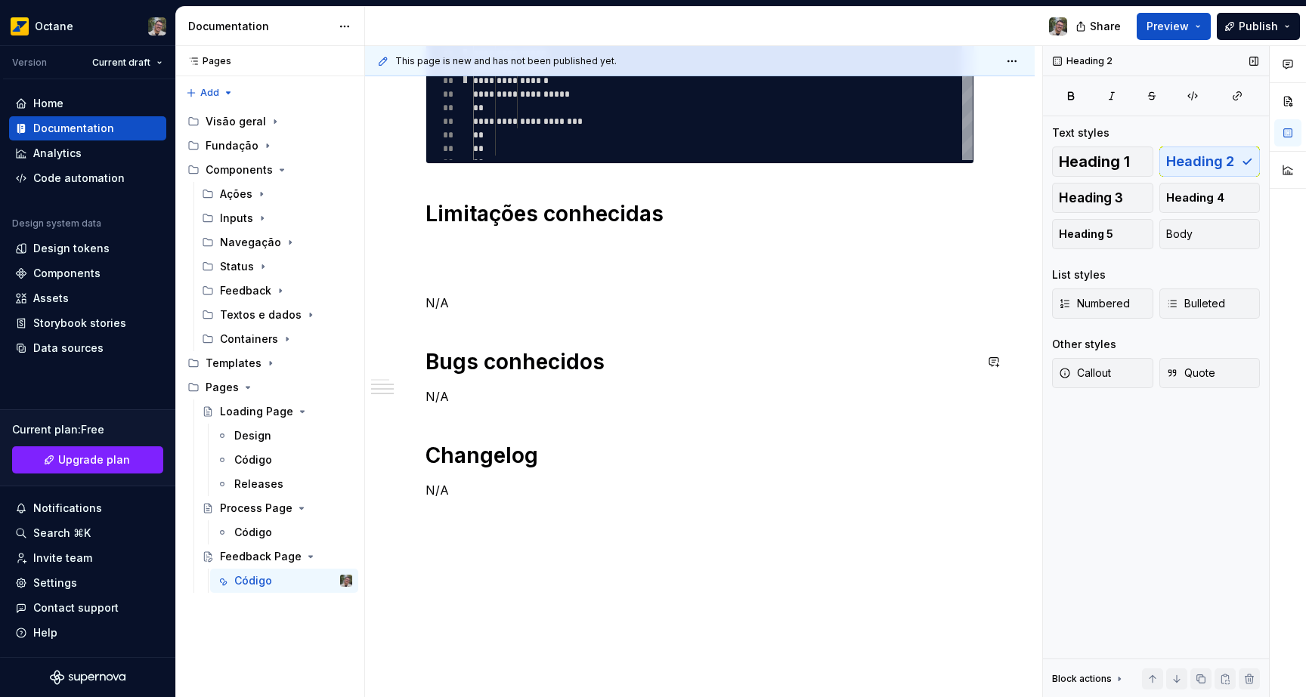
click at [479, 269] on p at bounding box center [699, 276] width 548 height 18
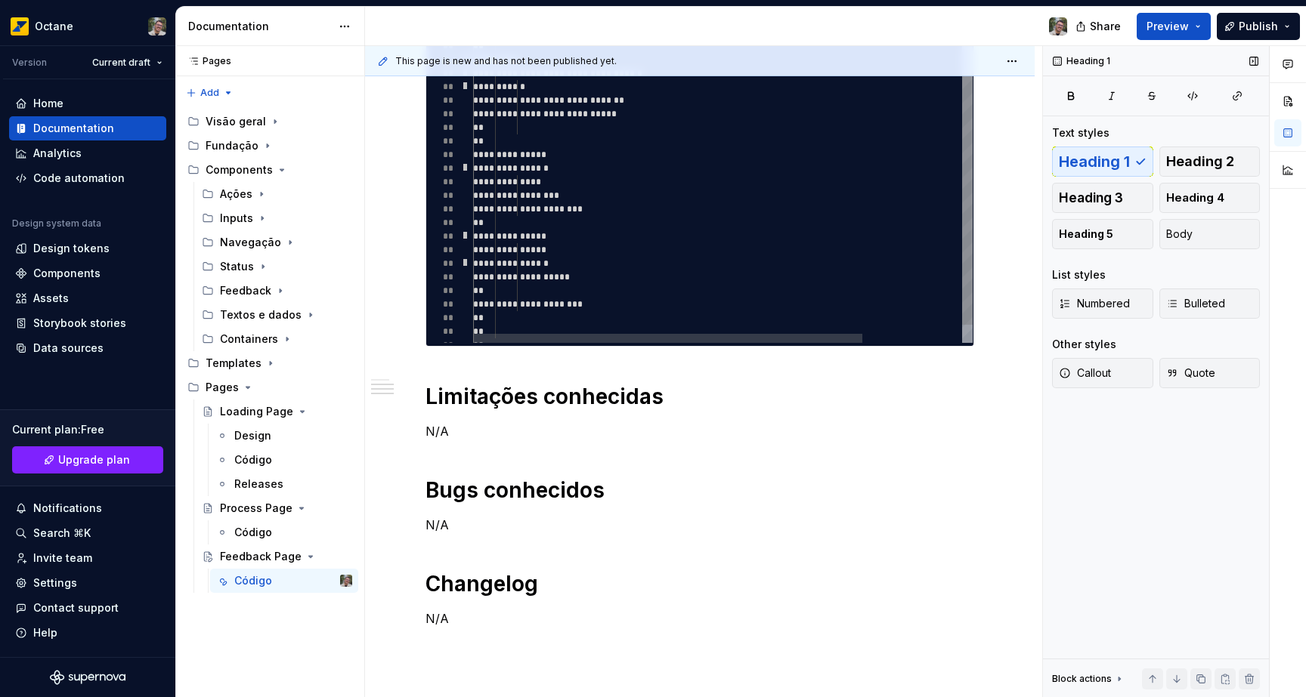
scroll to position [1241, 0]
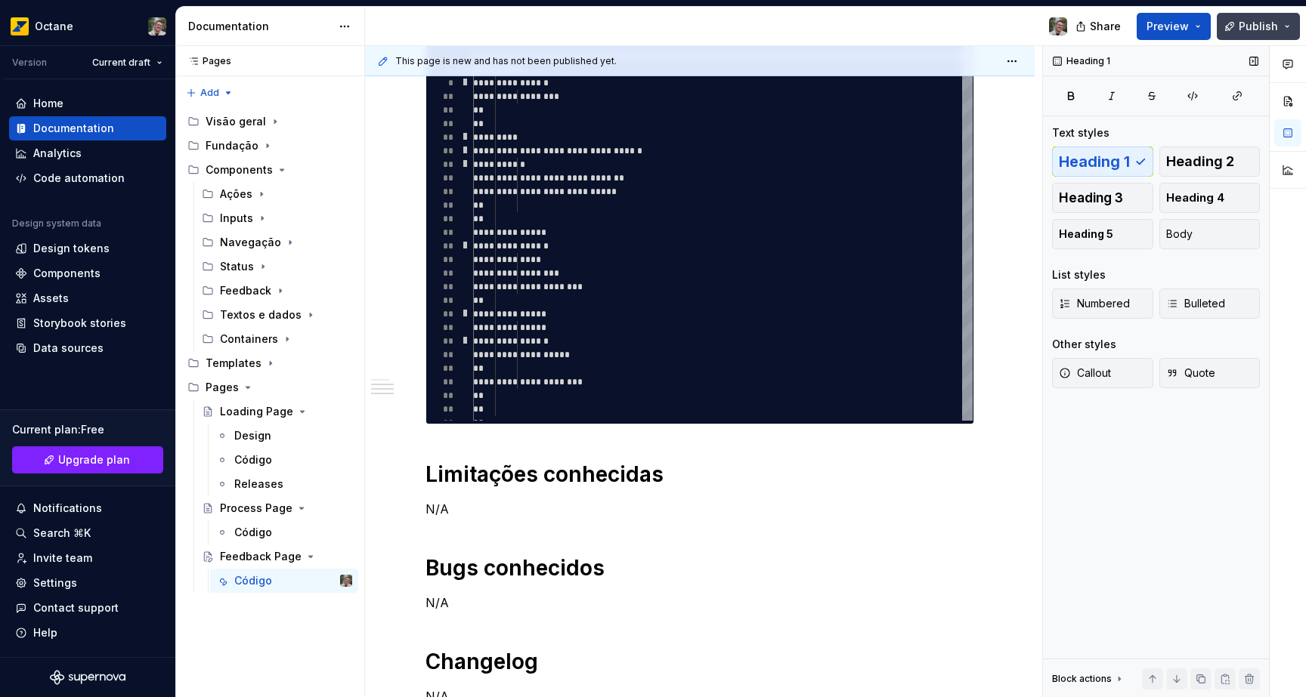
click at [1237, 23] on button "Publish" at bounding box center [1257, 26] width 83 height 27
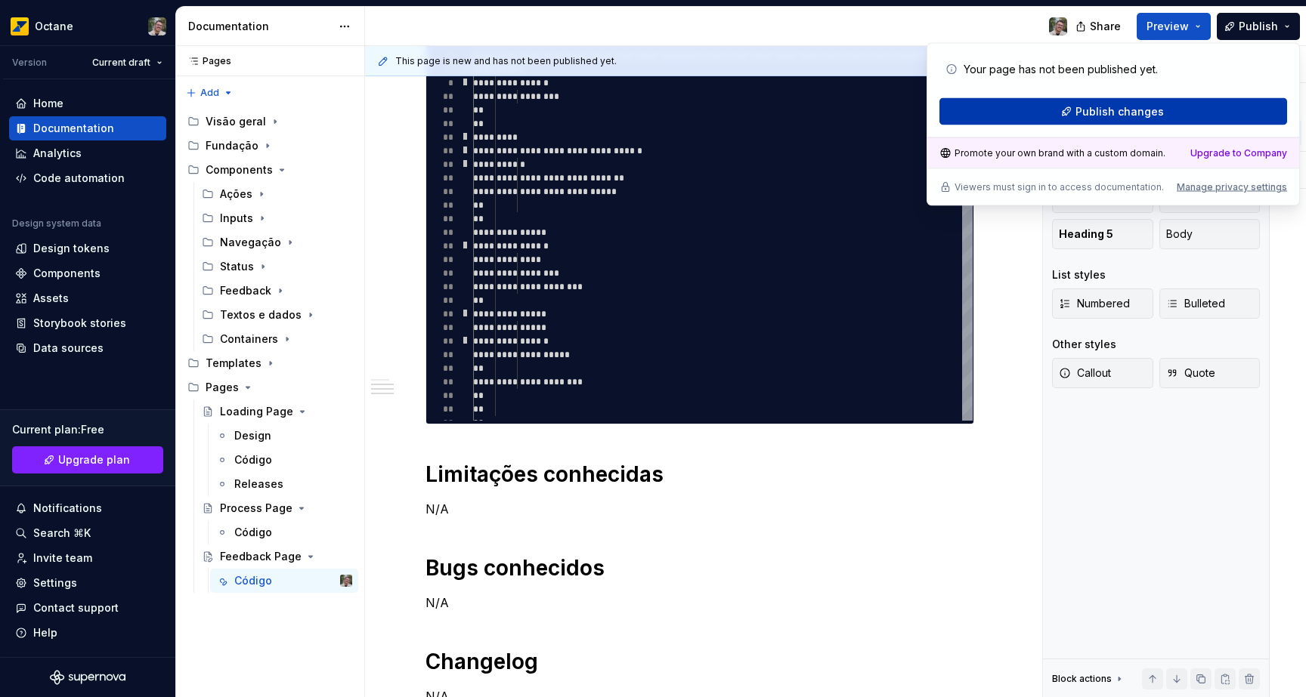
click at [1114, 116] on span "Publish changes" at bounding box center [1119, 111] width 88 height 15
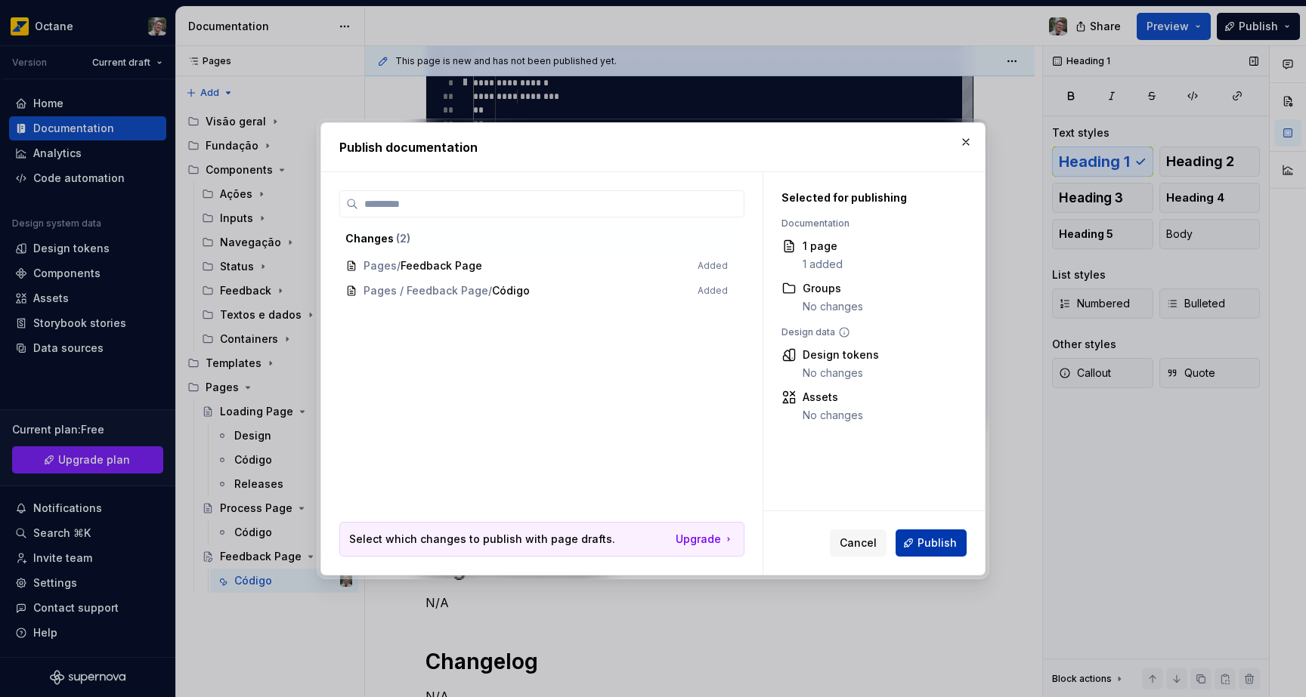
click at [935, 538] on span "Publish" at bounding box center [936, 543] width 39 height 15
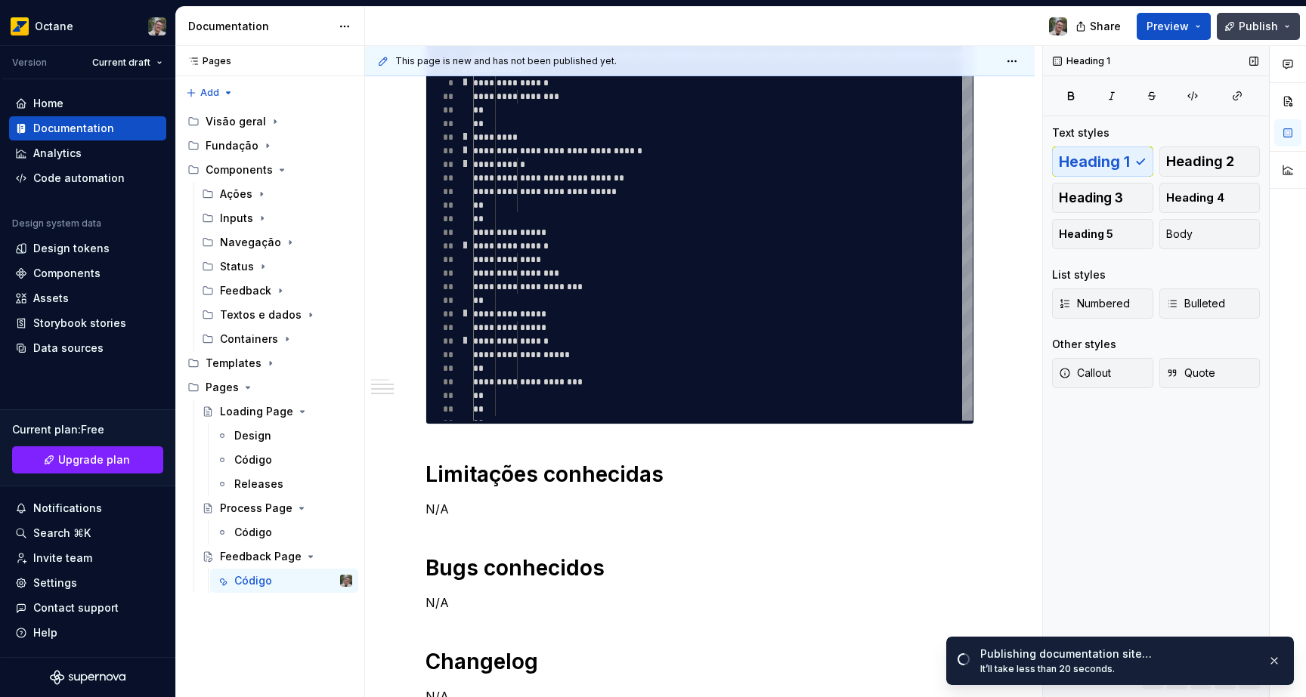
click at [1289, 19] on button "Publish" at bounding box center [1257, 26] width 83 height 27
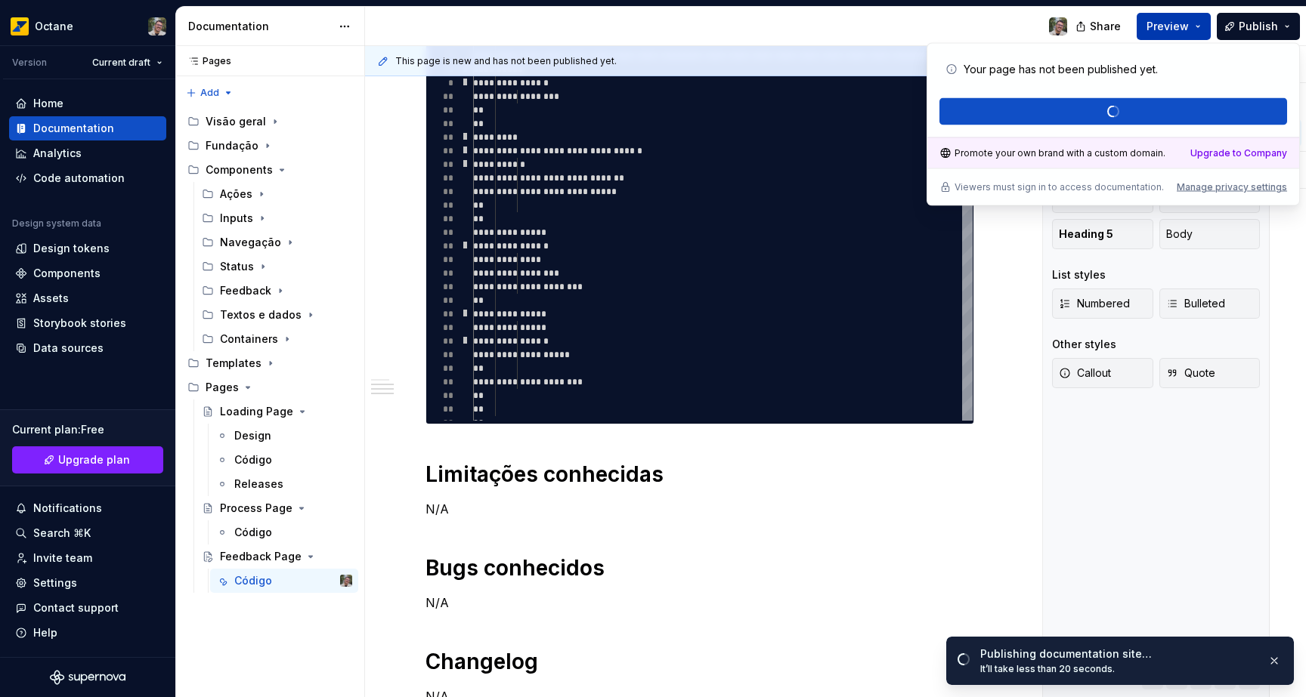
click at [1184, 31] on span "Preview" at bounding box center [1167, 26] width 42 height 15
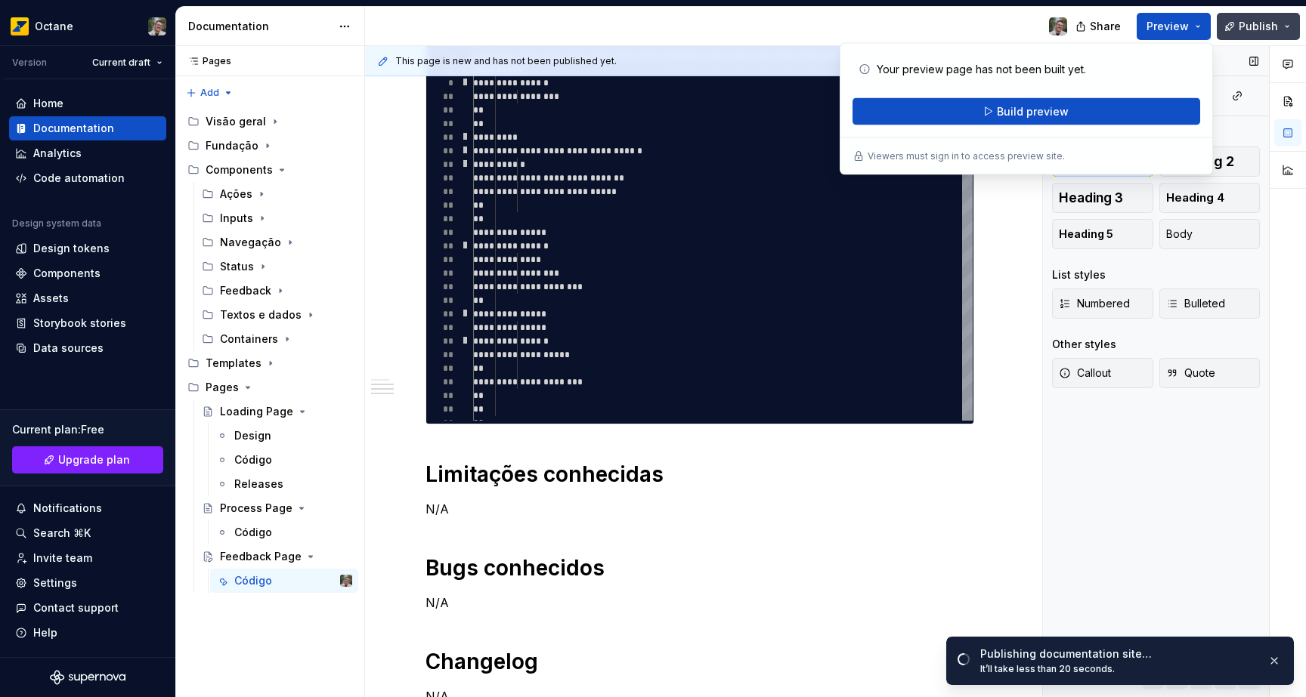
click at [1262, 17] on button "Publish" at bounding box center [1257, 26] width 83 height 27
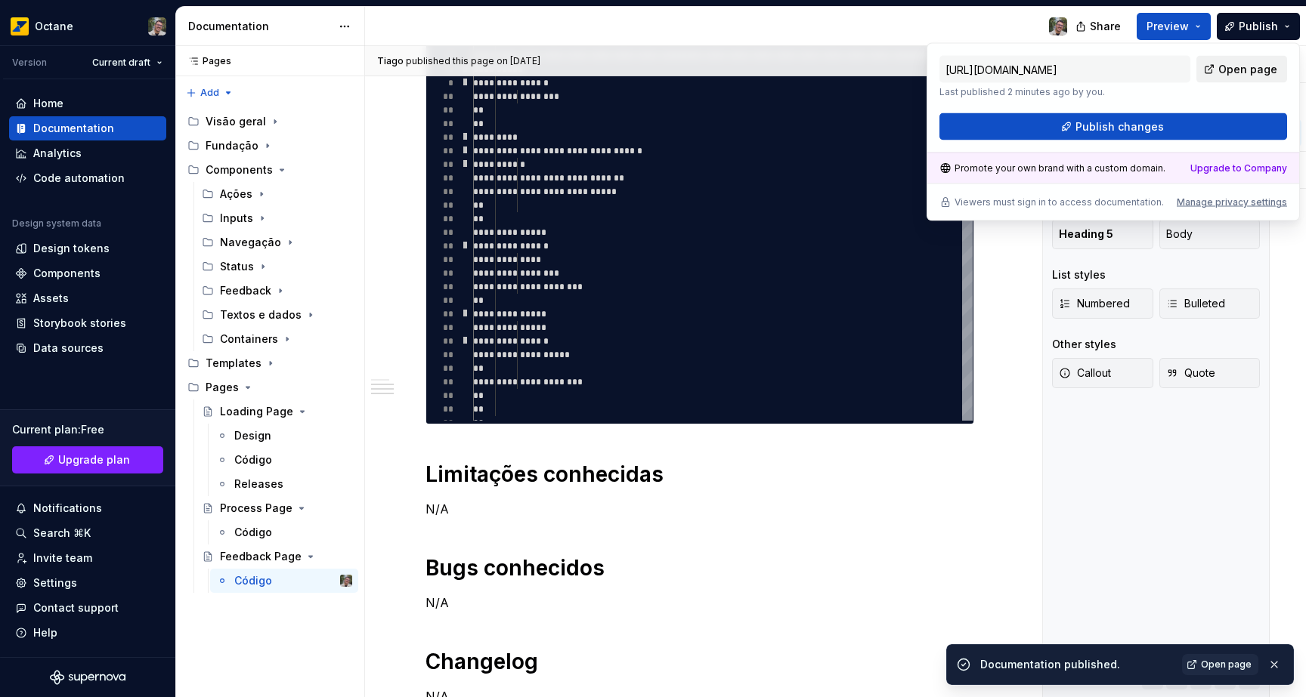
click at [1245, 73] on span "Open page" at bounding box center [1247, 69] width 59 height 15
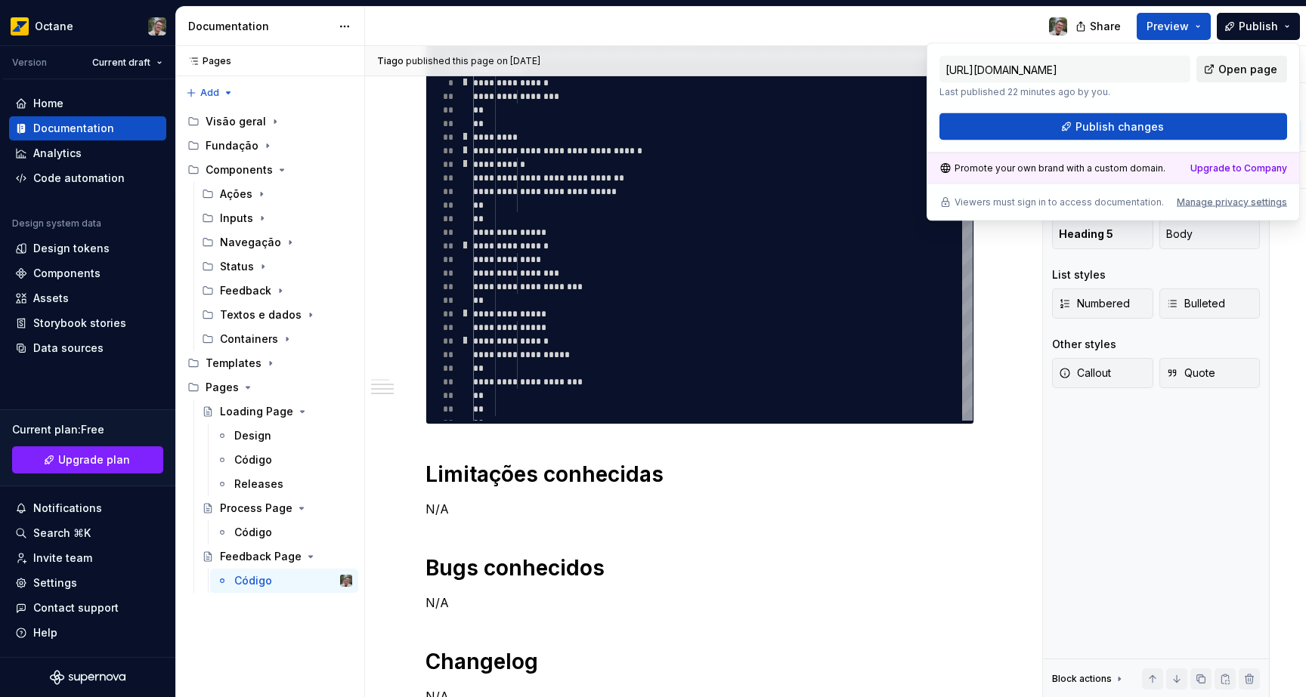
type textarea "*"
